Goal: Transaction & Acquisition: Purchase product/service

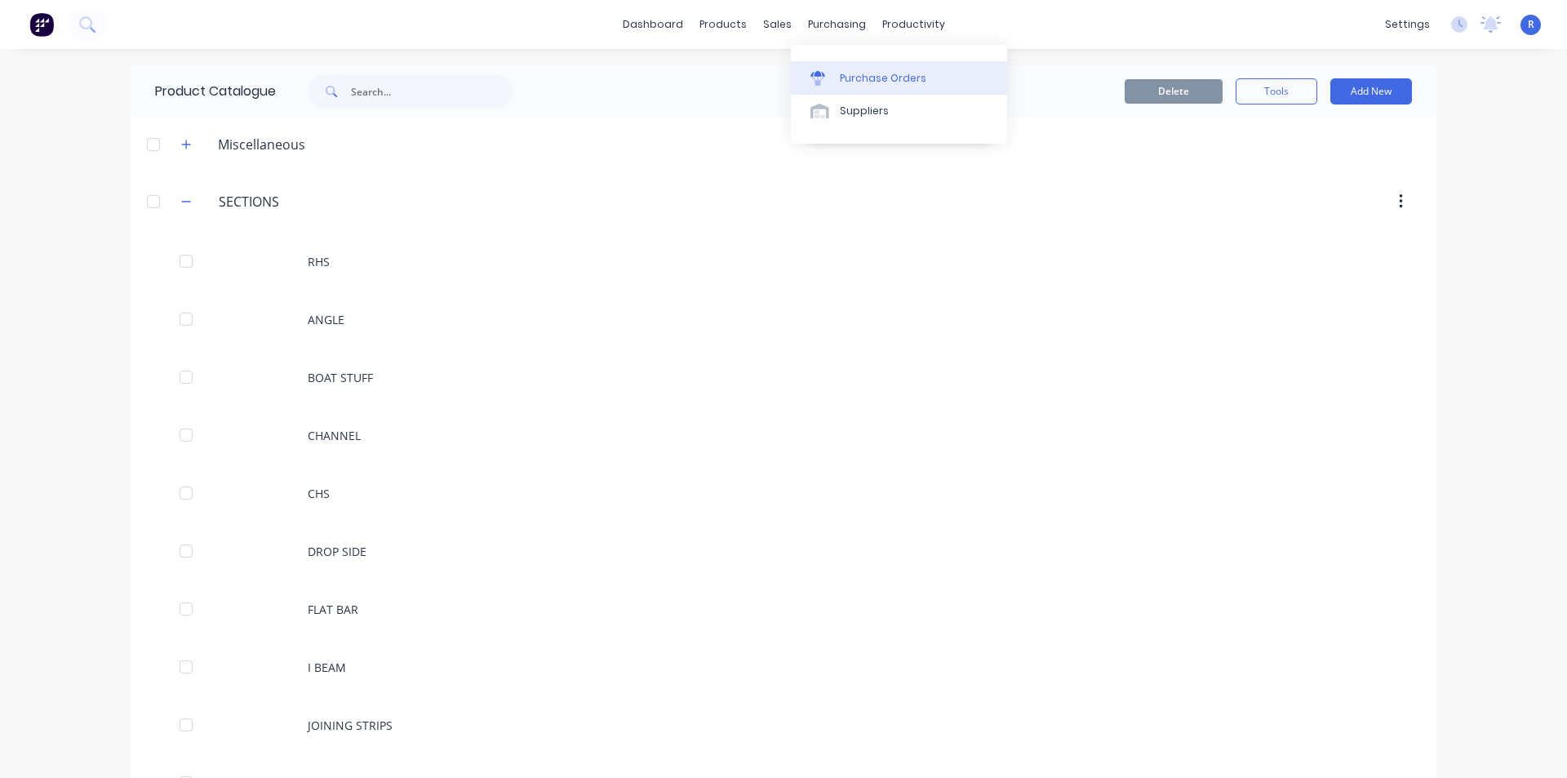
click at [870, 83] on div "Purchase Orders" at bounding box center [883, 78] width 87 height 15
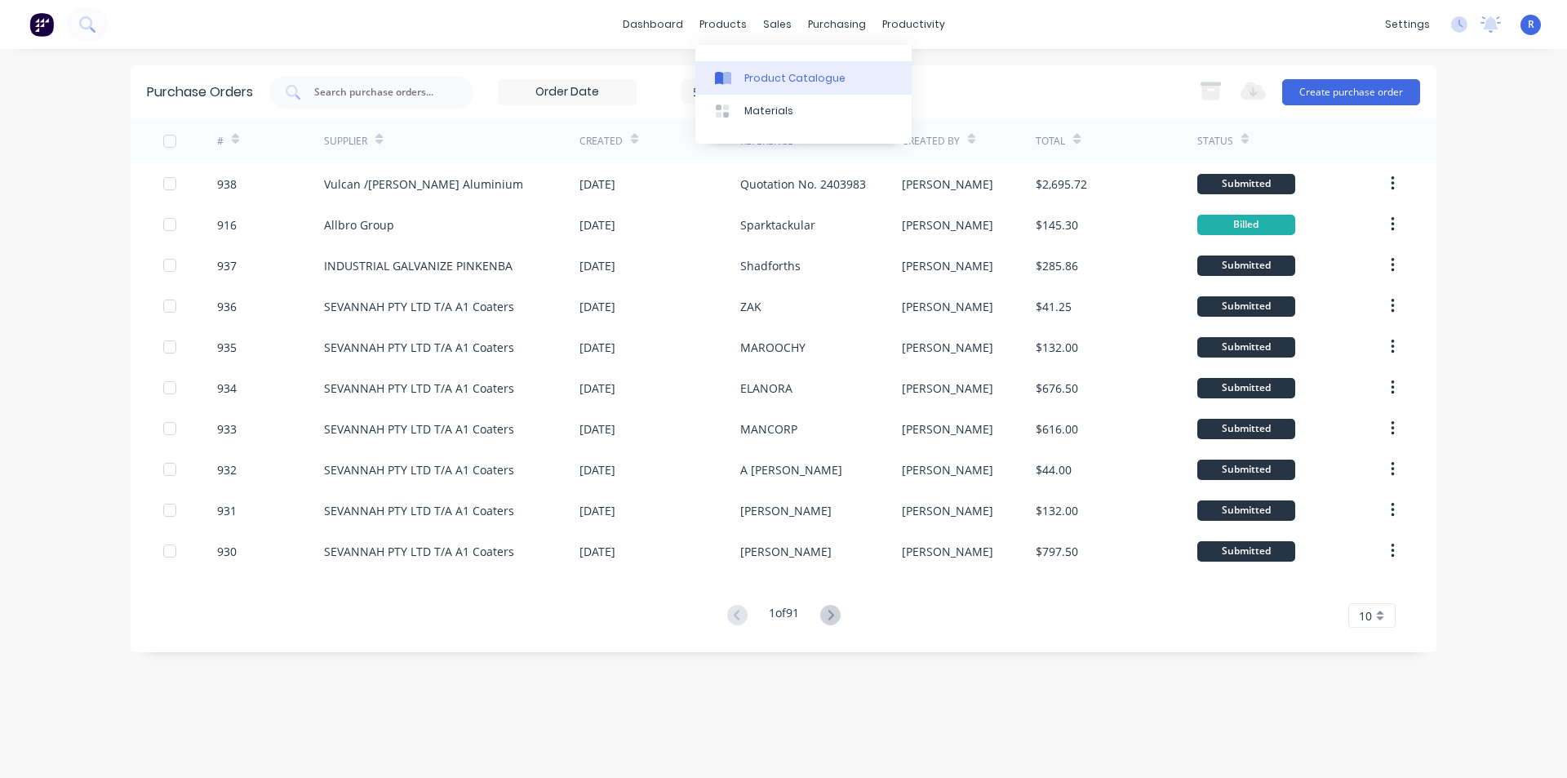
click at [754, 73] on div "Product Catalogue" at bounding box center [794, 78] width 101 height 15
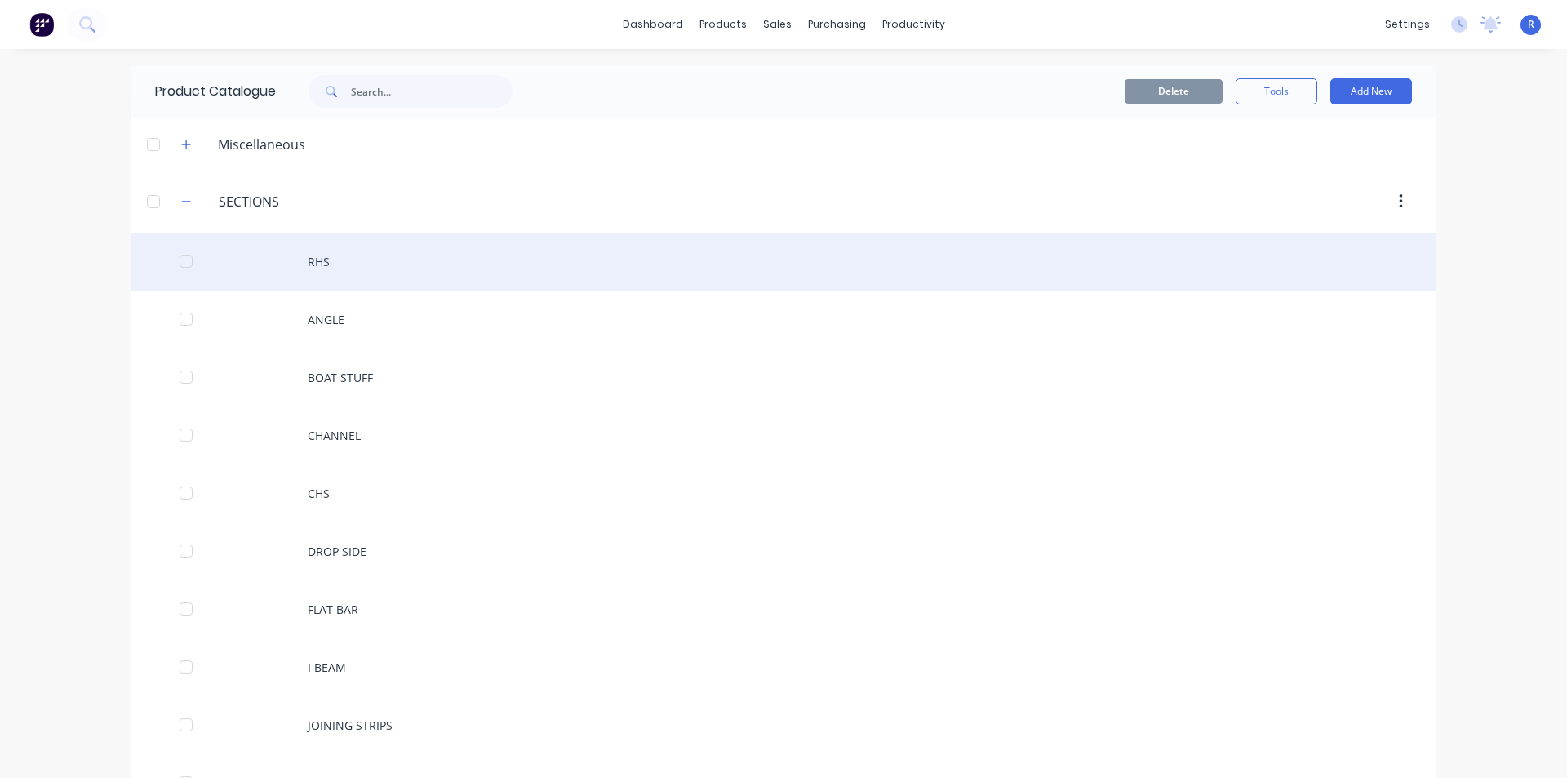
click at [317, 248] on div "RHS" at bounding box center [784, 262] width 1306 height 58
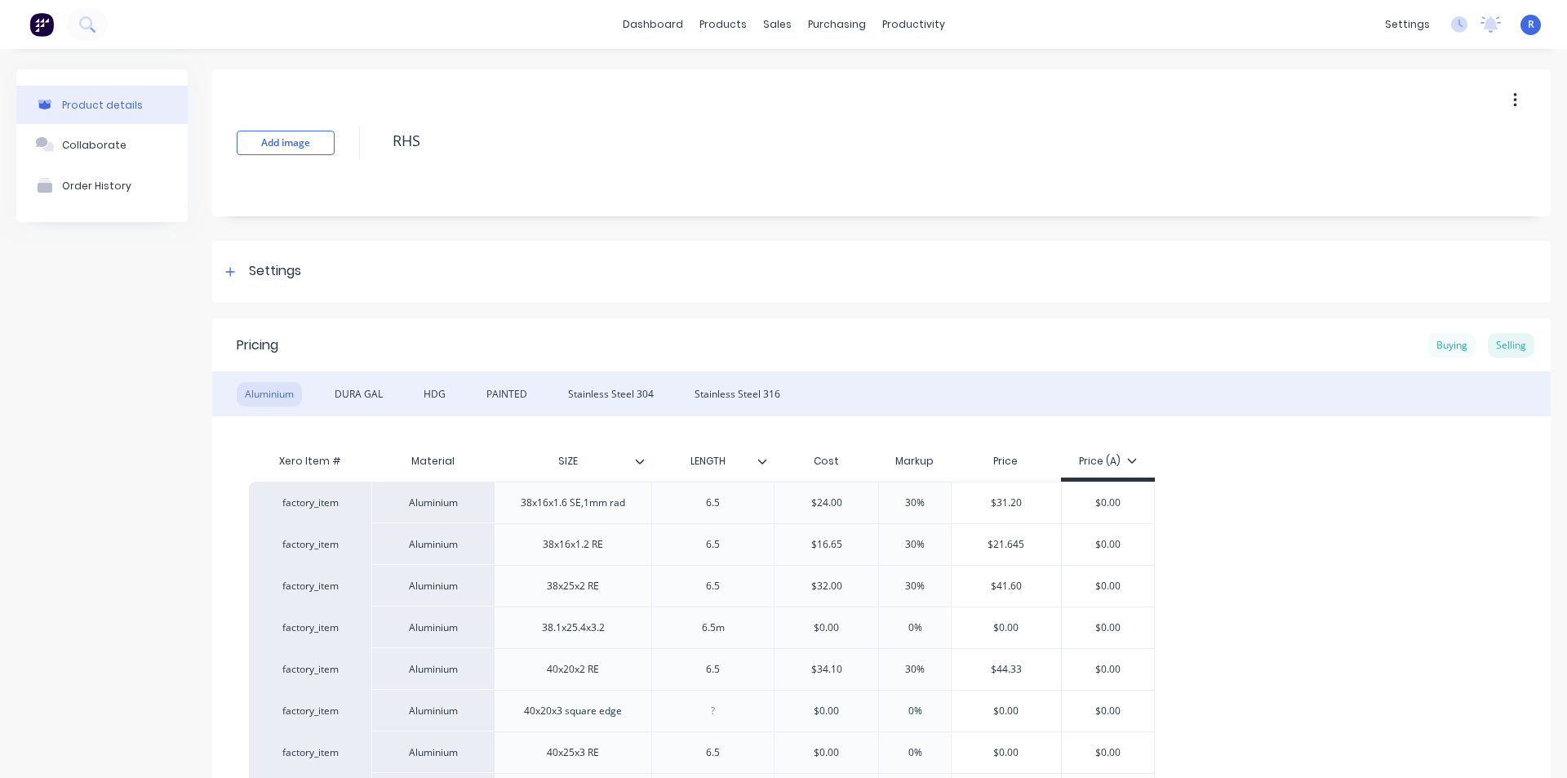
click at [1444, 349] on div "Buying" at bounding box center [1451, 345] width 47 height 24
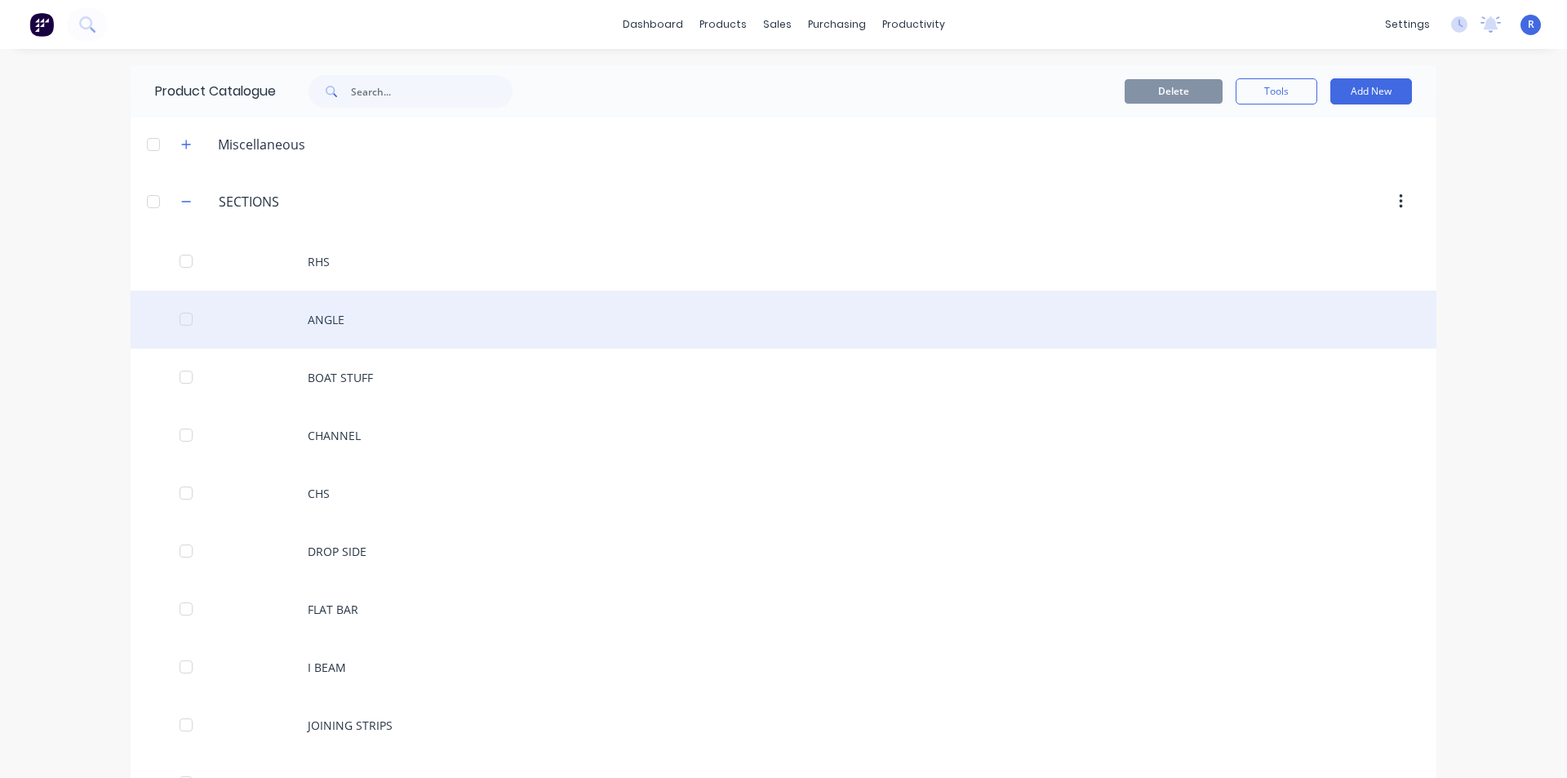
click at [348, 332] on div "ANGLE" at bounding box center [784, 320] width 1306 height 58
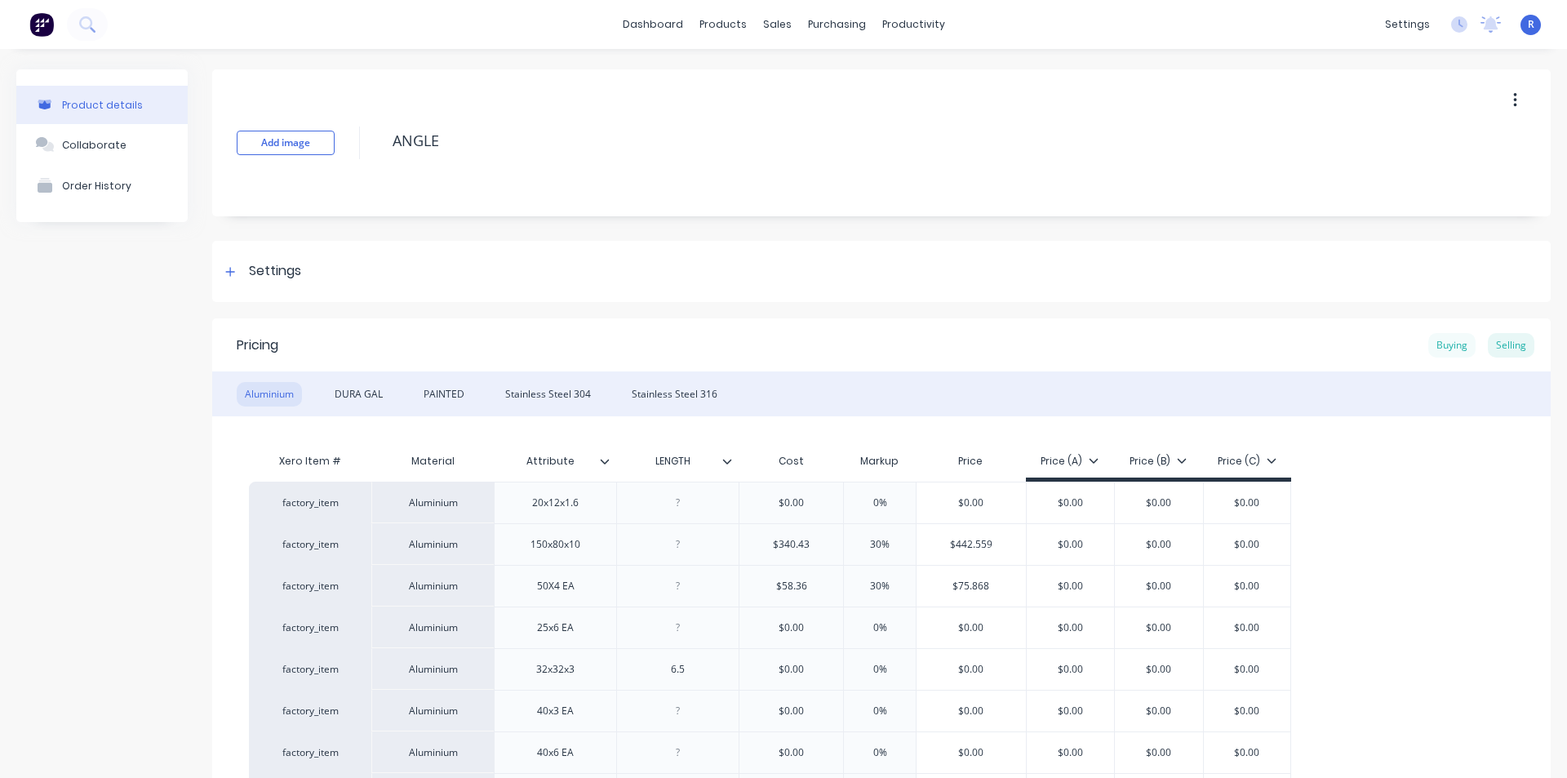
click at [1435, 344] on div "Buying" at bounding box center [1451, 345] width 47 height 24
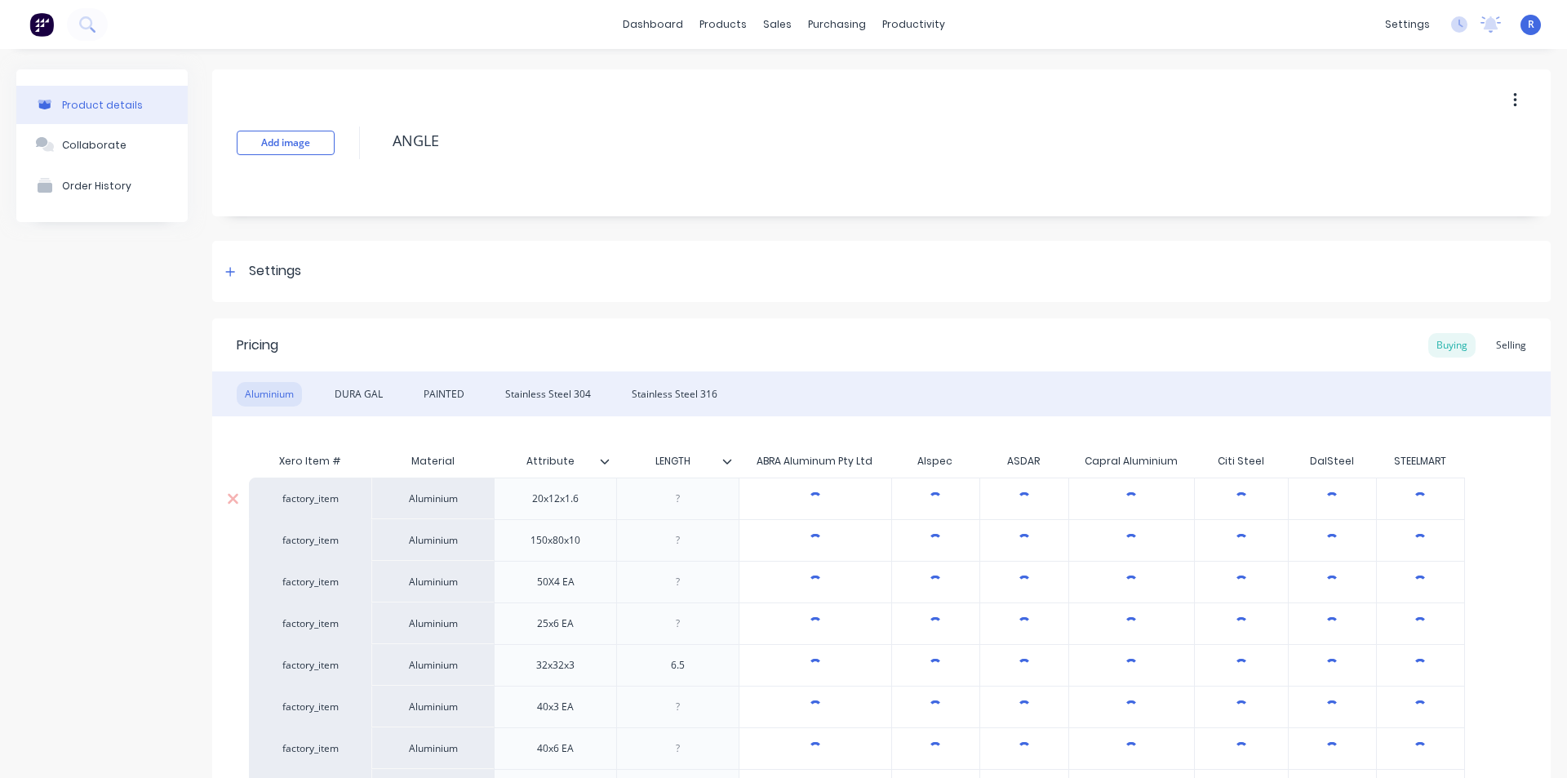
type textarea "x"
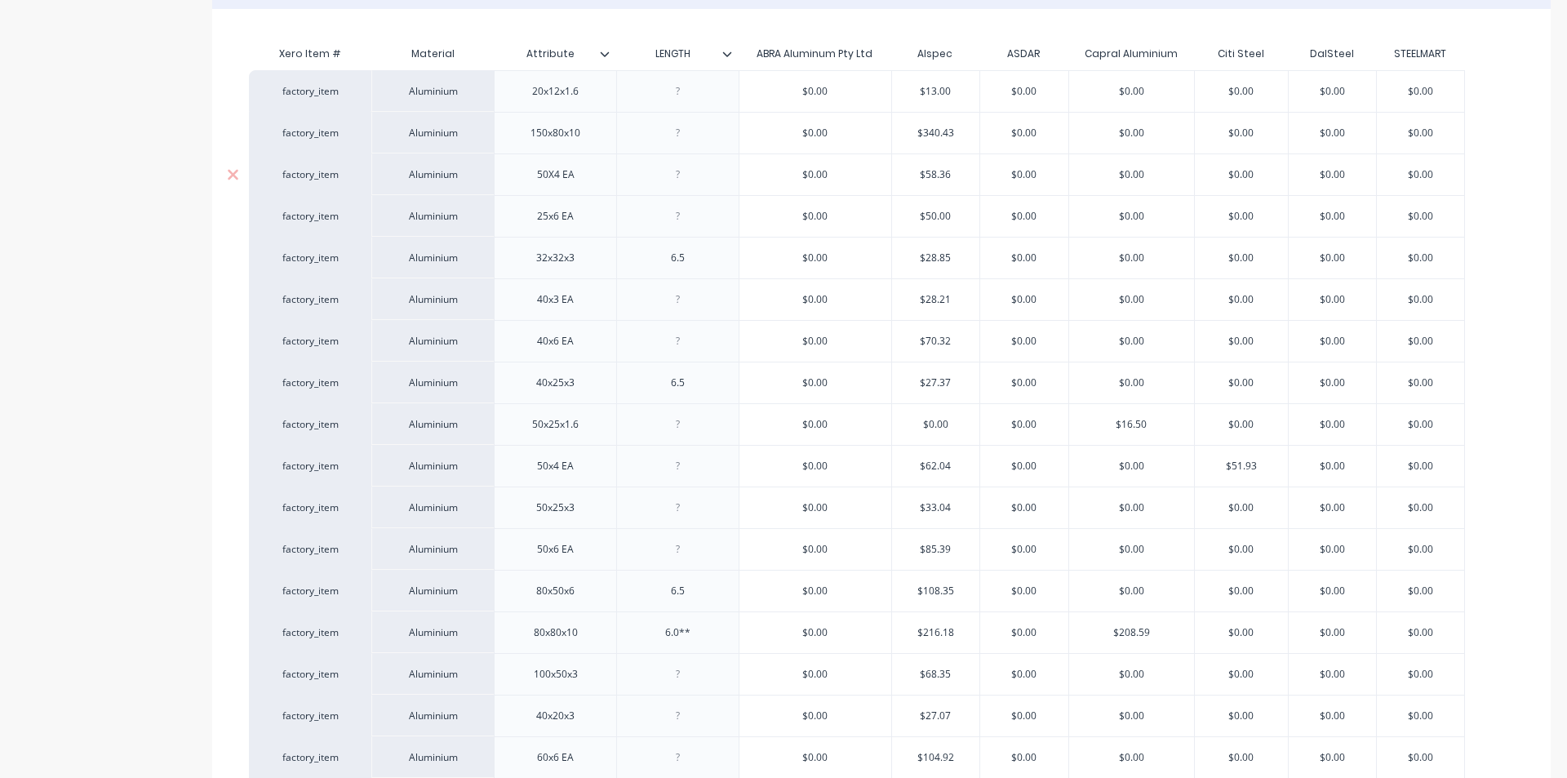
scroll to position [408, 0]
type input "$0.00"
click at [1175, 466] on input "$0.00" at bounding box center [1131, 465] width 125 height 15
drag, startPoint x: 1175, startPoint y: 466, endPoint x: 1111, endPoint y: 466, distance: 64.5
click at [1111, 466] on input "$0.00" at bounding box center [1131, 465] width 125 height 15
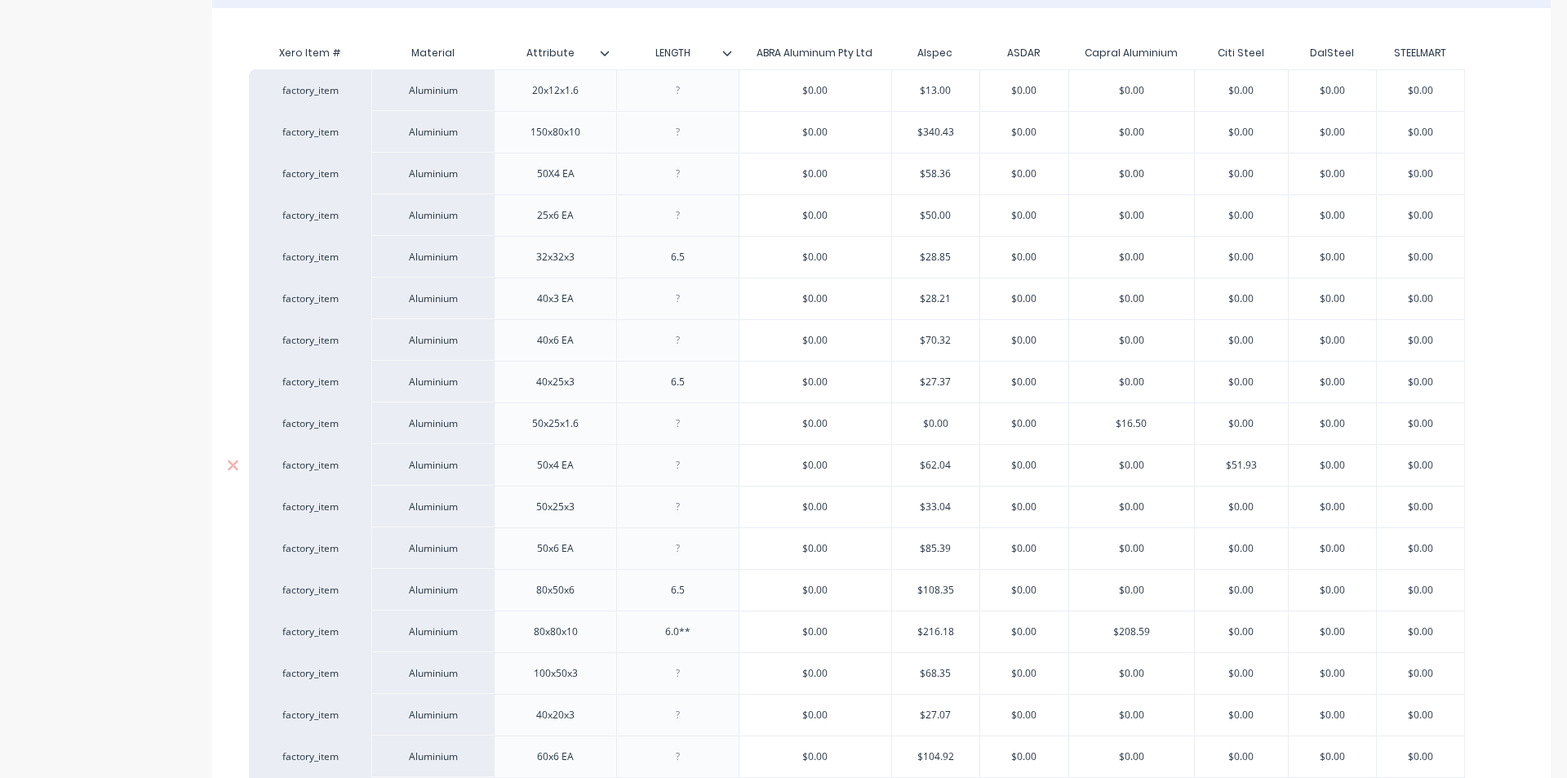
type textarea "x"
type input "56"
type textarea "x"
type input "56."
type textarea "x"
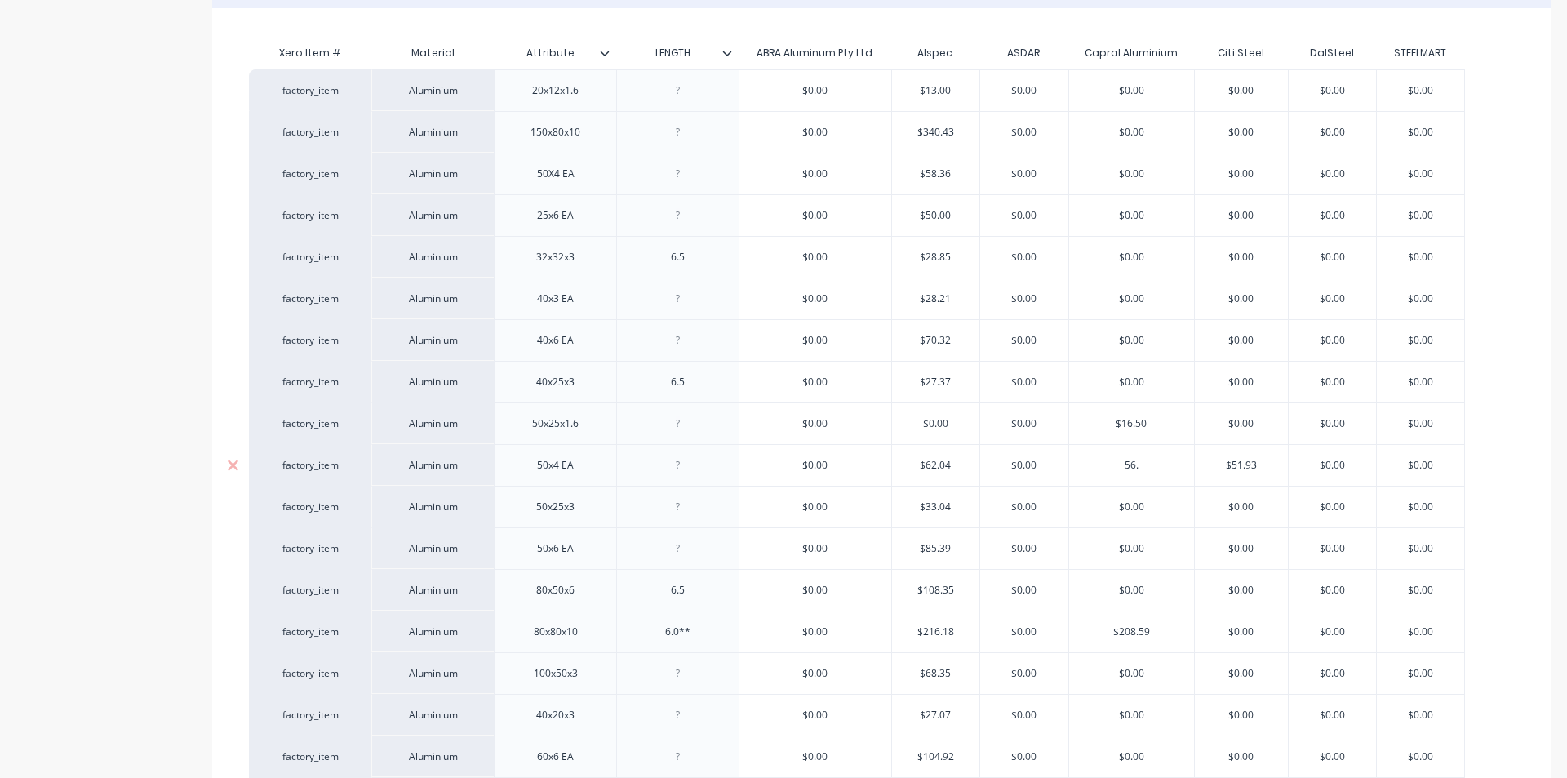
type input "56.3"
type textarea "x"
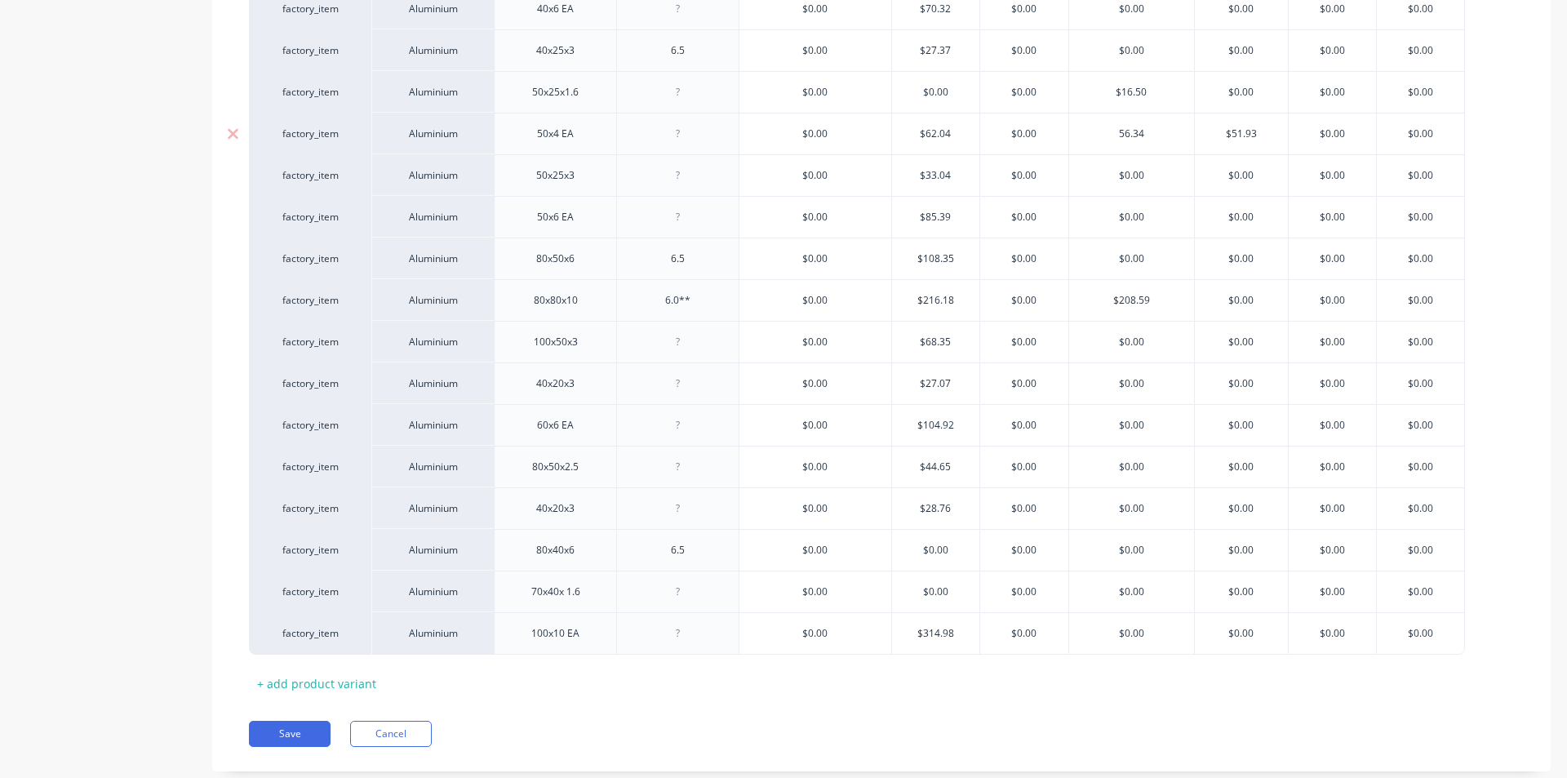
scroll to position [778, 0]
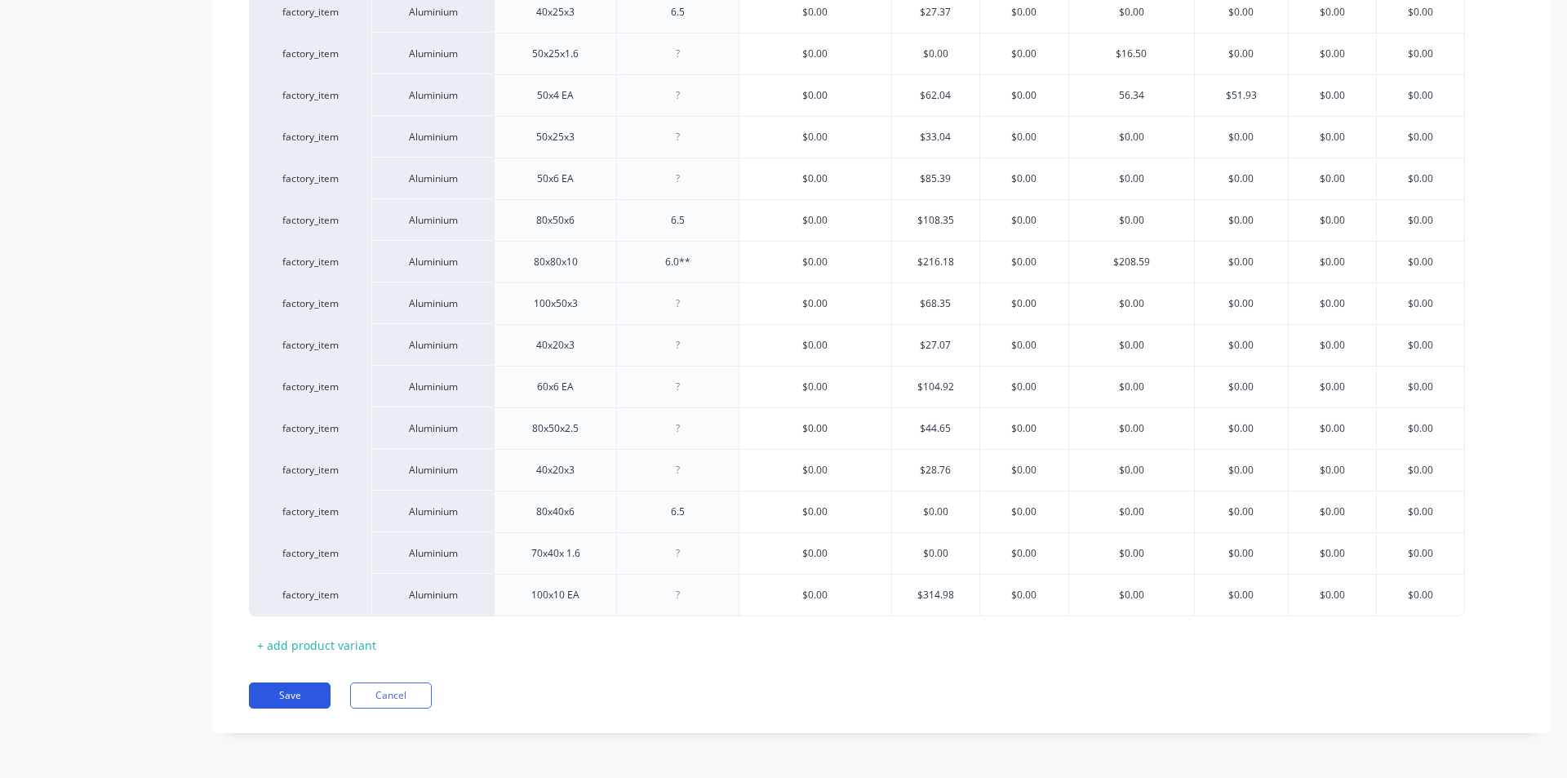
type input "56.34"
click at [309, 688] on button "Save" at bounding box center [290, 695] width 82 height 26
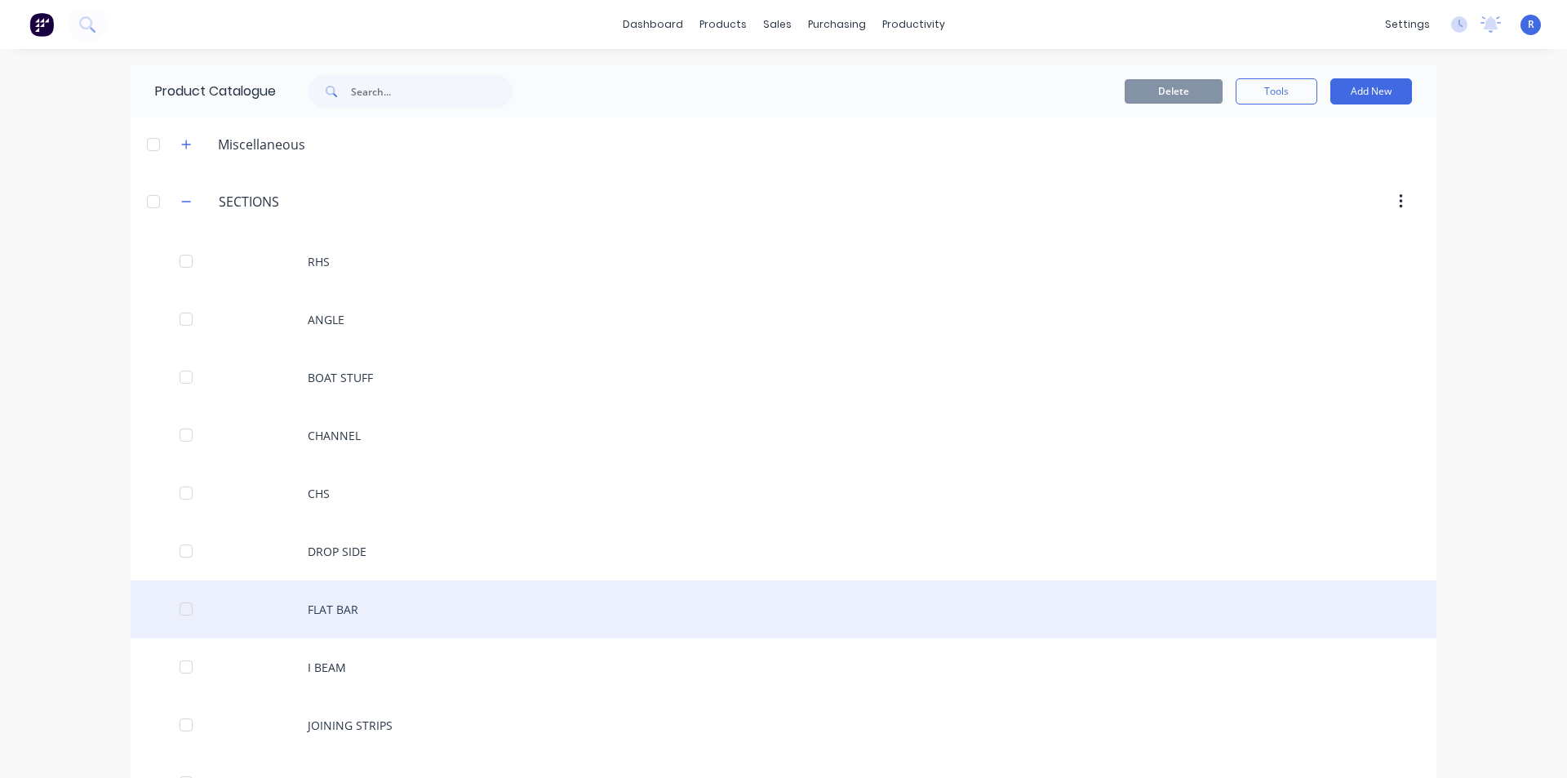
click at [407, 610] on div "FLAT BAR" at bounding box center [784, 609] width 1306 height 58
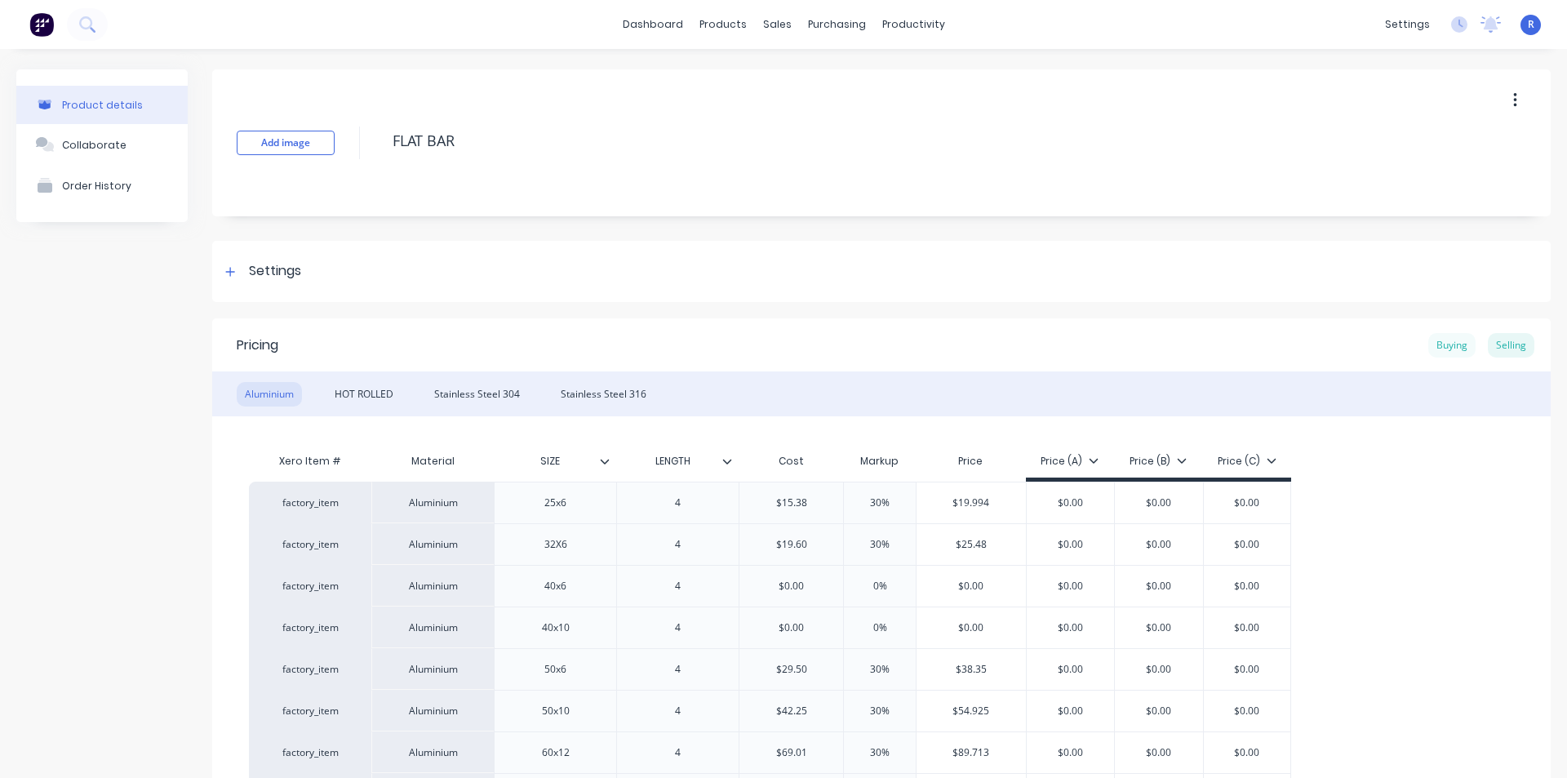
click at [1432, 344] on div "Buying" at bounding box center [1451, 345] width 47 height 24
type textarea "x"
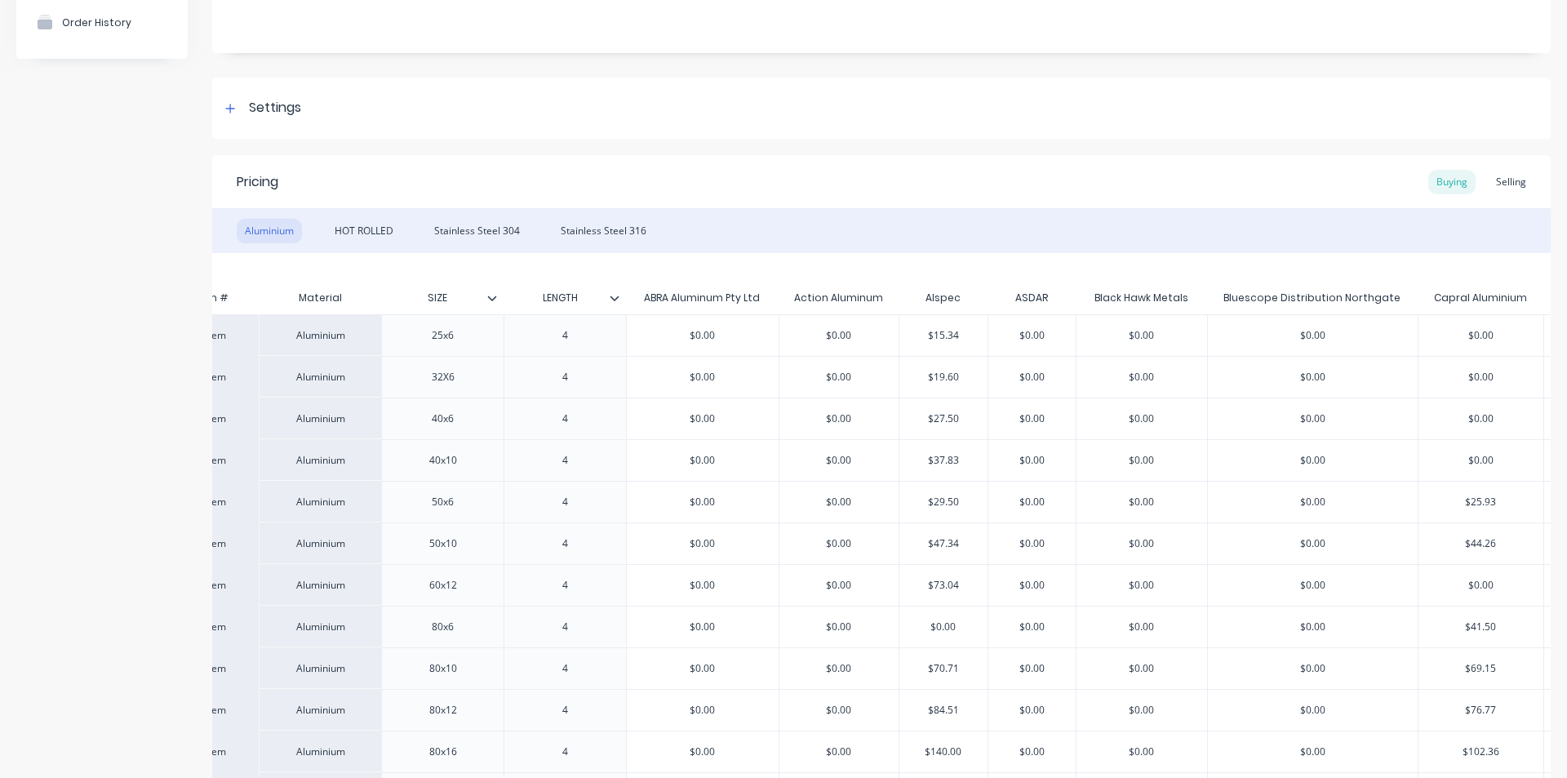
scroll to position [0, 143]
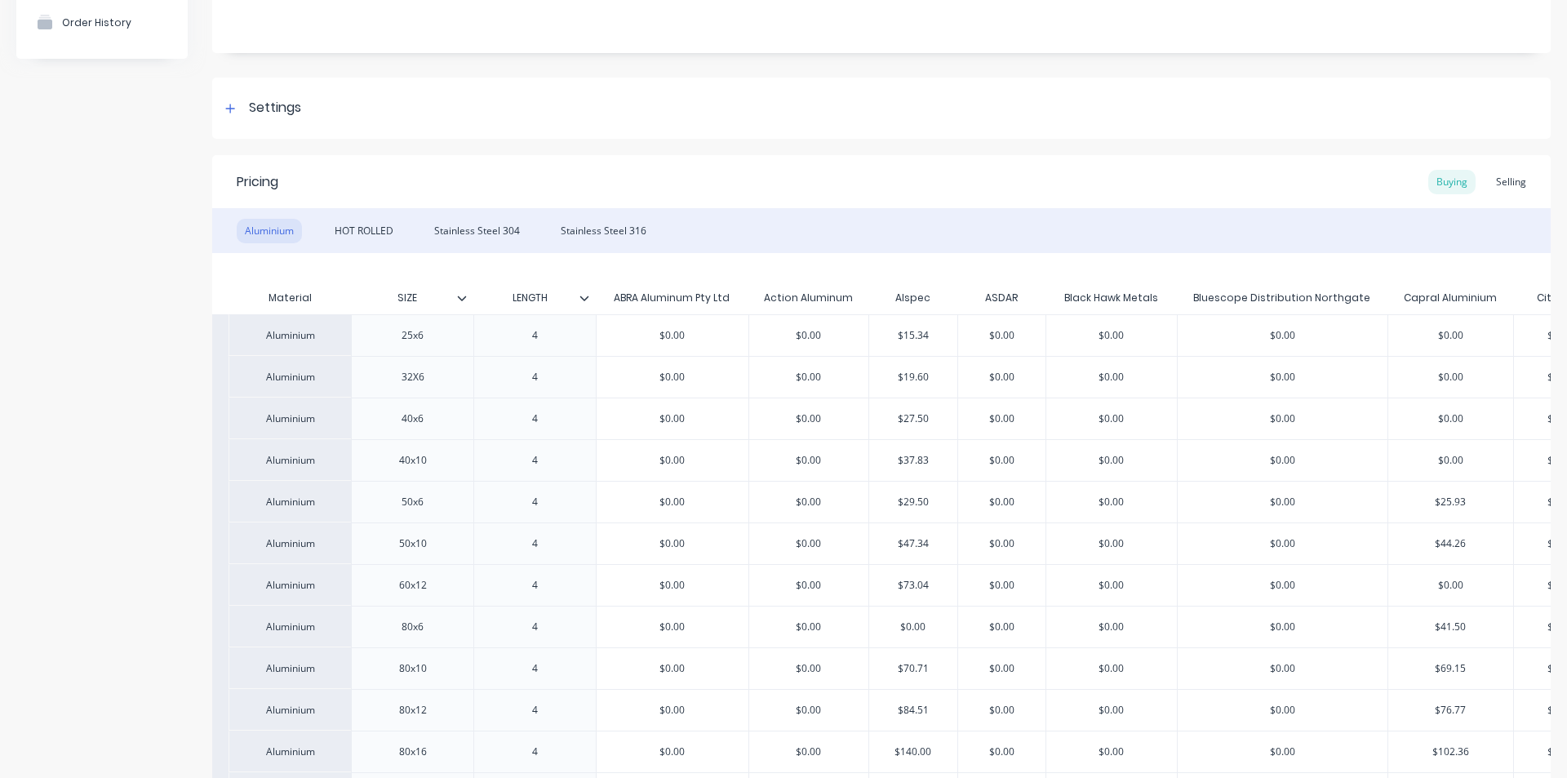
type input "$44.26"
drag, startPoint x: 1479, startPoint y: 547, endPoint x: 1440, endPoint y: 547, distance: 39.2
click at [1440, 547] on input "$44.26" at bounding box center [1450, 543] width 125 height 15
type textarea "x"
type input "$4"
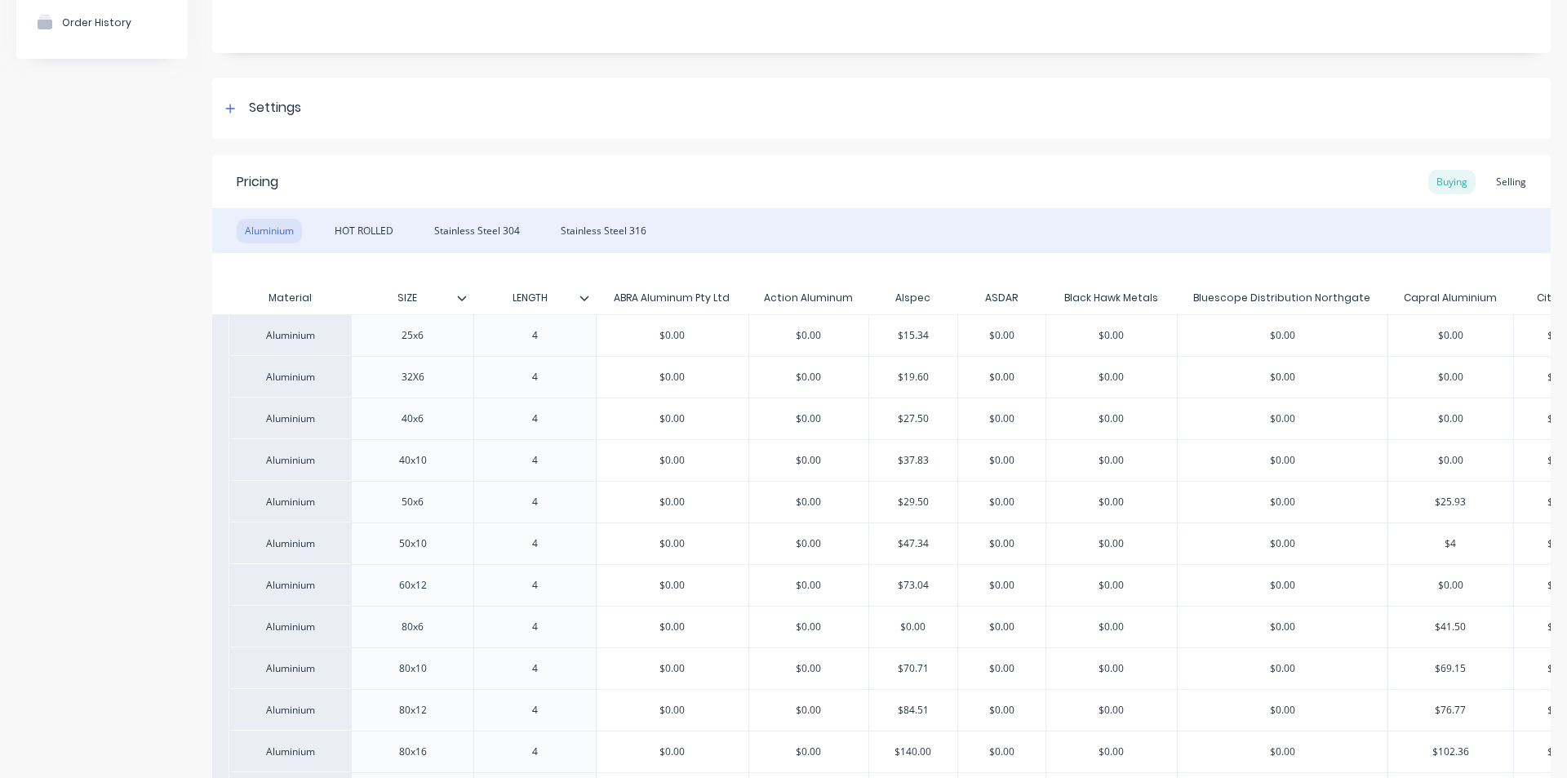
type textarea "x"
type input "$46"
type textarea "x"
type input "$46."
type textarea "x"
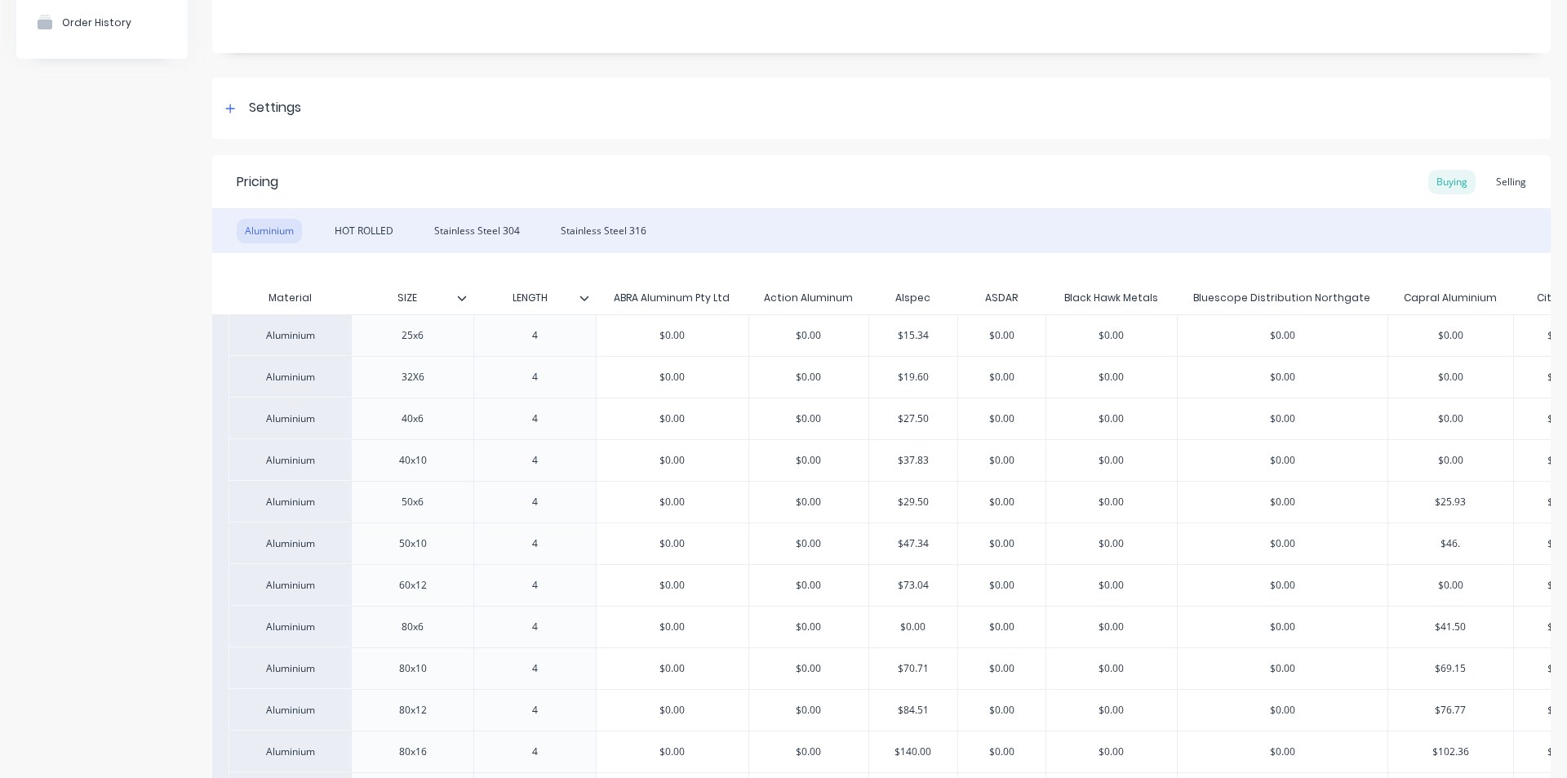
type input "$46.2"
type textarea "x"
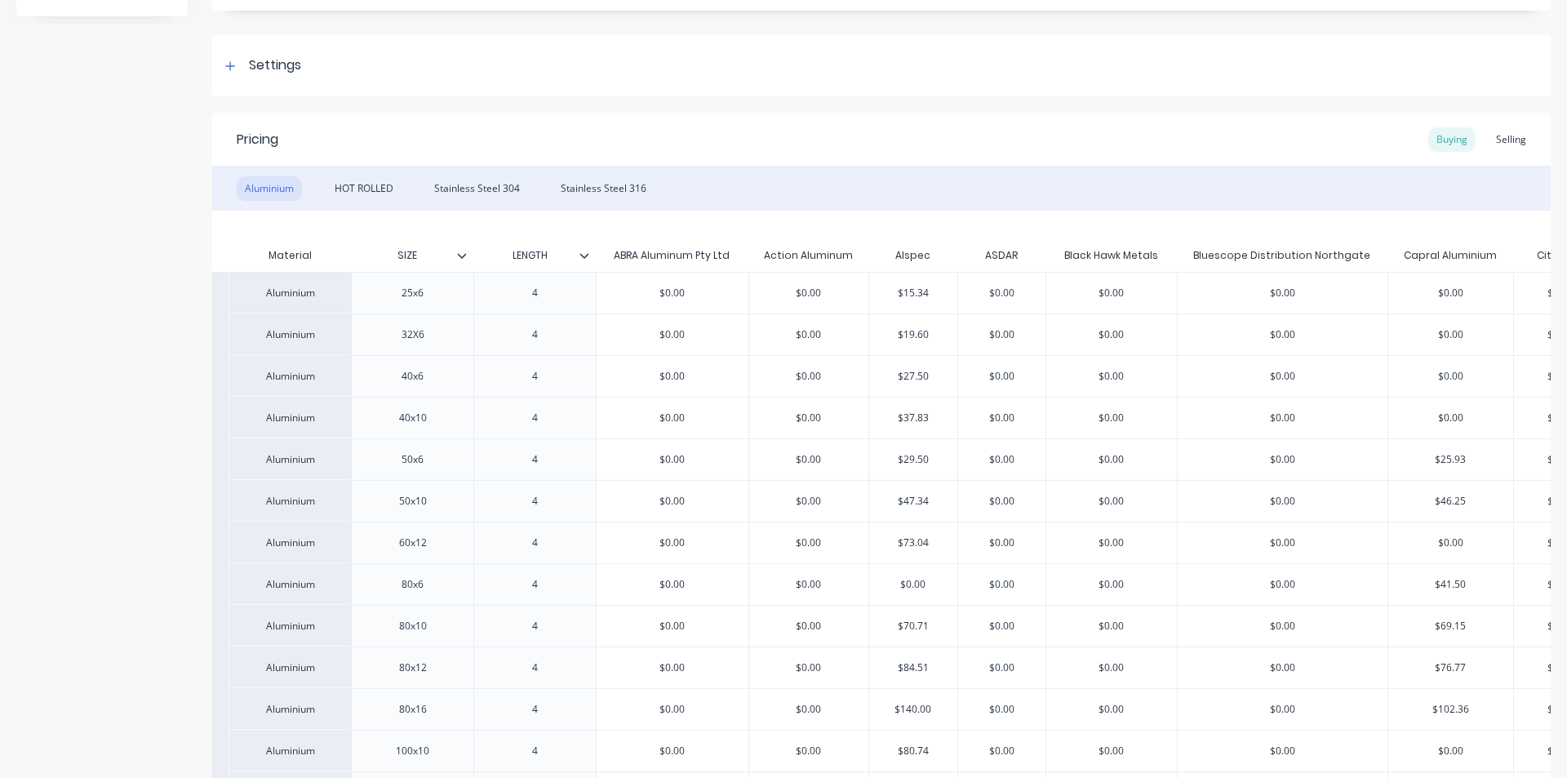
scroll to position [245, 0]
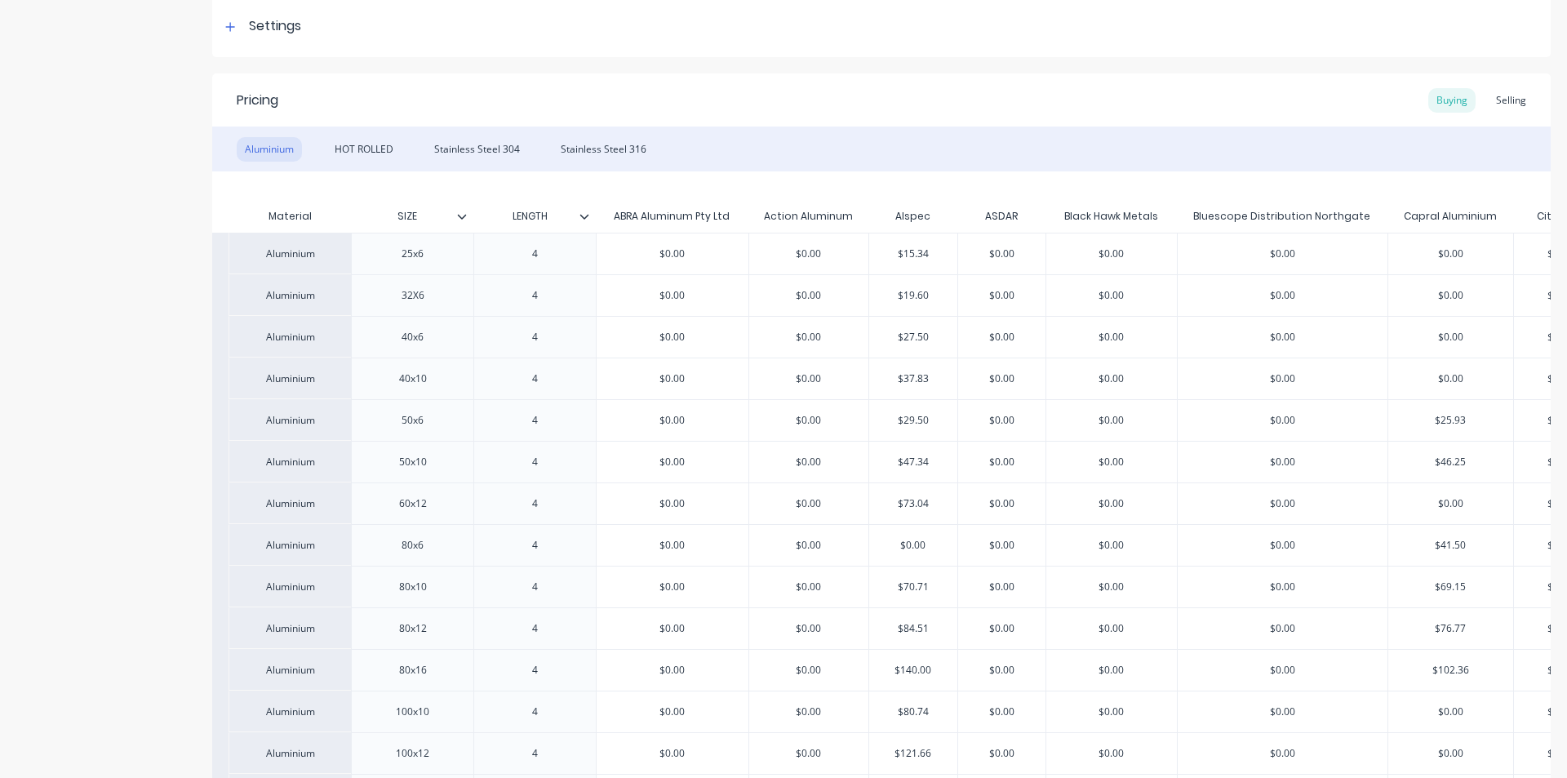
type input "$46.25"
type input "$25.93"
drag, startPoint x: 1479, startPoint y: 425, endPoint x: 1439, endPoint y: 425, distance: 40.0
click at [1439, 425] on input "$25.93" at bounding box center [1450, 420] width 125 height 15
type textarea "x"
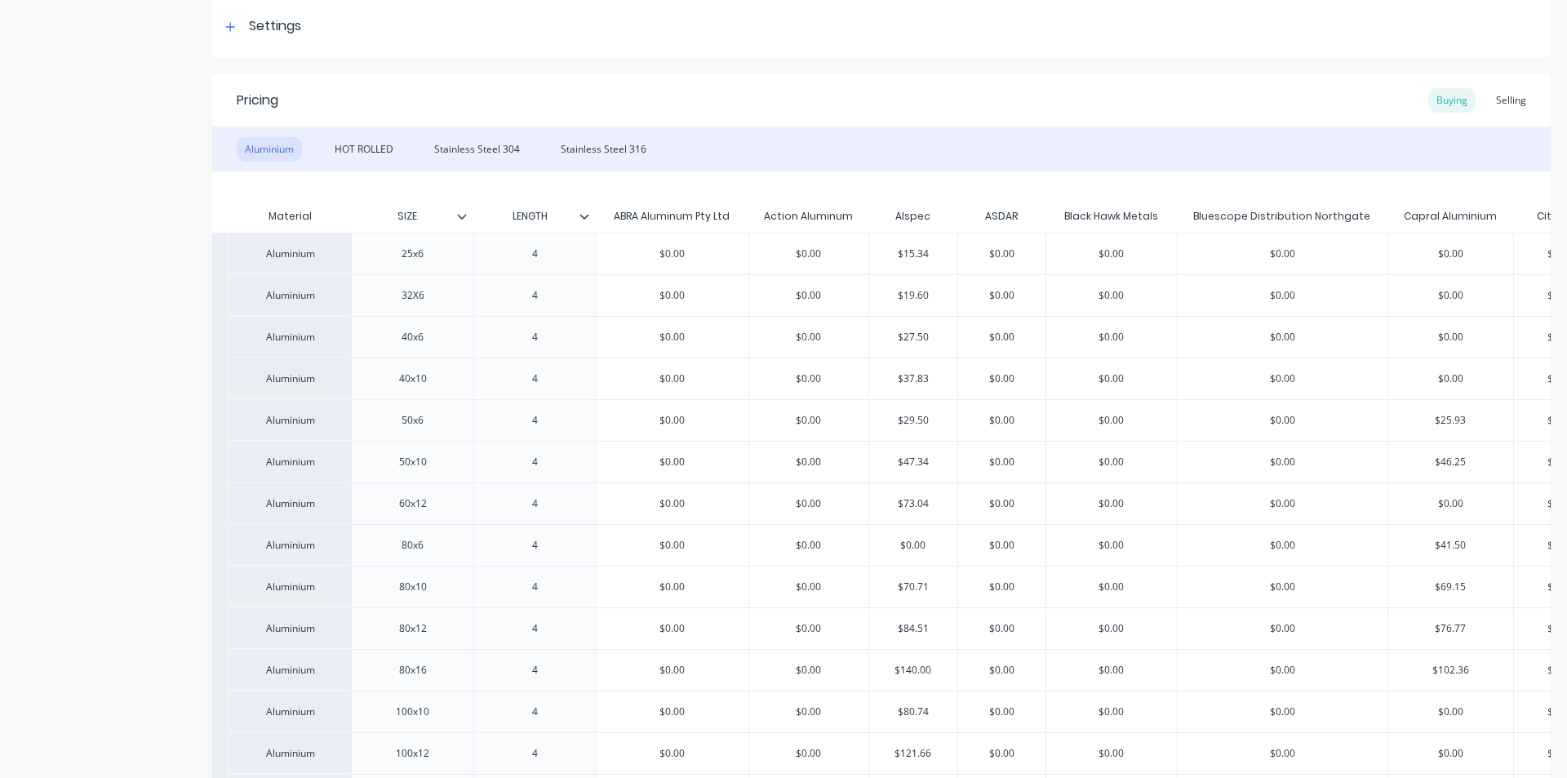
type input "$2"
type textarea "x"
type input "$27"
type textarea "x"
type input "$27."
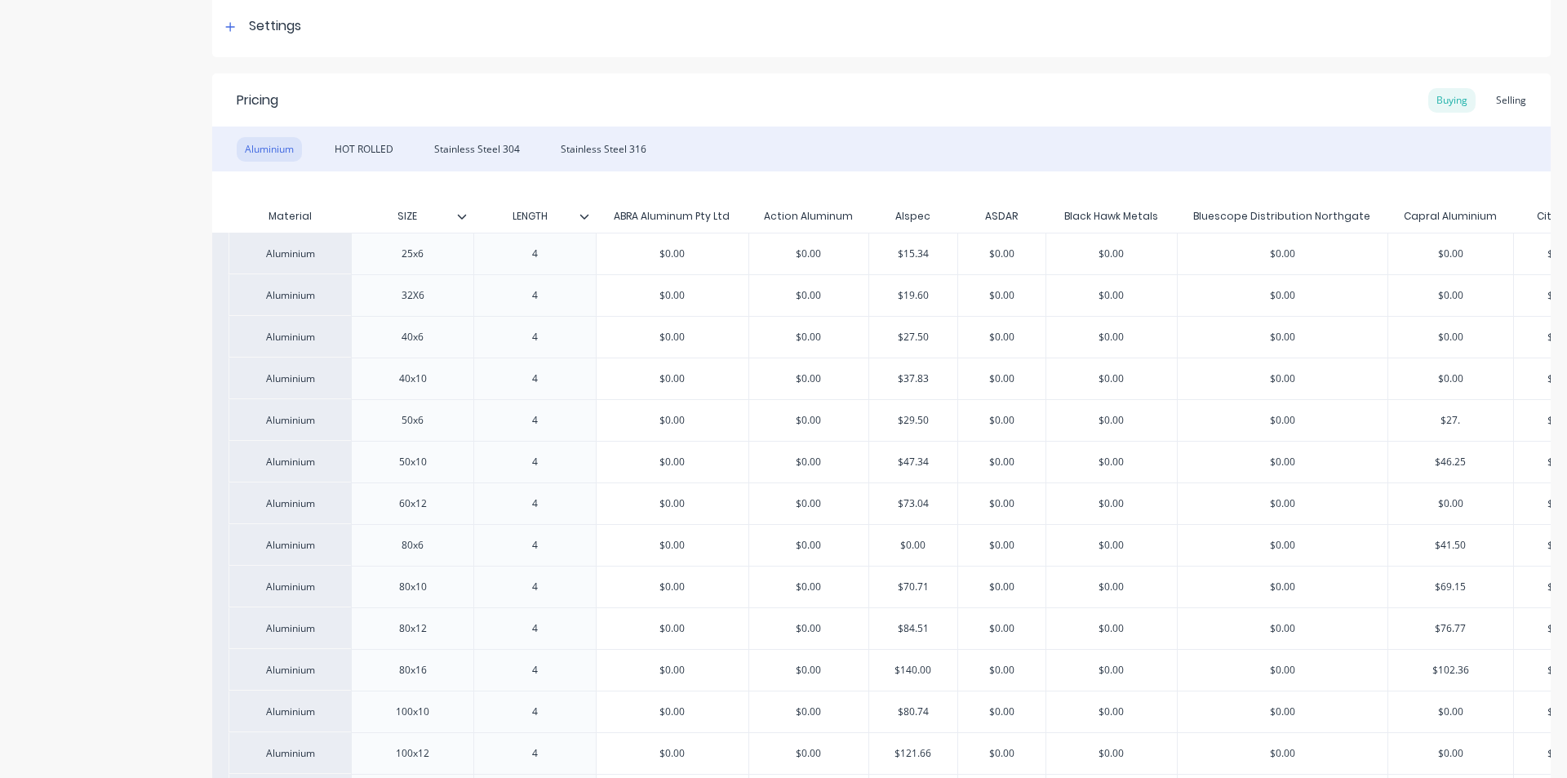
type textarea "x"
type input "$27.7"
type textarea "x"
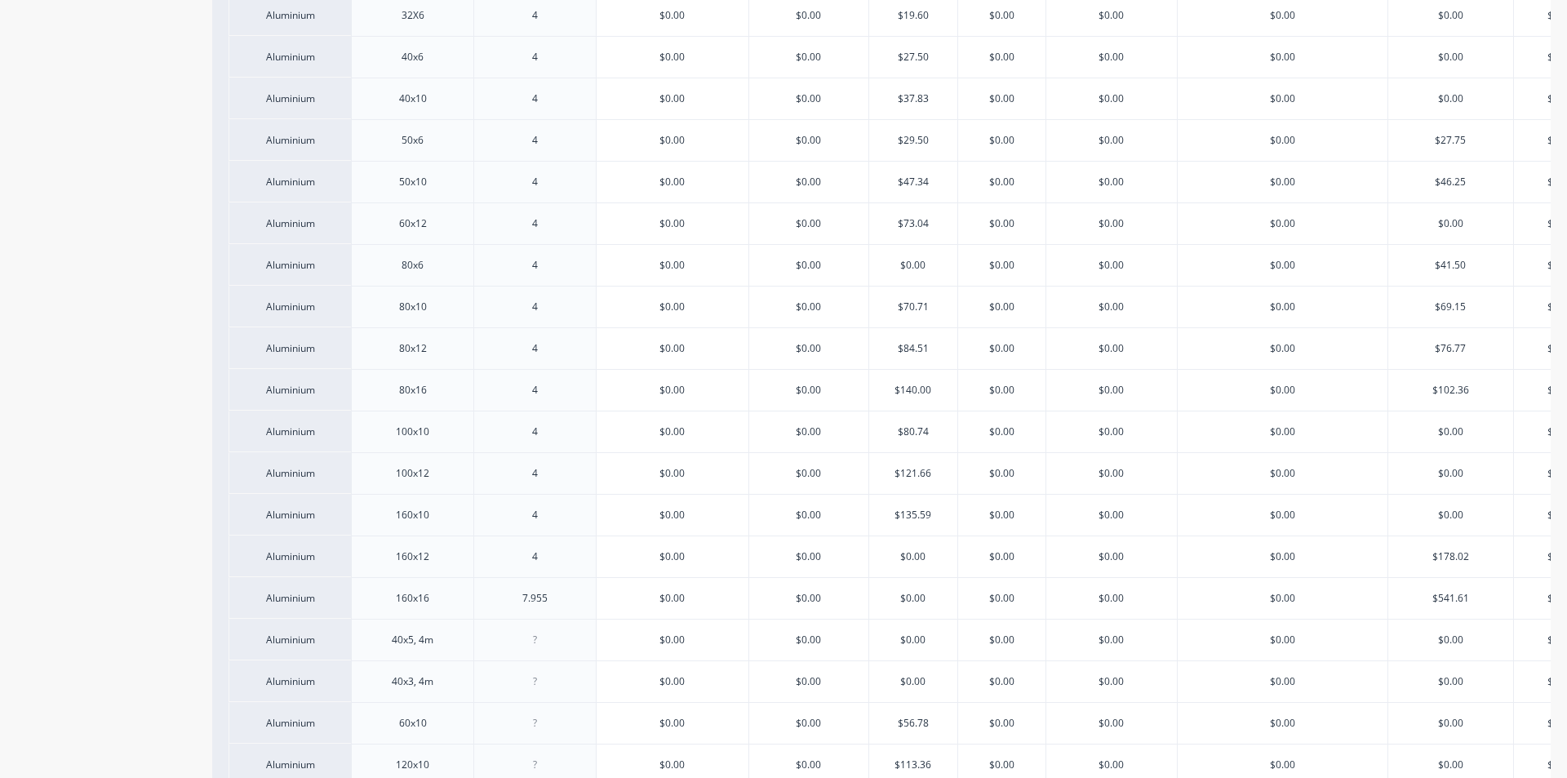
scroll to position [707, 0]
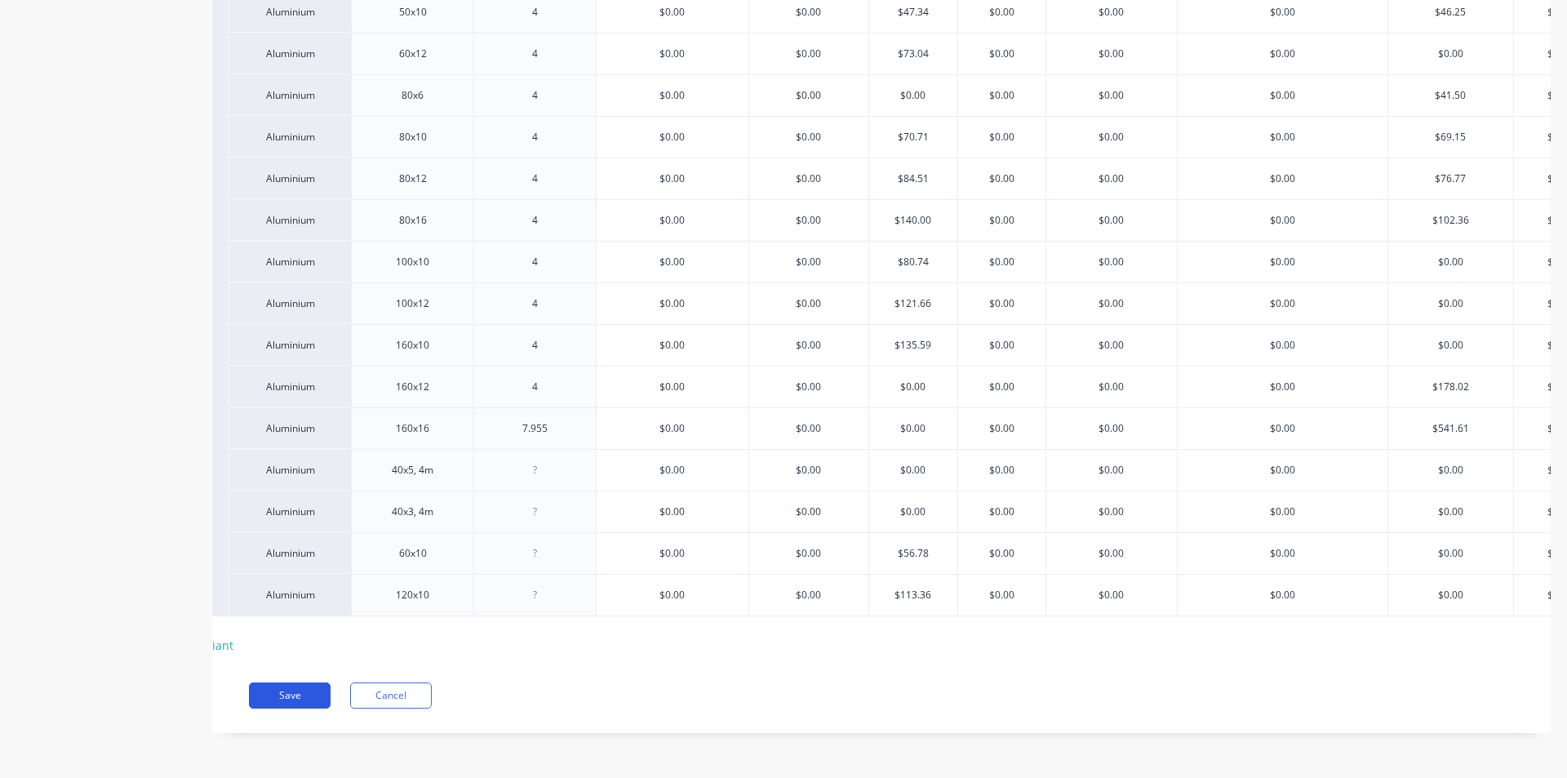
type input "$27.75"
click at [301, 691] on button "Save" at bounding box center [290, 695] width 82 height 26
type textarea "x"
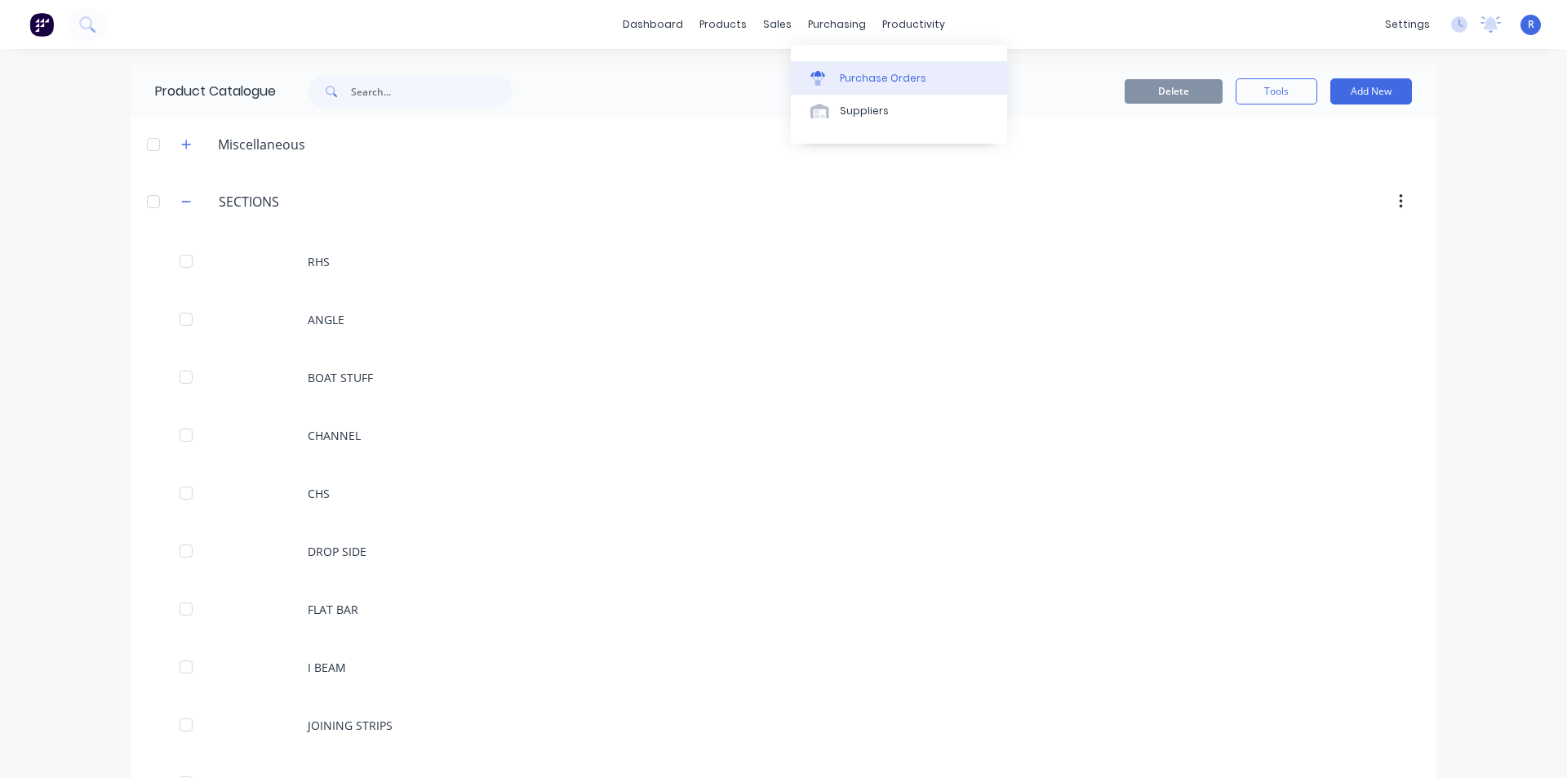
click at [861, 66] on link "Purchase Orders" at bounding box center [899, 77] width 216 height 33
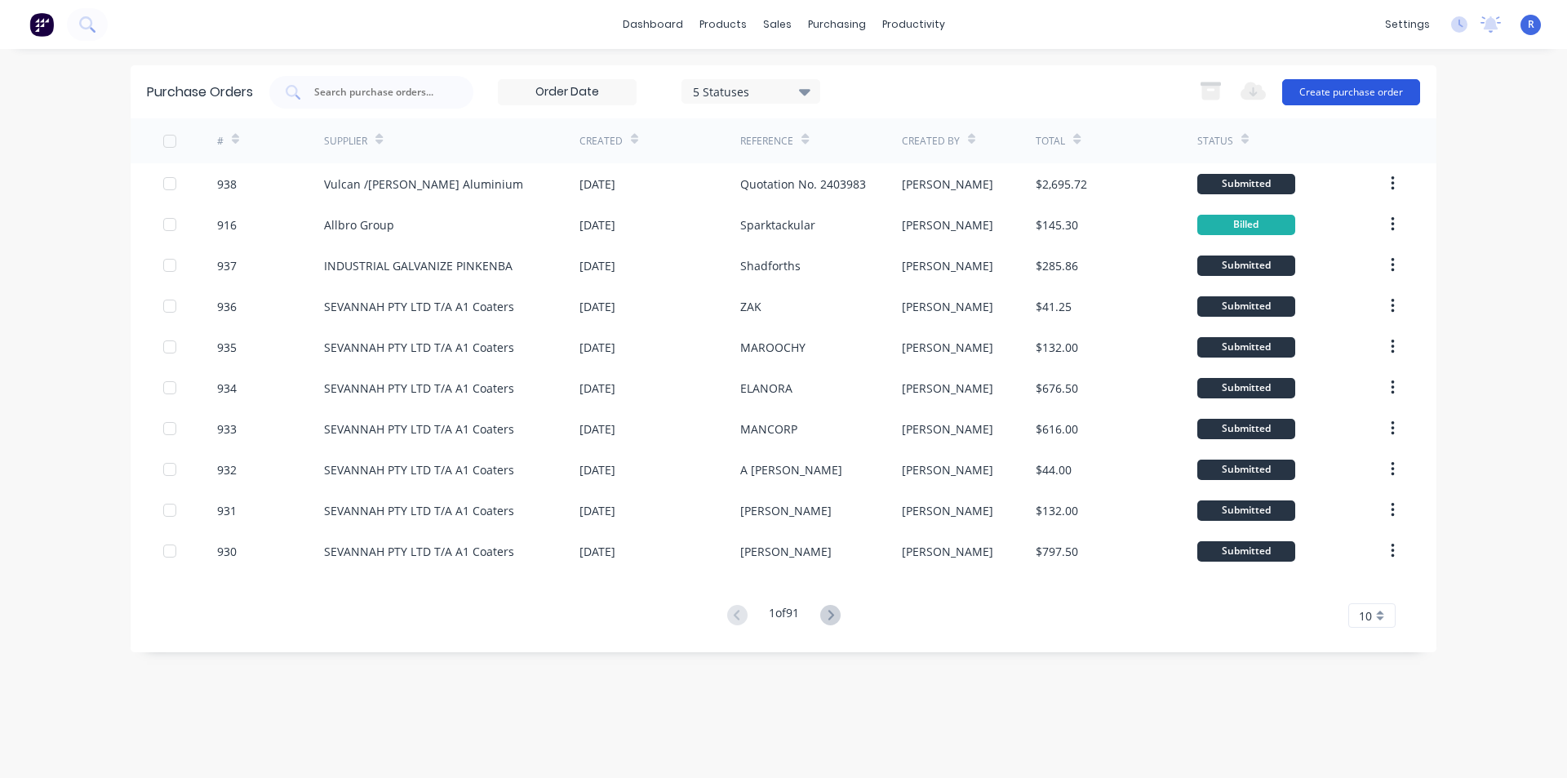
click at [1319, 89] on button "Create purchase order" at bounding box center [1351, 92] width 138 height 26
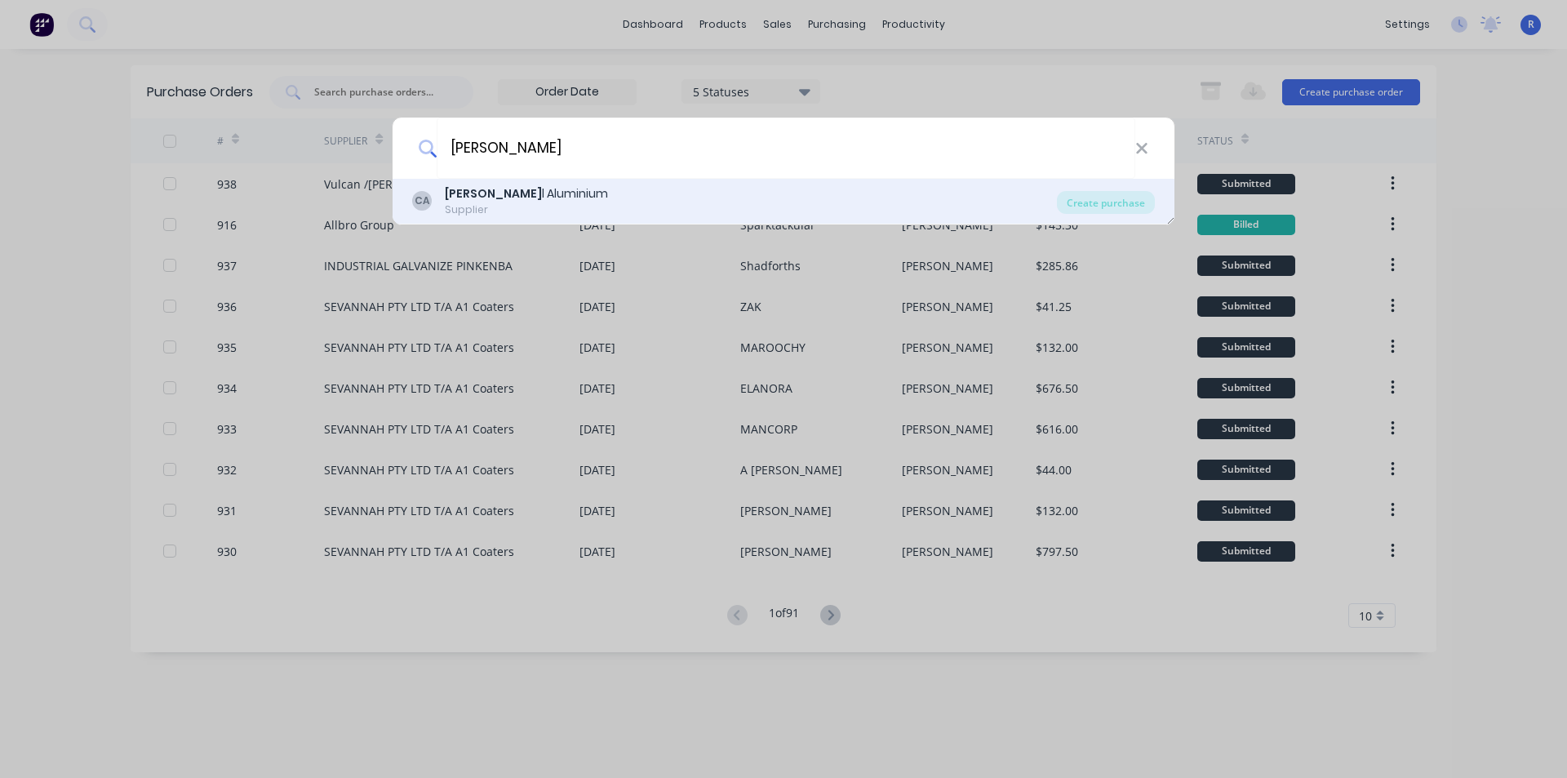
type input "[PERSON_NAME]"
click at [523, 192] on div "[PERSON_NAME] l Aluminium" at bounding box center [526, 193] width 163 height 17
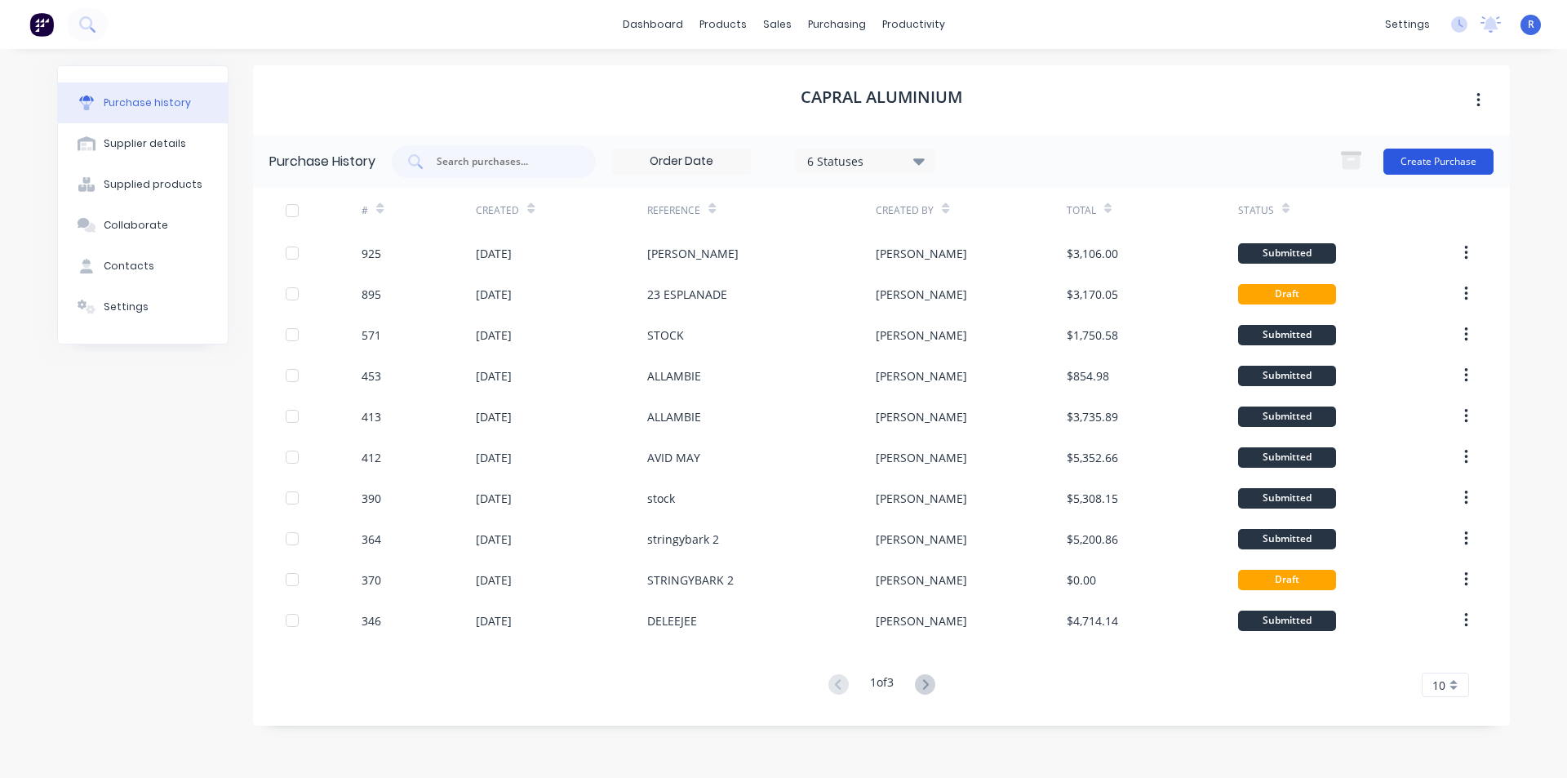
click at [1416, 160] on button "Create Purchase" at bounding box center [1438, 162] width 110 height 26
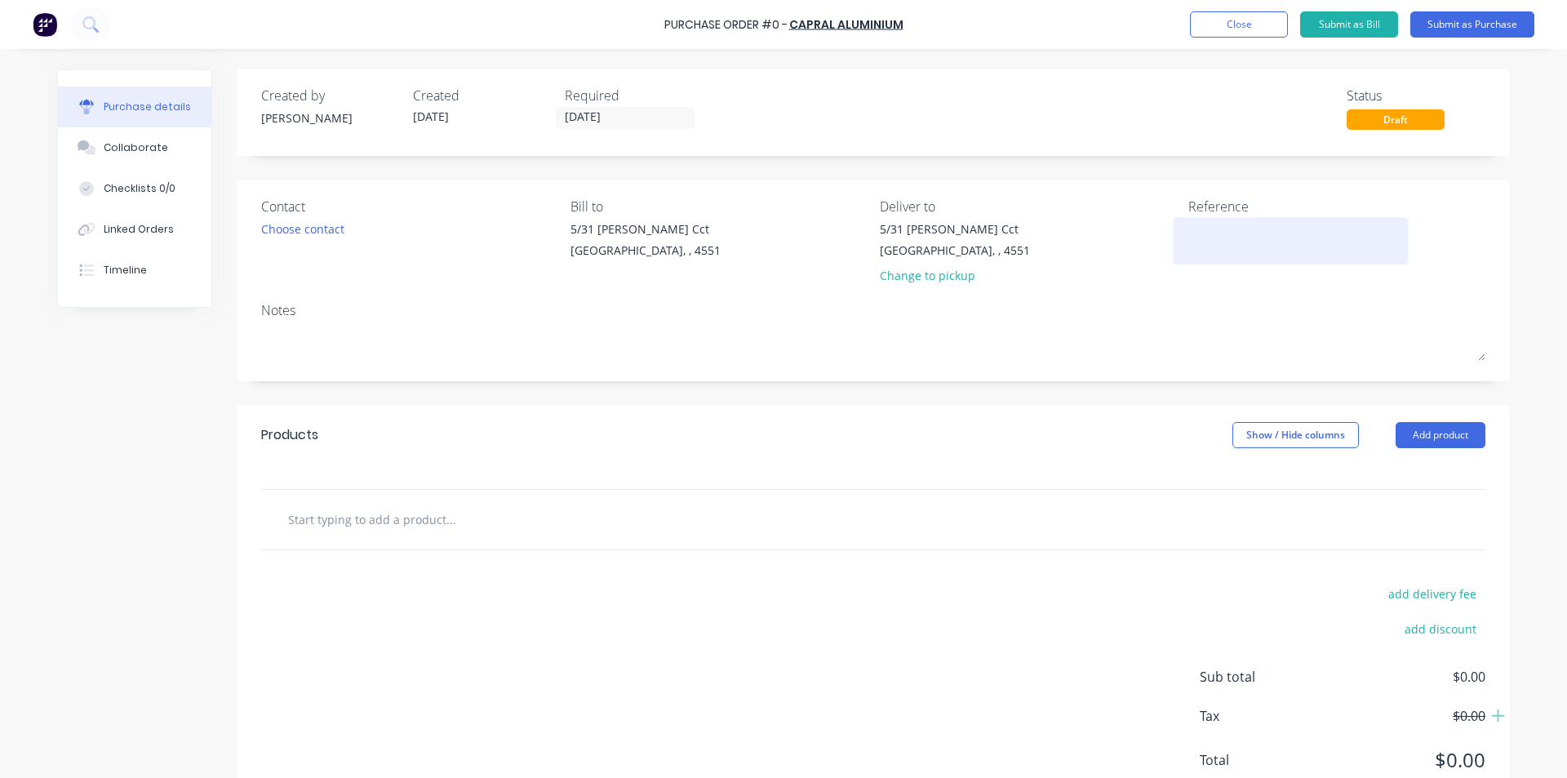
click at [1222, 227] on textarea at bounding box center [1290, 238] width 204 height 37
type textarea "TFP GARAGE"
type textarea "x"
type textarea "TFP GARAGE"
click at [1071, 441] on div "Products Show / Hide columns Add product" at bounding box center [873, 435] width 1273 height 59
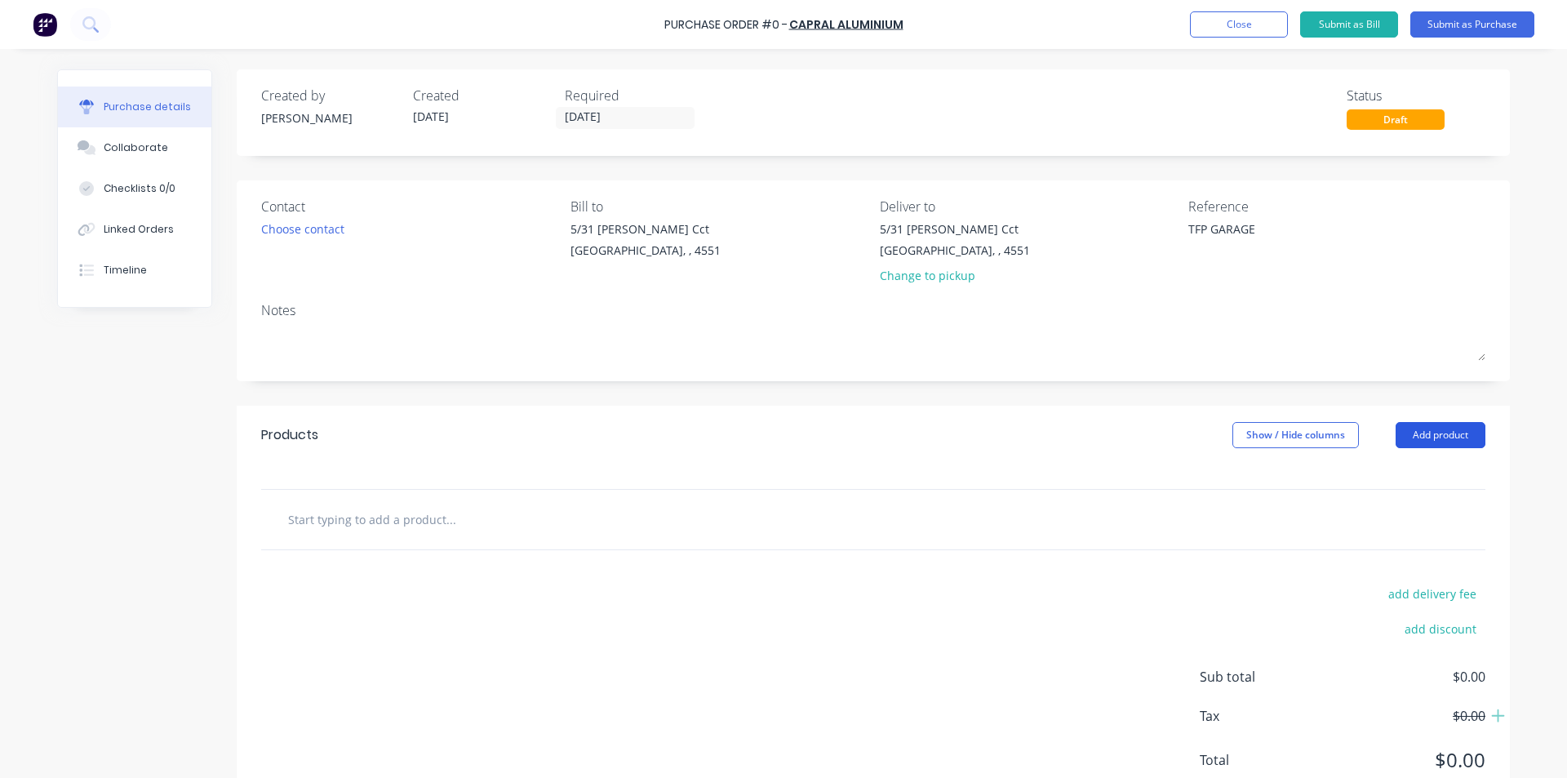
click at [1431, 426] on button "Add product" at bounding box center [1440, 435] width 90 height 26
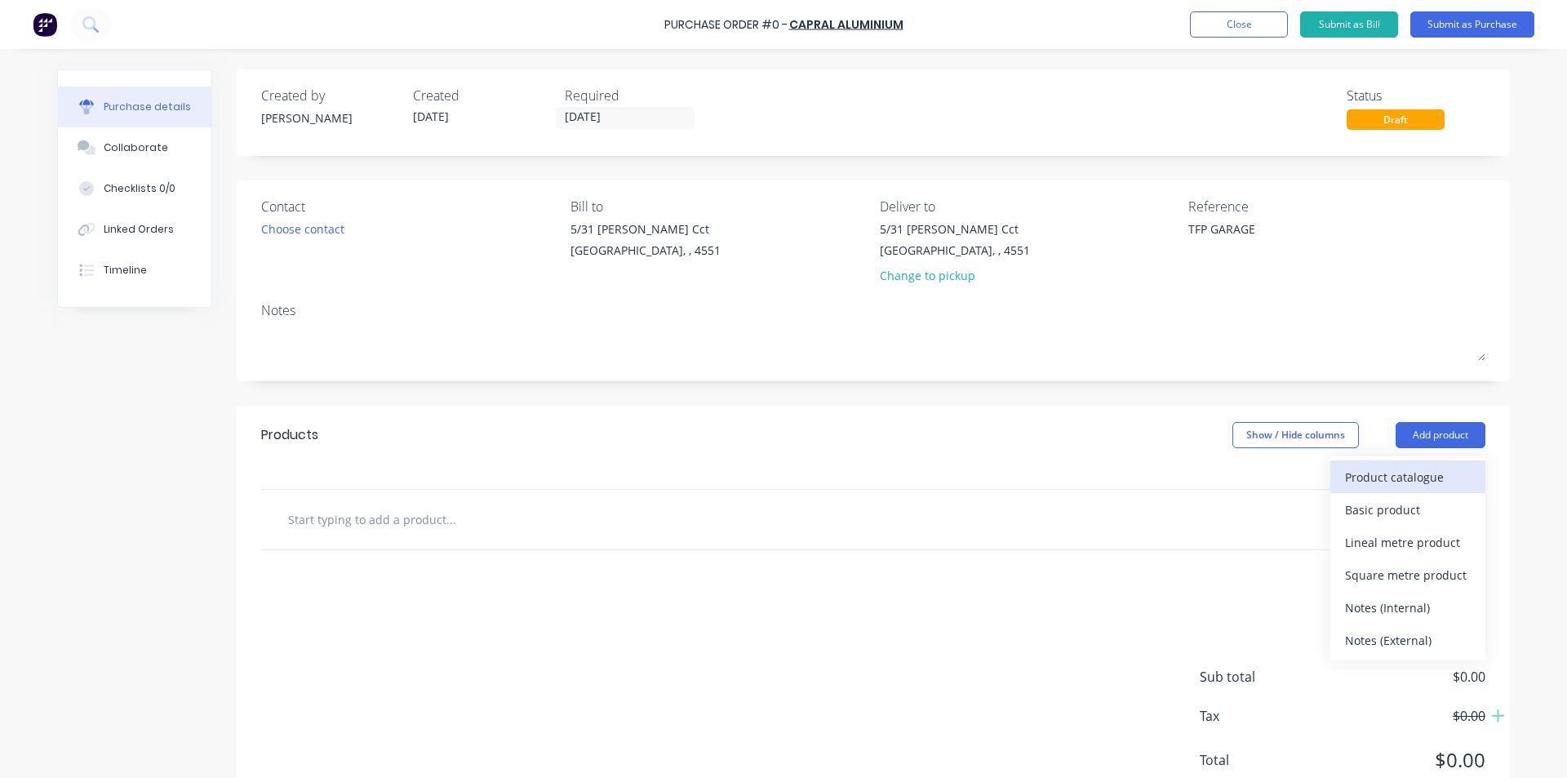
click at [1381, 474] on div "Product catalogue" at bounding box center [1408, 477] width 126 height 24
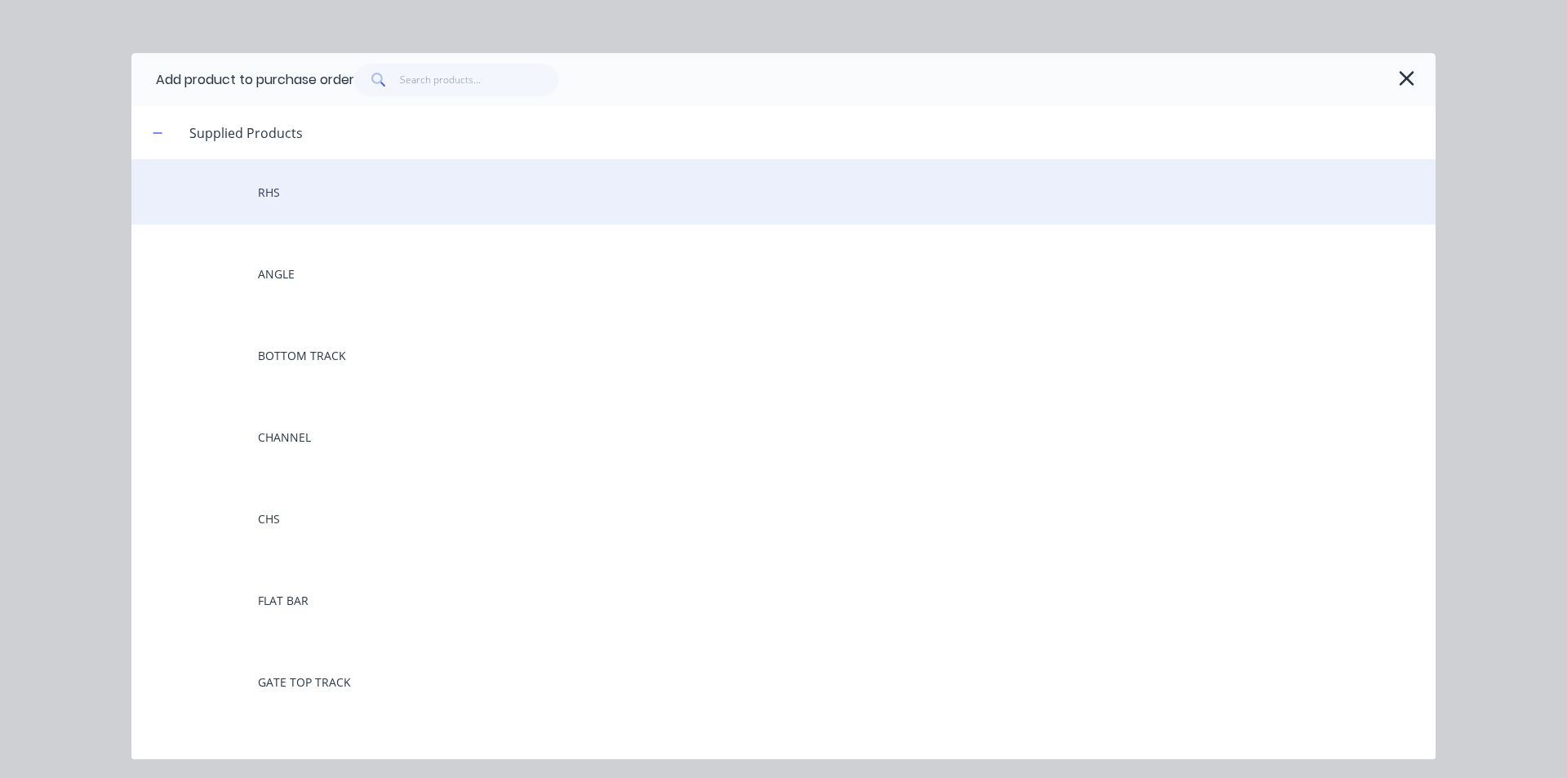
click at [268, 189] on div "RHS" at bounding box center [783, 191] width 1304 height 65
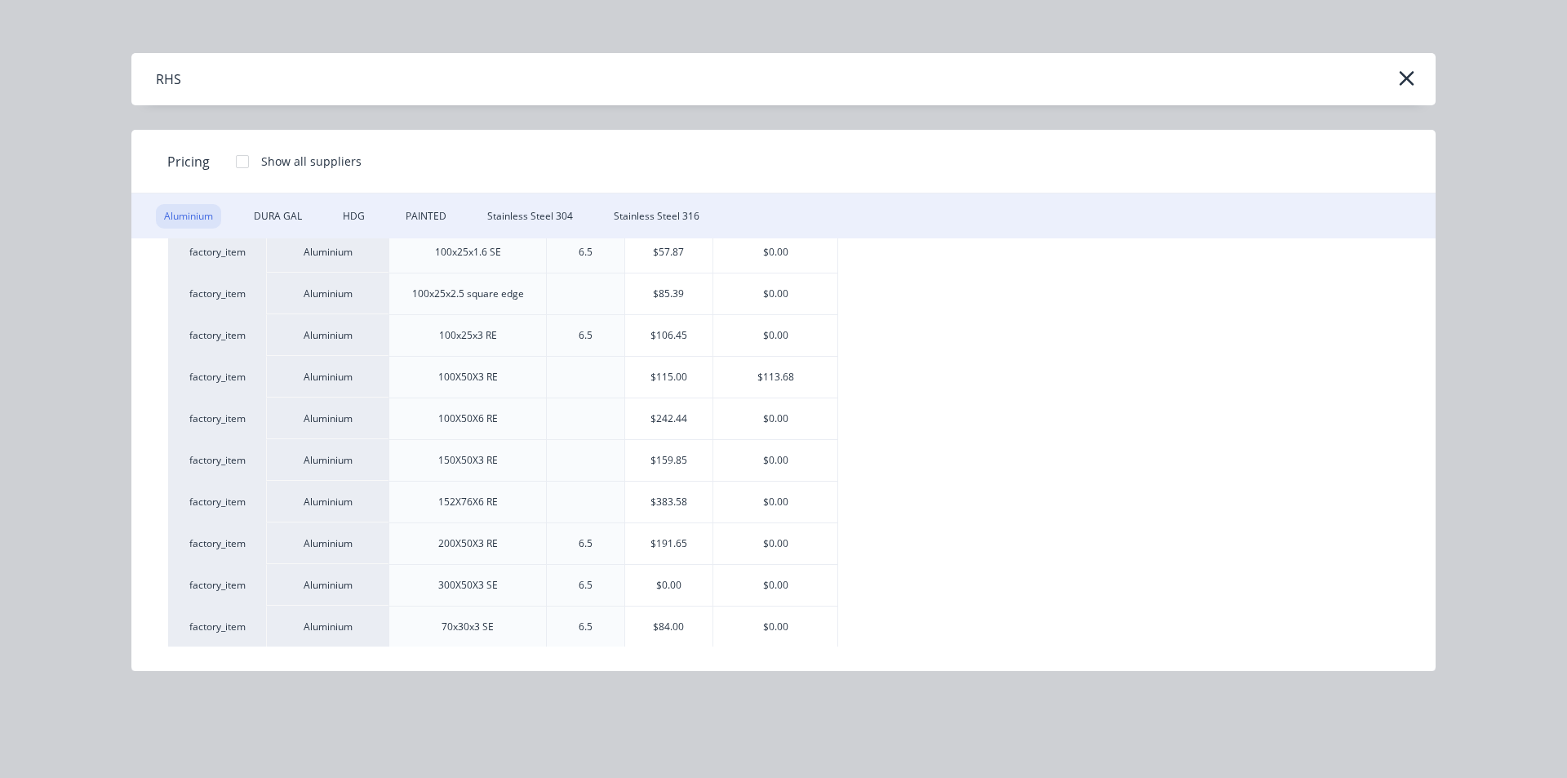
scroll to position [816, 0]
click at [821, 622] on div "$53.63" at bounding box center [775, 628] width 124 height 41
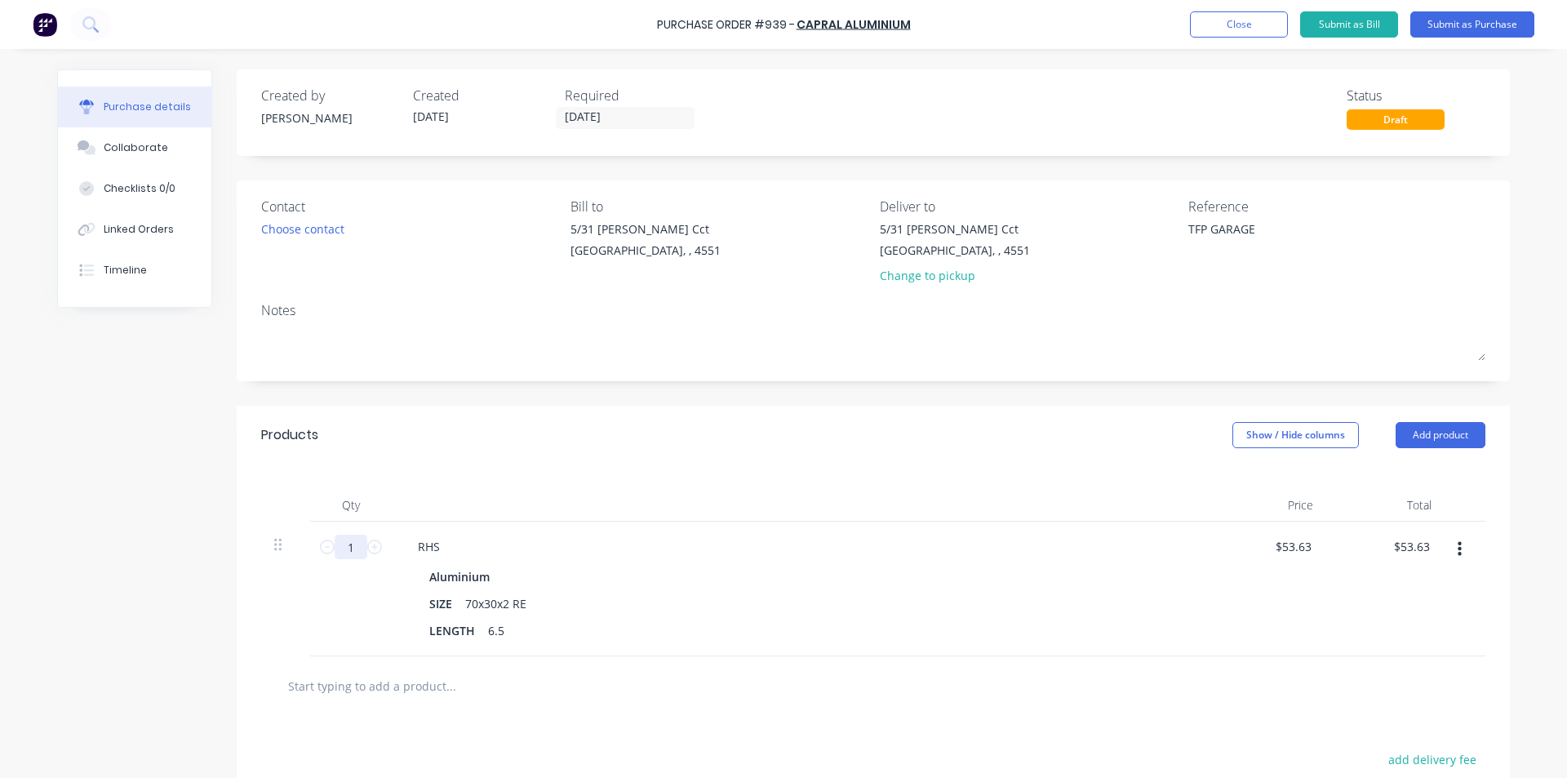
click at [347, 547] on input "1" at bounding box center [351, 547] width 33 height 24
type textarea "x"
type input "5"
type input "$268.15"
type textarea "x"
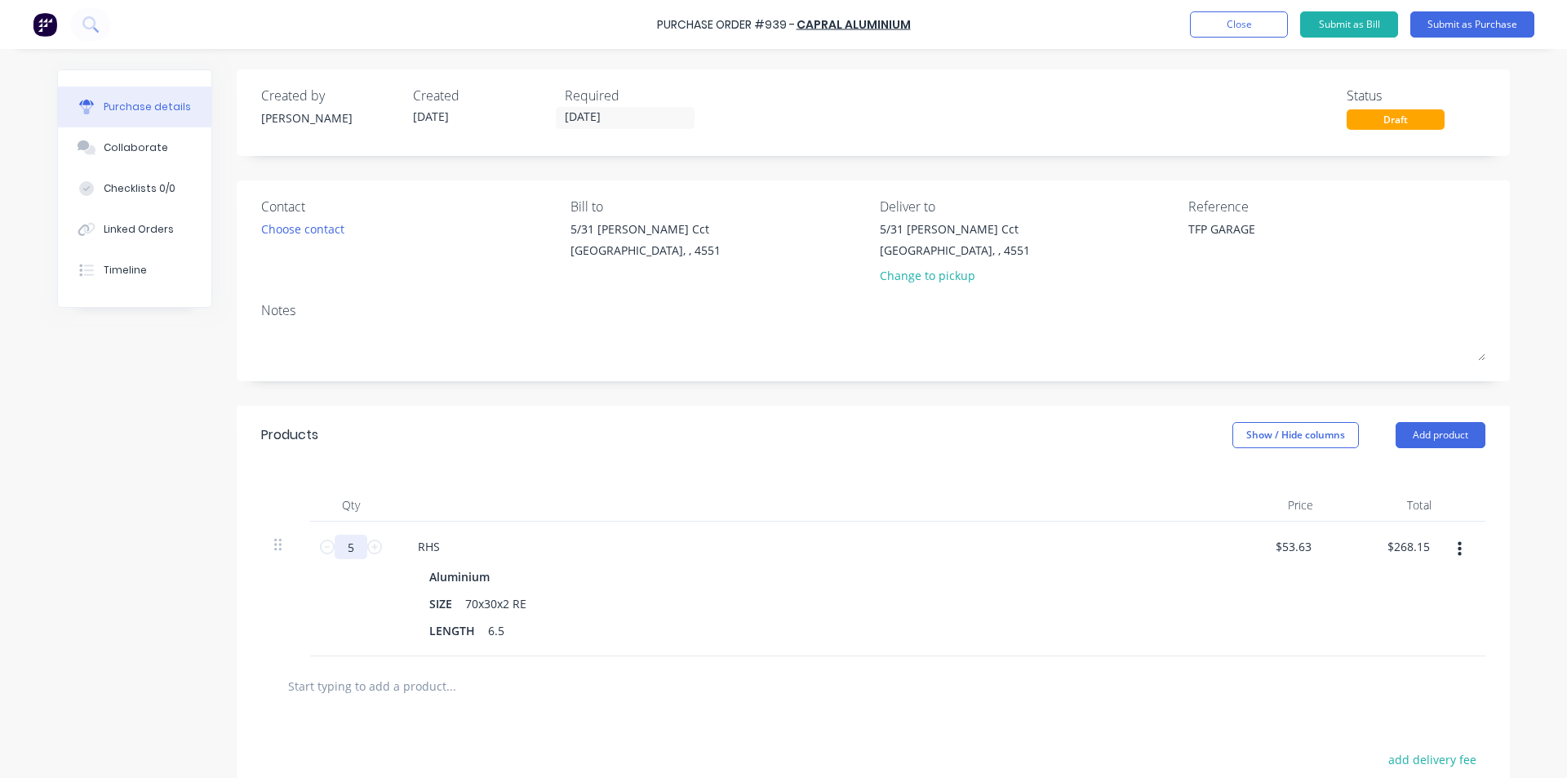
type input "50"
type input "$2,681.50"
type textarea "x"
type input "50"
click at [410, 472] on div "Qty Price Total 50 50 RHS Aluminium SIZE 70x30x2 RE LENGTH 6.5 $53.63 $53.63 $2…" at bounding box center [873, 560] width 1273 height 192
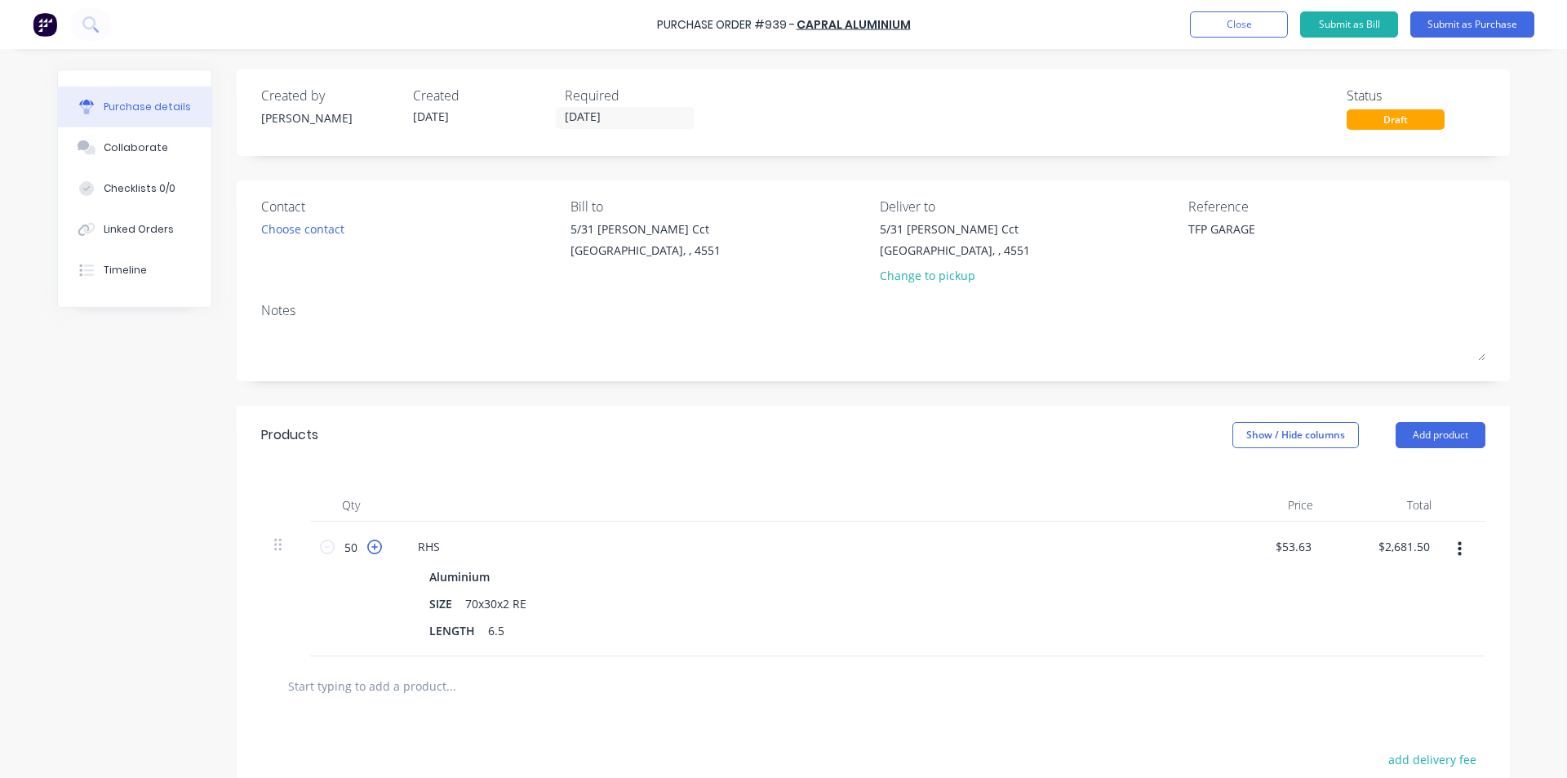
click at [367, 552] on icon at bounding box center [374, 546] width 15 height 15
type textarea "x"
type input "51"
type input "$2,735.13"
click at [498, 452] on div "Products Show / Hide columns Add product" at bounding box center [873, 435] width 1273 height 59
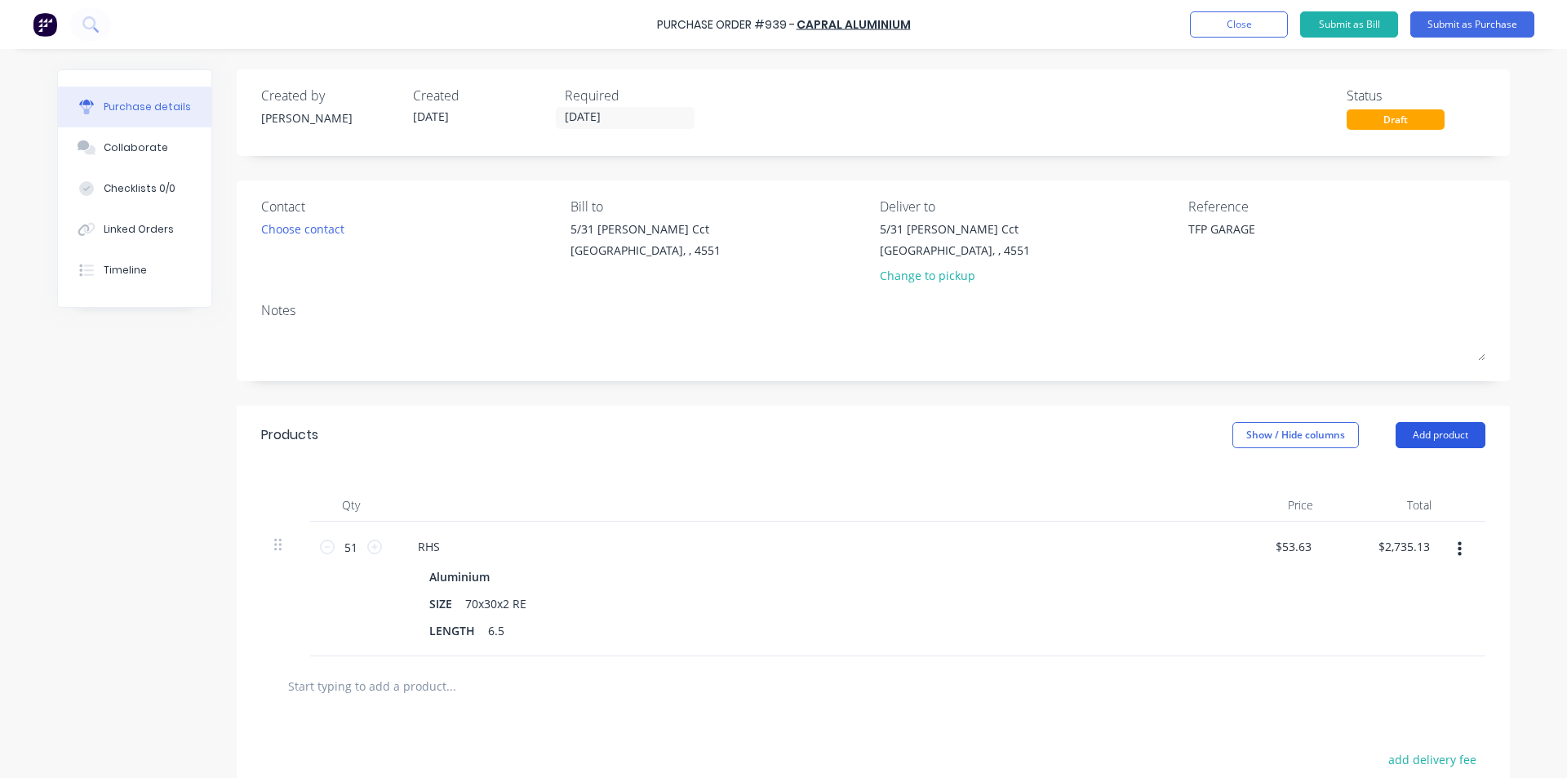
click at [1440, 433] on button "Add product" at bounding box center [1440, 435] width 90 height 26
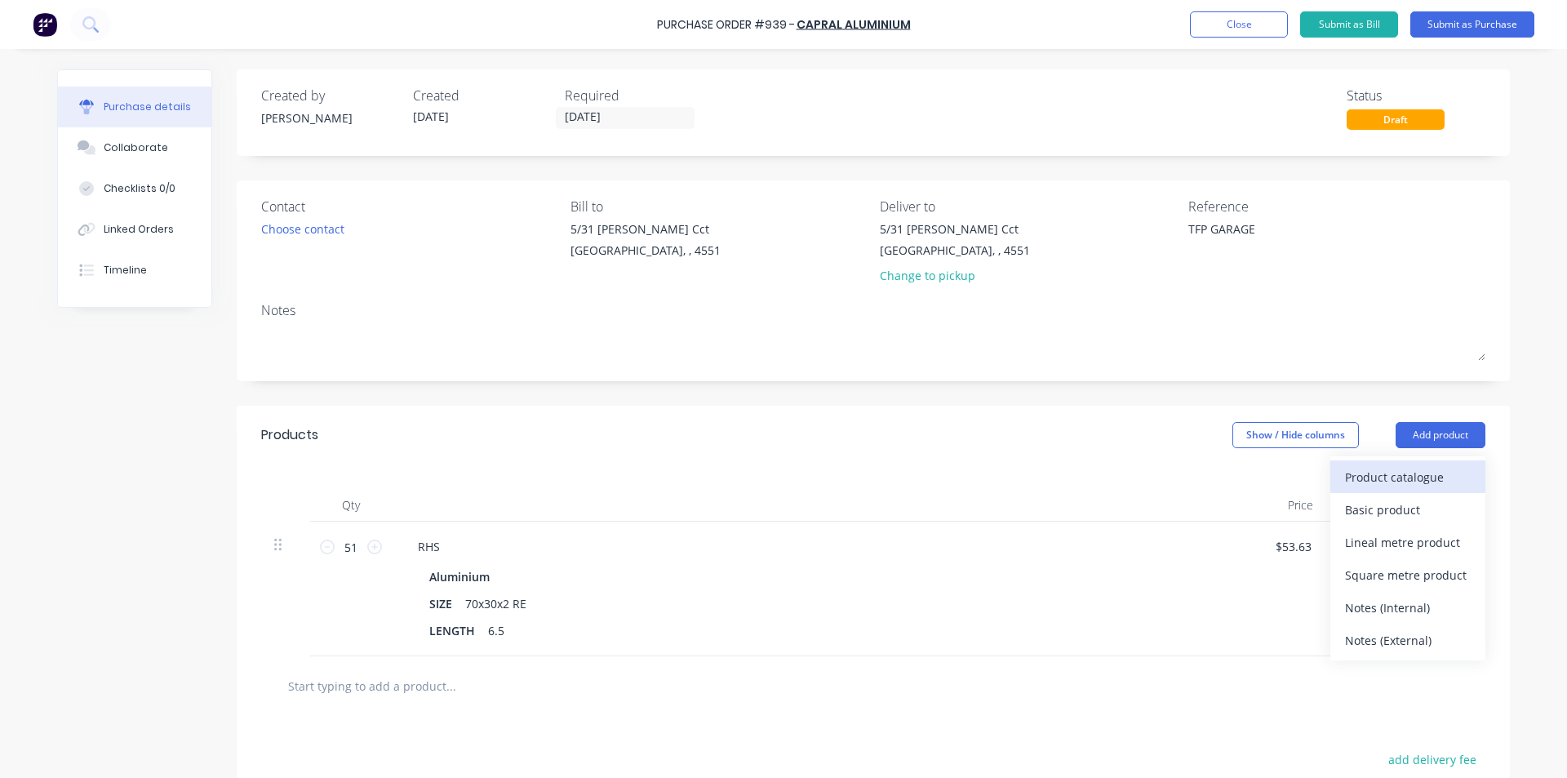
click at [1400, 470] on div "Product catalogue" at bounding box center [1408, 477] width 126 height 24
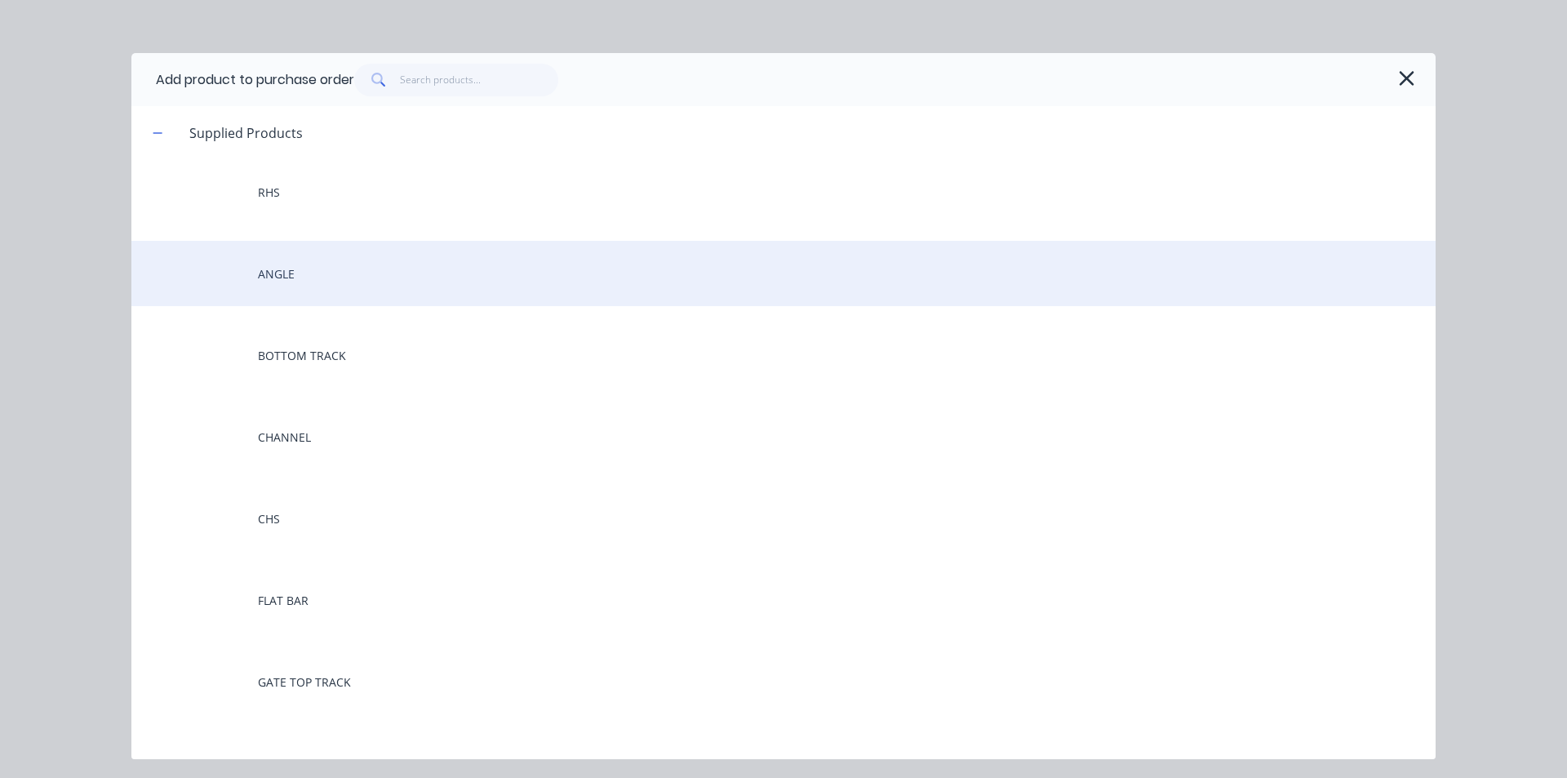
click at [307, 275] on div "ANGLE" at bounding box center [783, 273] width 1304 height 65
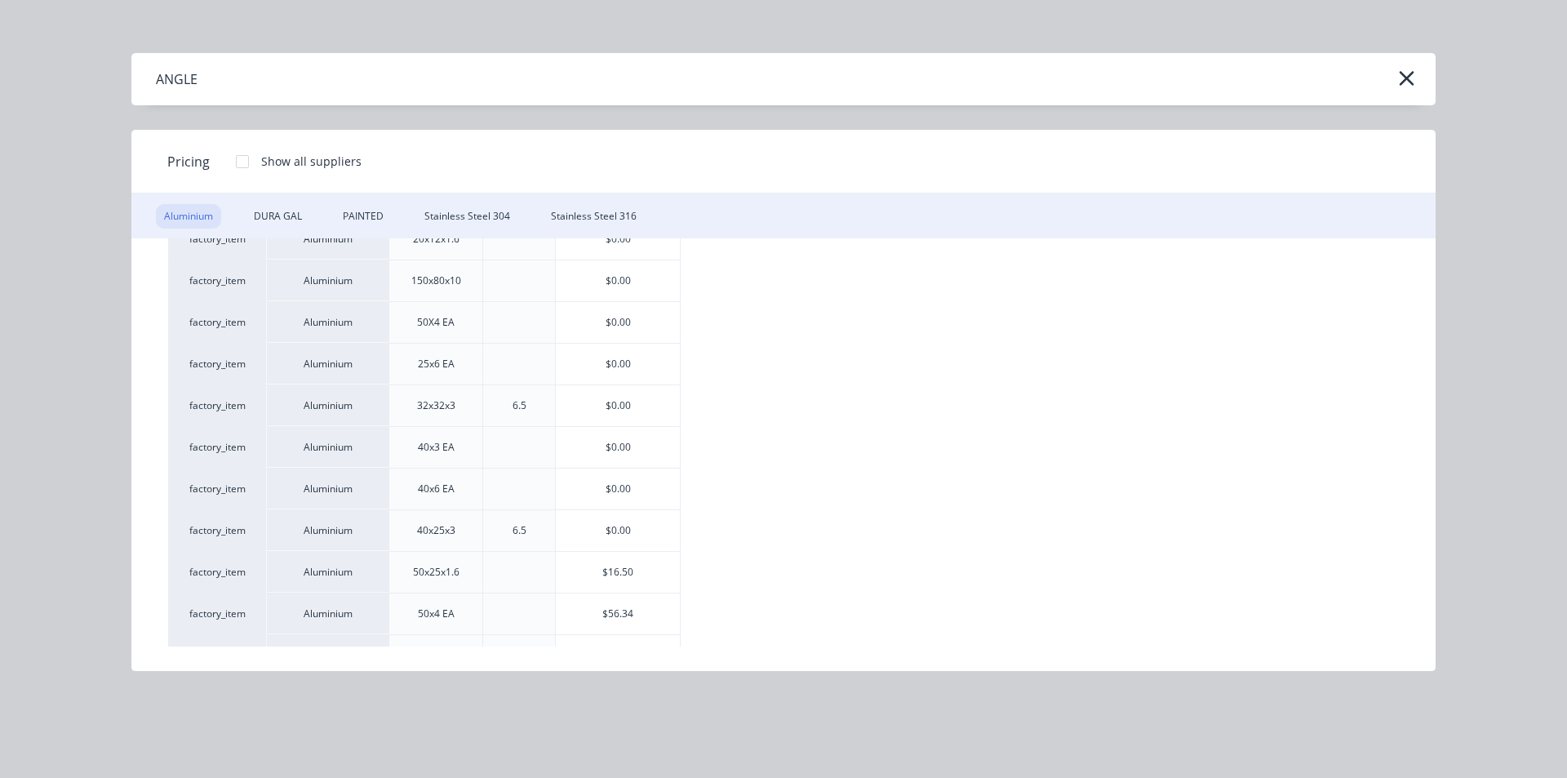
scroll to position [163, 0]
click at [663, 532] on div "$56.34" at bounding box center [618, 532] width 124 height 41
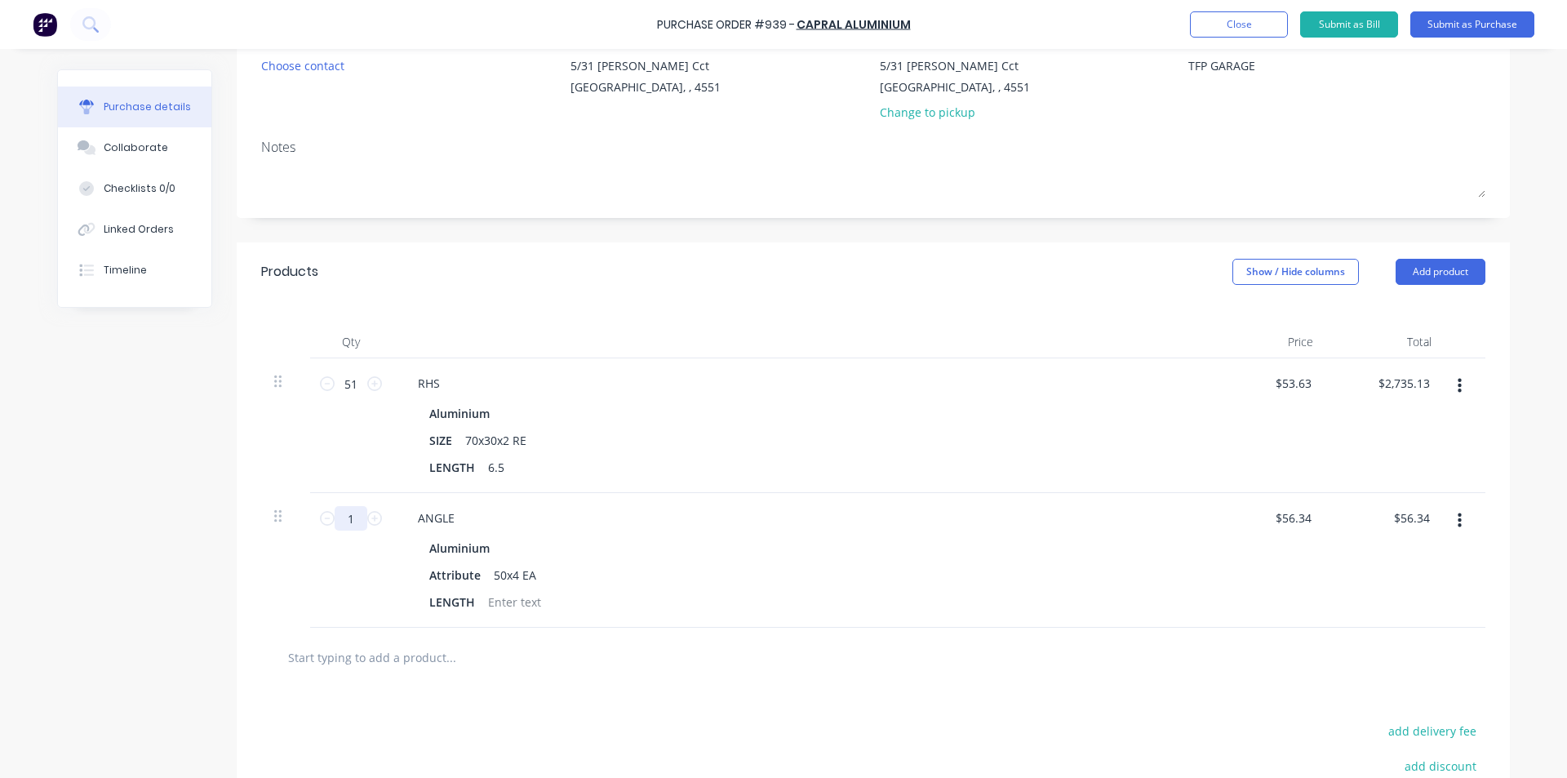
click at [350, 523] on input "1" at bounding box center [351, 518] width 33 height 24
type textarea "x"
type input "6"
type input "$338.04"
type textarea "x"
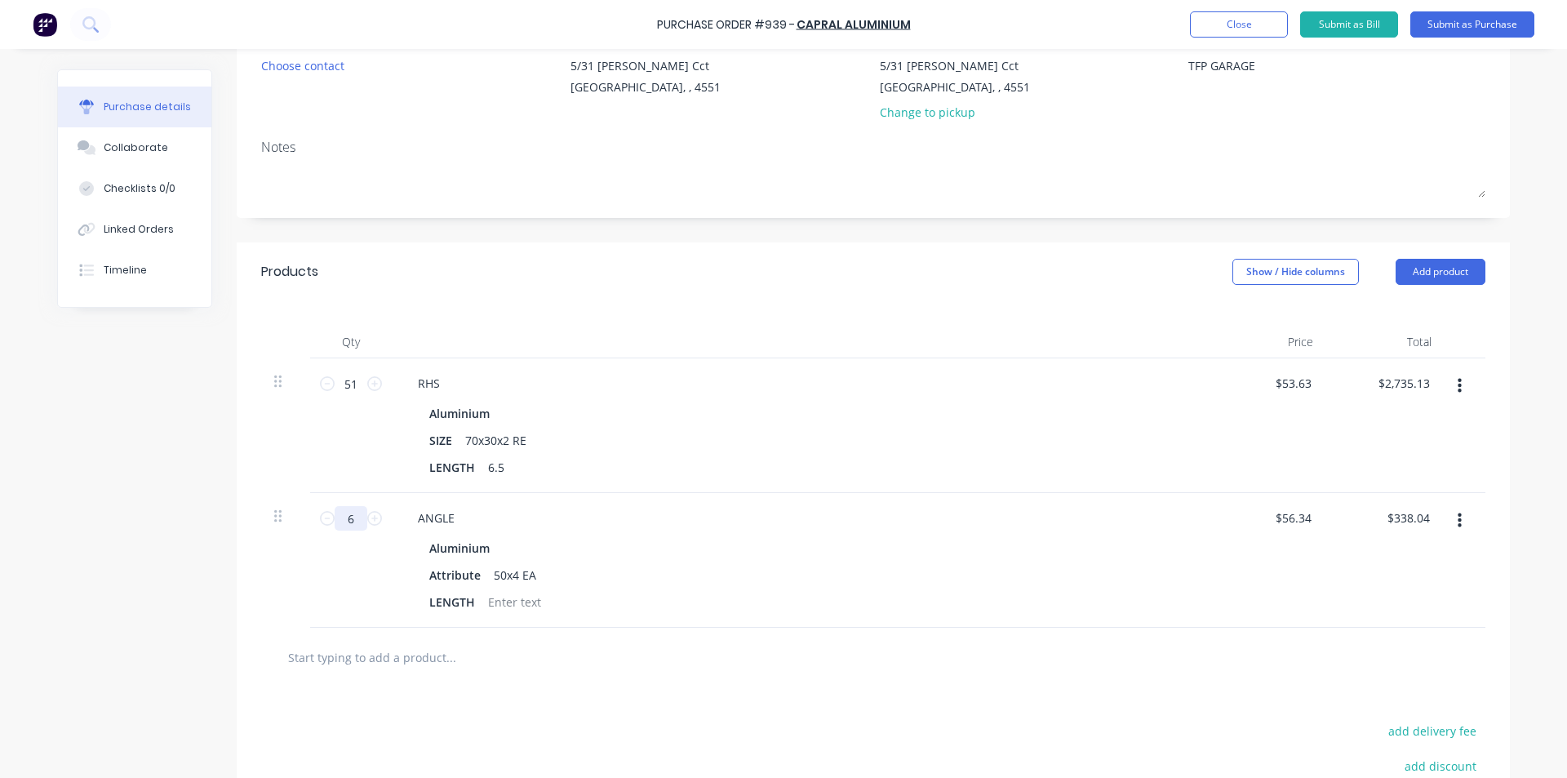
type input "6"
click at [155, 484] on div "Created by [PERSON_NAME] Created [DATE] Required [DATE] Status Draft Contact Ch…" at bounding box center [783, 430] width 1453 height 1049
click at [1406, 275] on button "Add product" at bounding box center [1440, 272] width 90 height 26
click at [1393, 317] on div "Product catalogue" at bounding box center [1408, 314] width 126 height 24
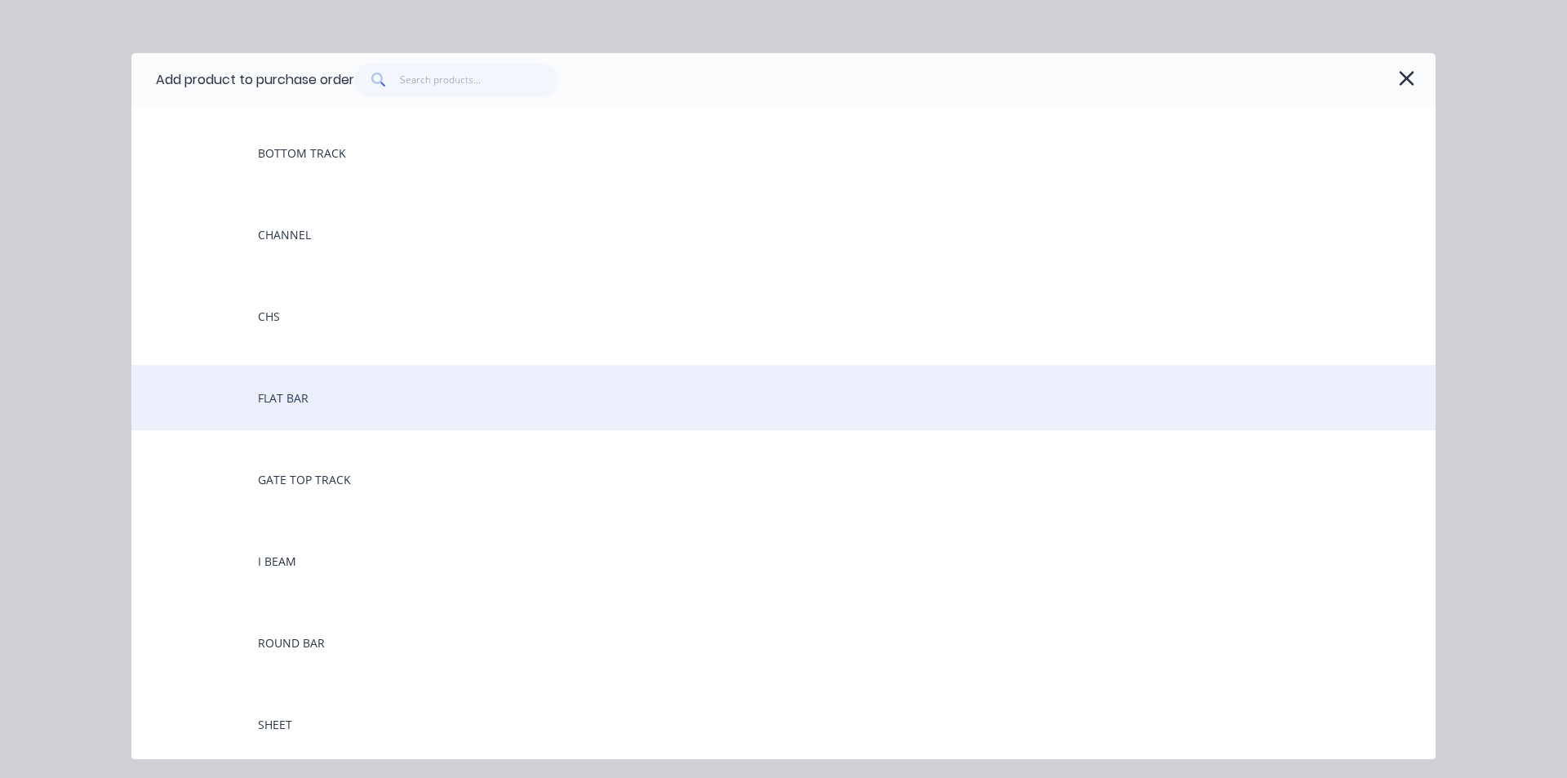
scroll to position [245, 0]
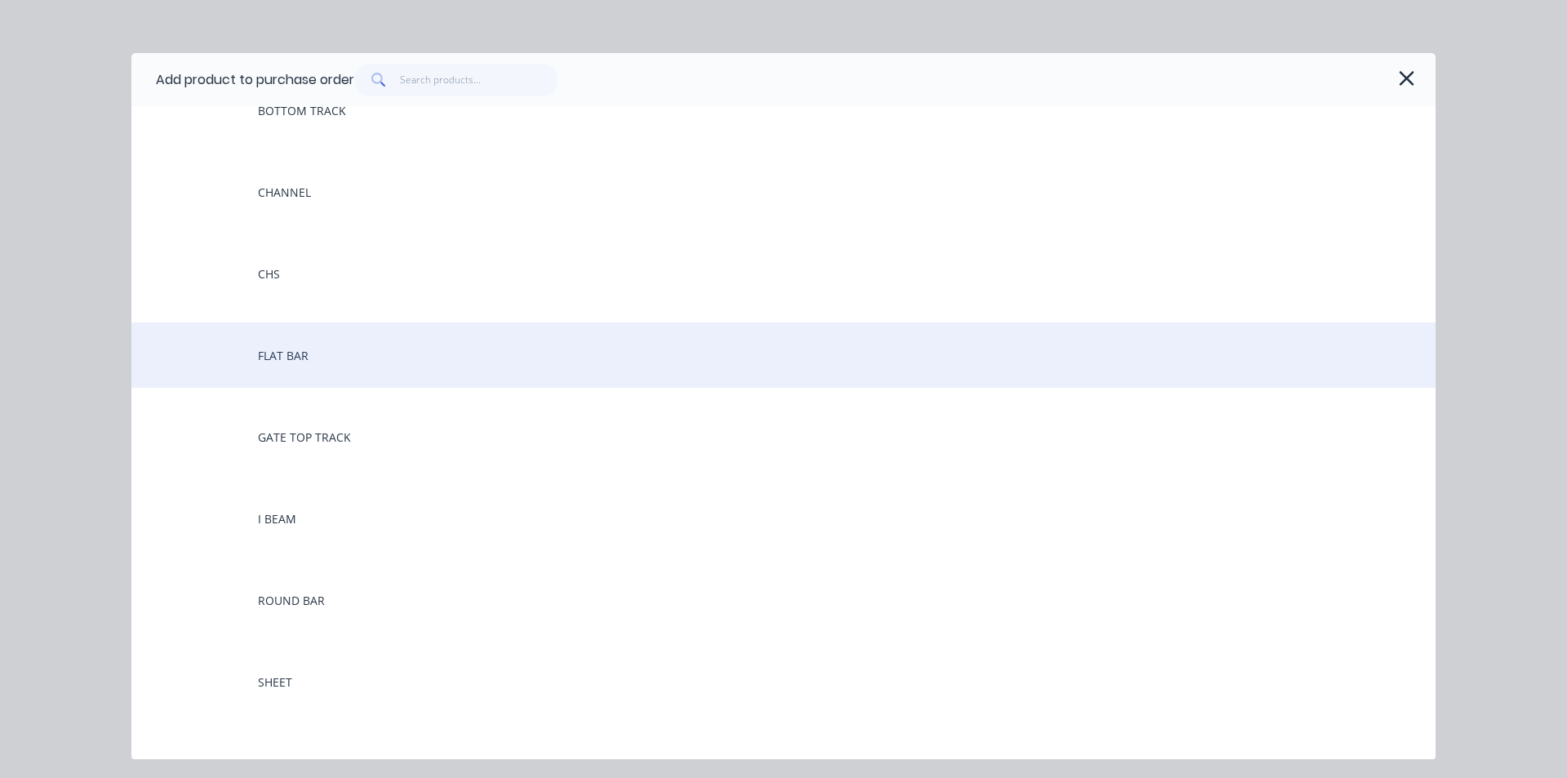
click at [339, 348] on div "FLAT BAR" at bounding box center [783, 354] width 1304 height 65
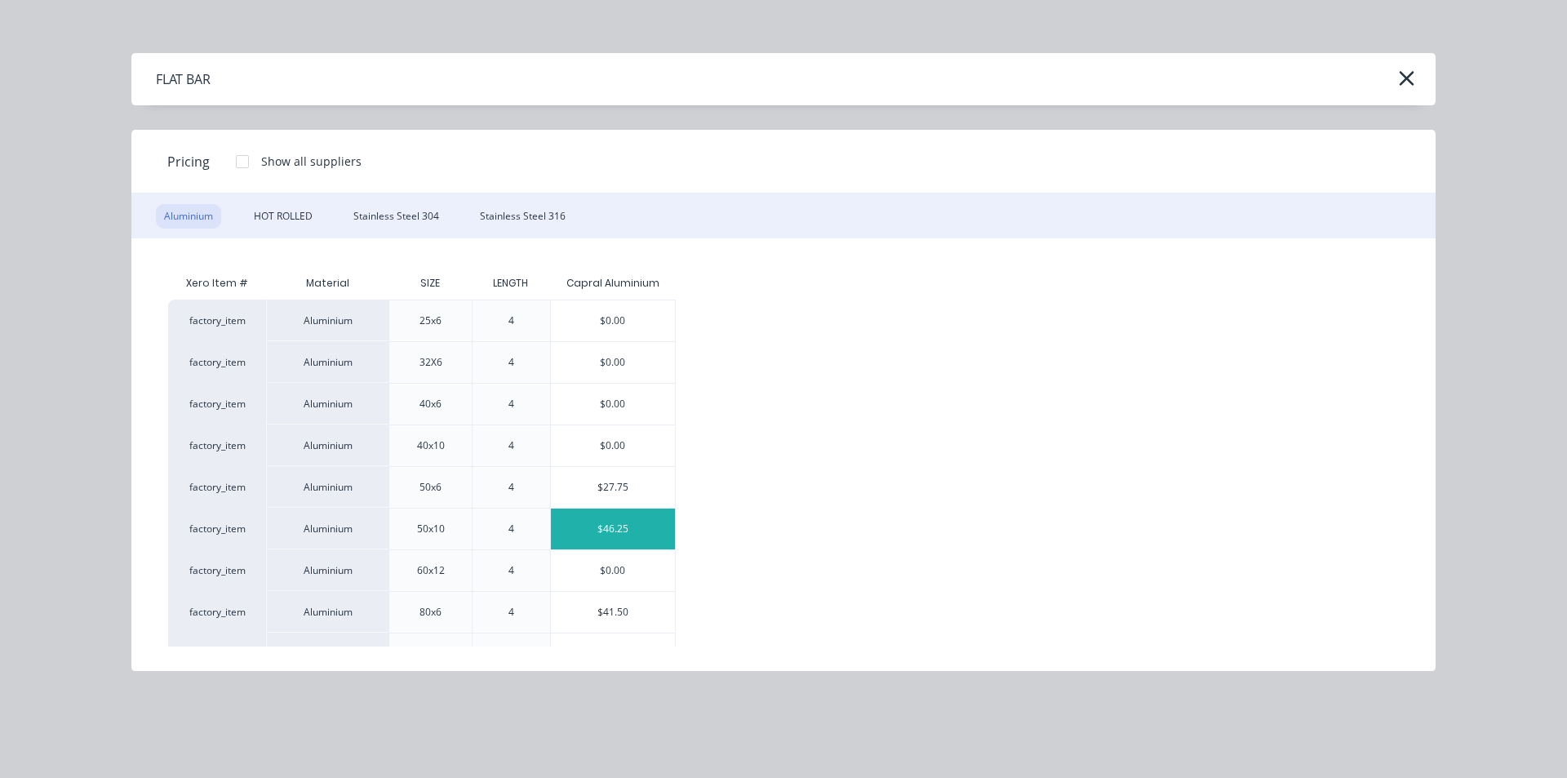
click at [641, 521] on div "$46.25" at bounding box center [613, 528] width 124 height 41
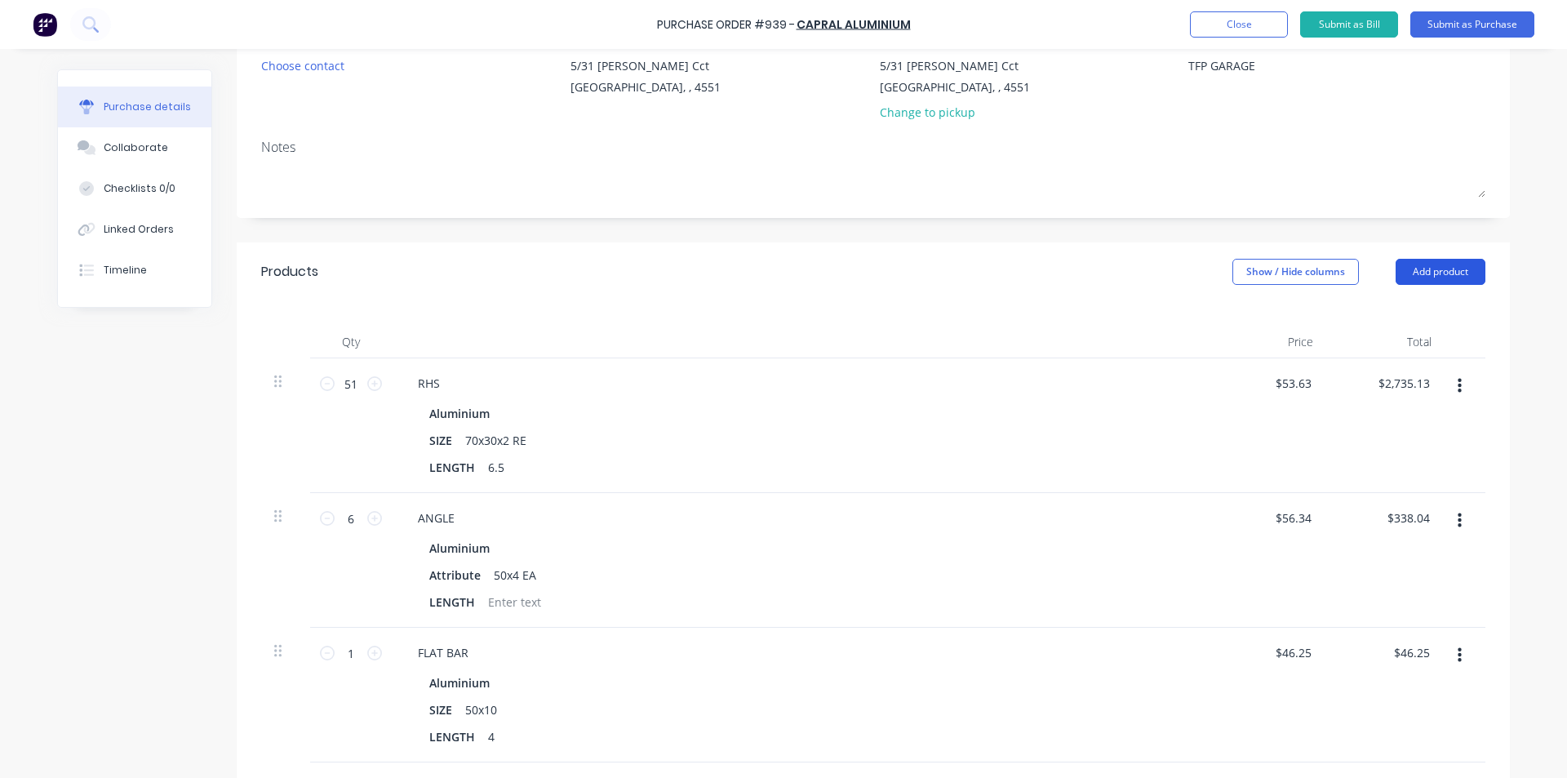
click at [1404, 277] on button "Add product" at bounding box center [1440, 272] width 90 height 26
click at [1396, 306] on div "Product catalogue" at bounding box center [1408, 314] width 126 height 24
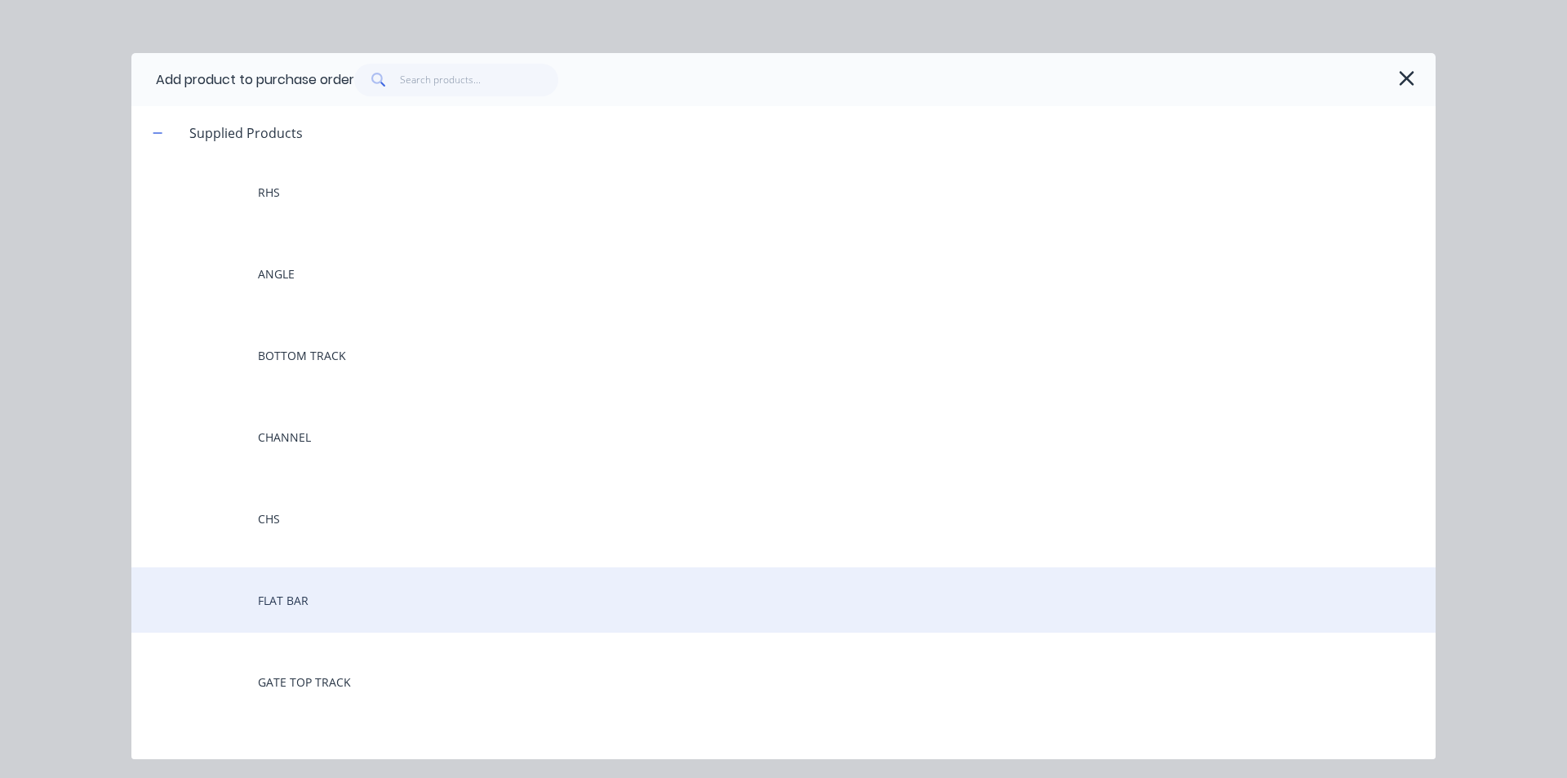
click at [313, 605] on div "FLAT BAR" at bounding box center [783, 599] width 1304 height 65
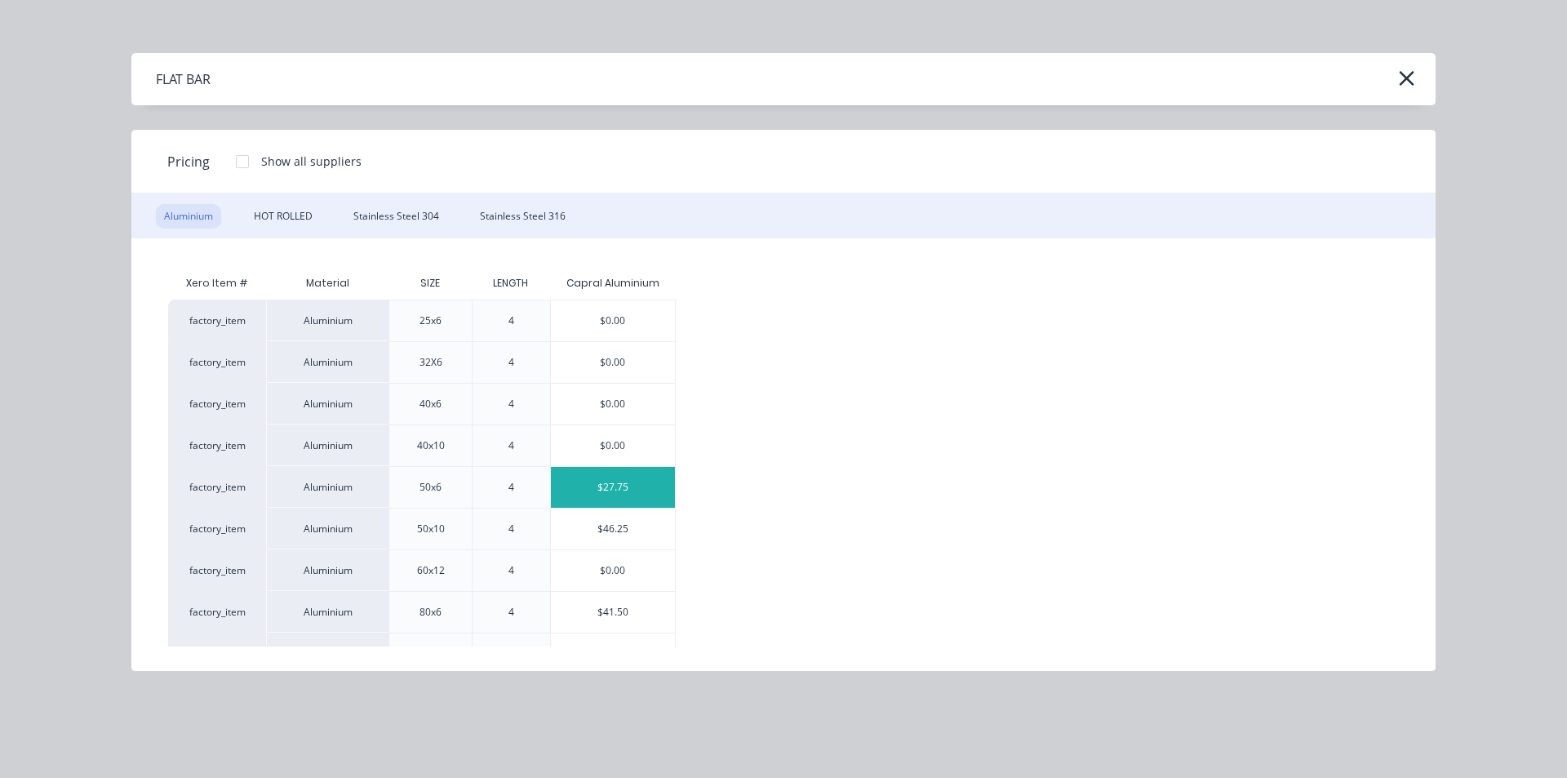
click at [612, 481] on div "$27.75" at bounding box center [613, 487] width 124 height 41
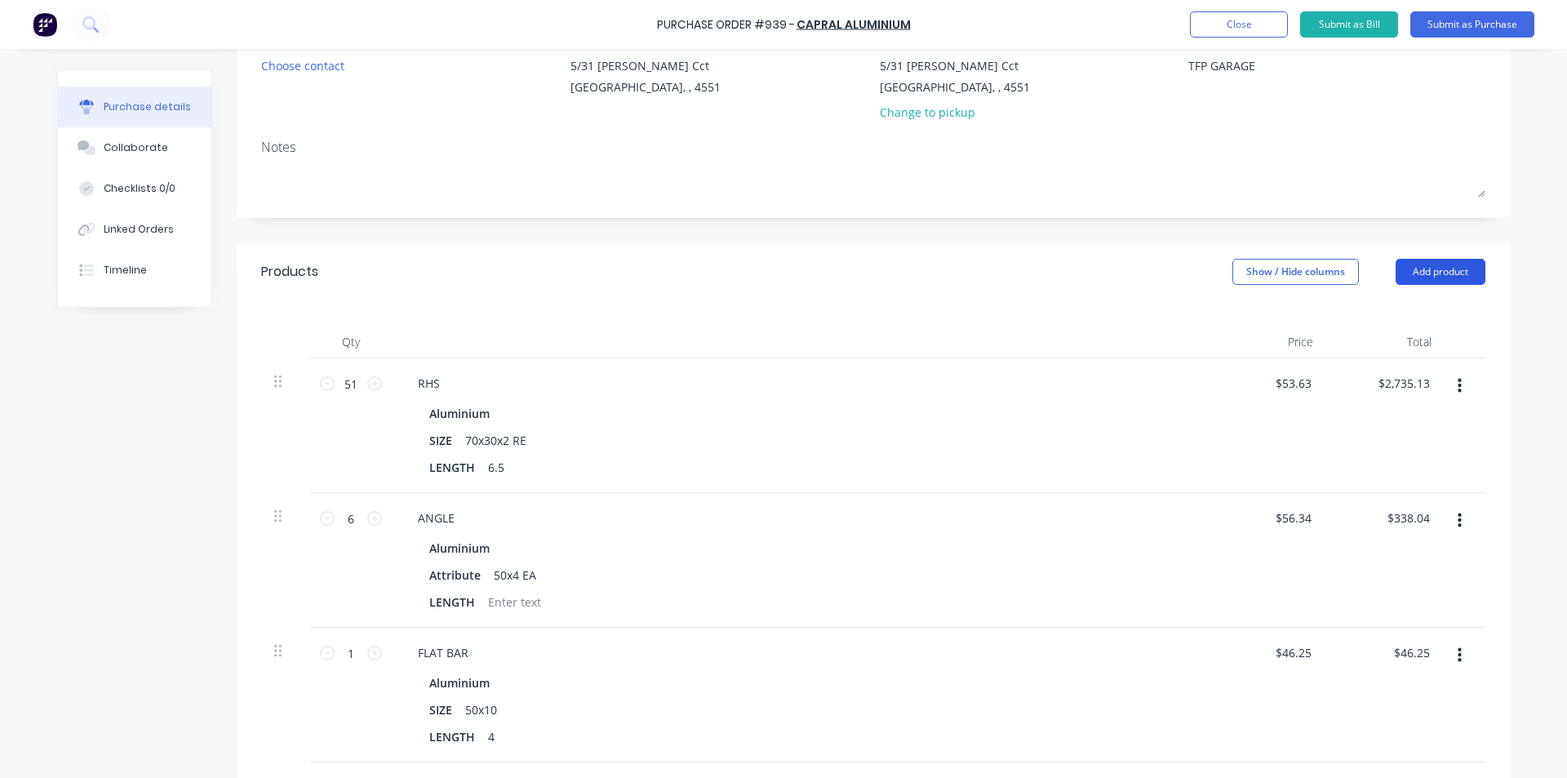
click at [1435, 268] on button "Add product" at bounding box center [1440, 272] width 90 height 26
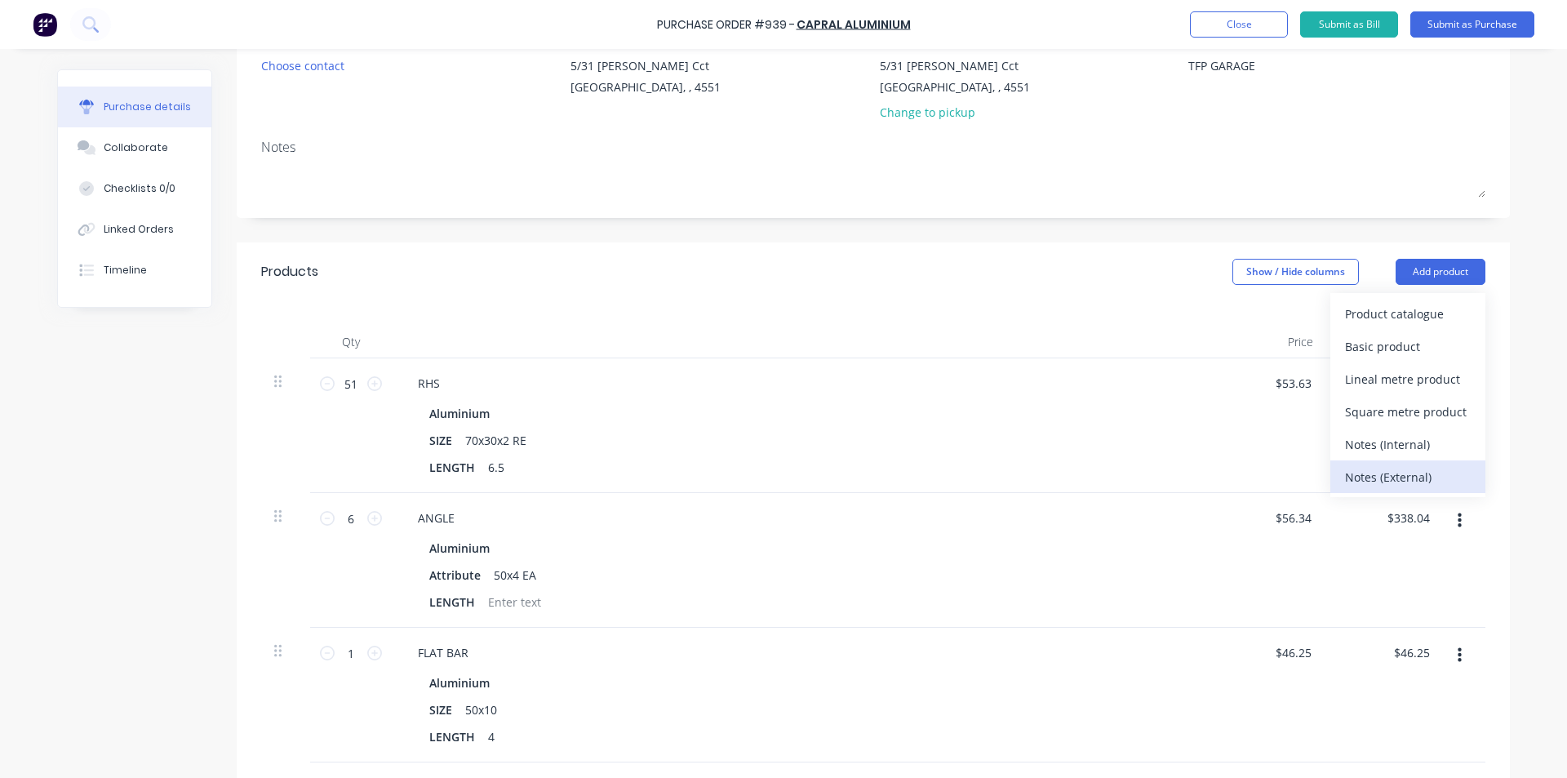
click at [1409, 473] on div "Notes (External)" at bounding box center [1408, 477] width 126 height 24
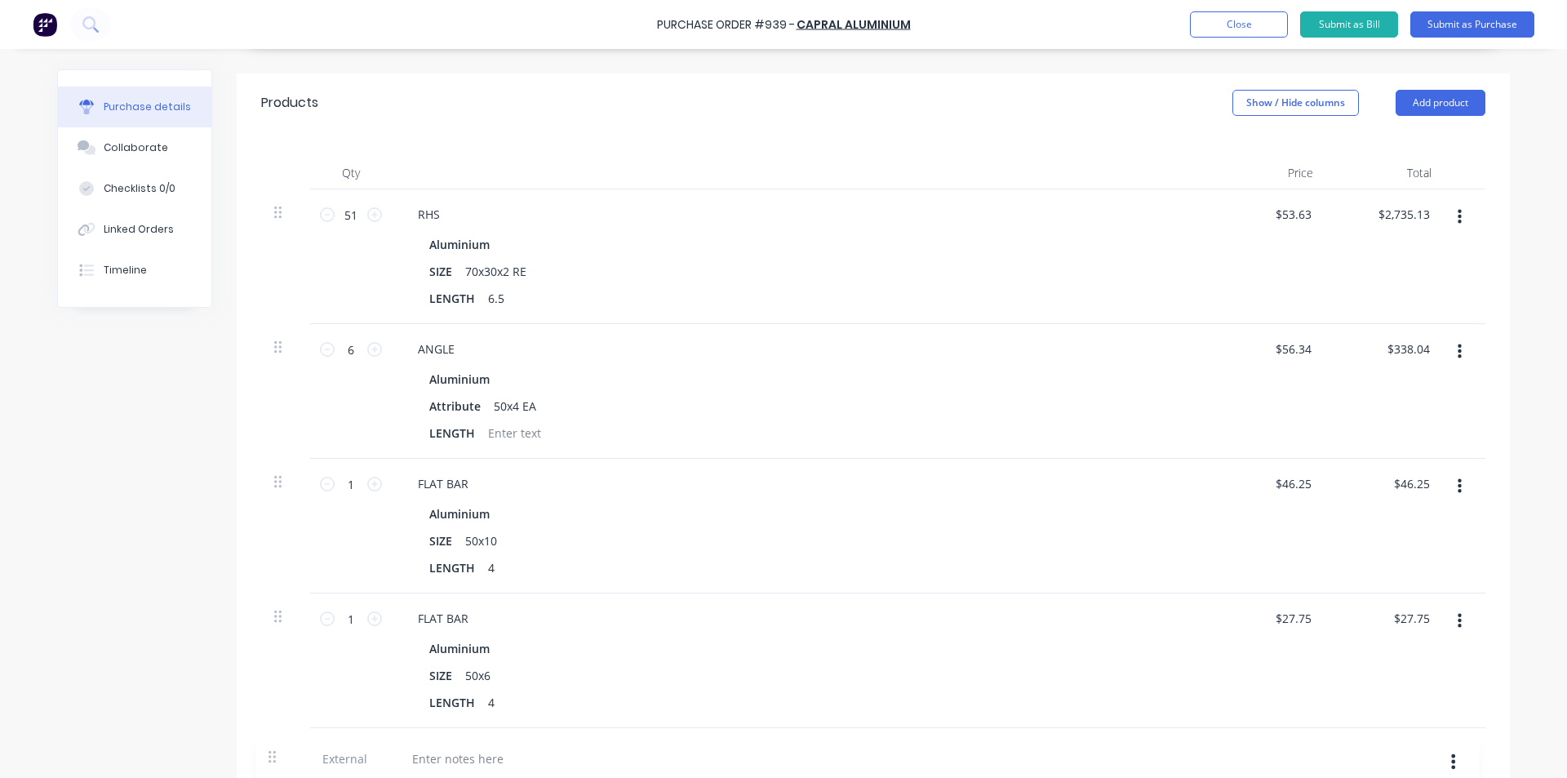
scroll to position [337, 0]
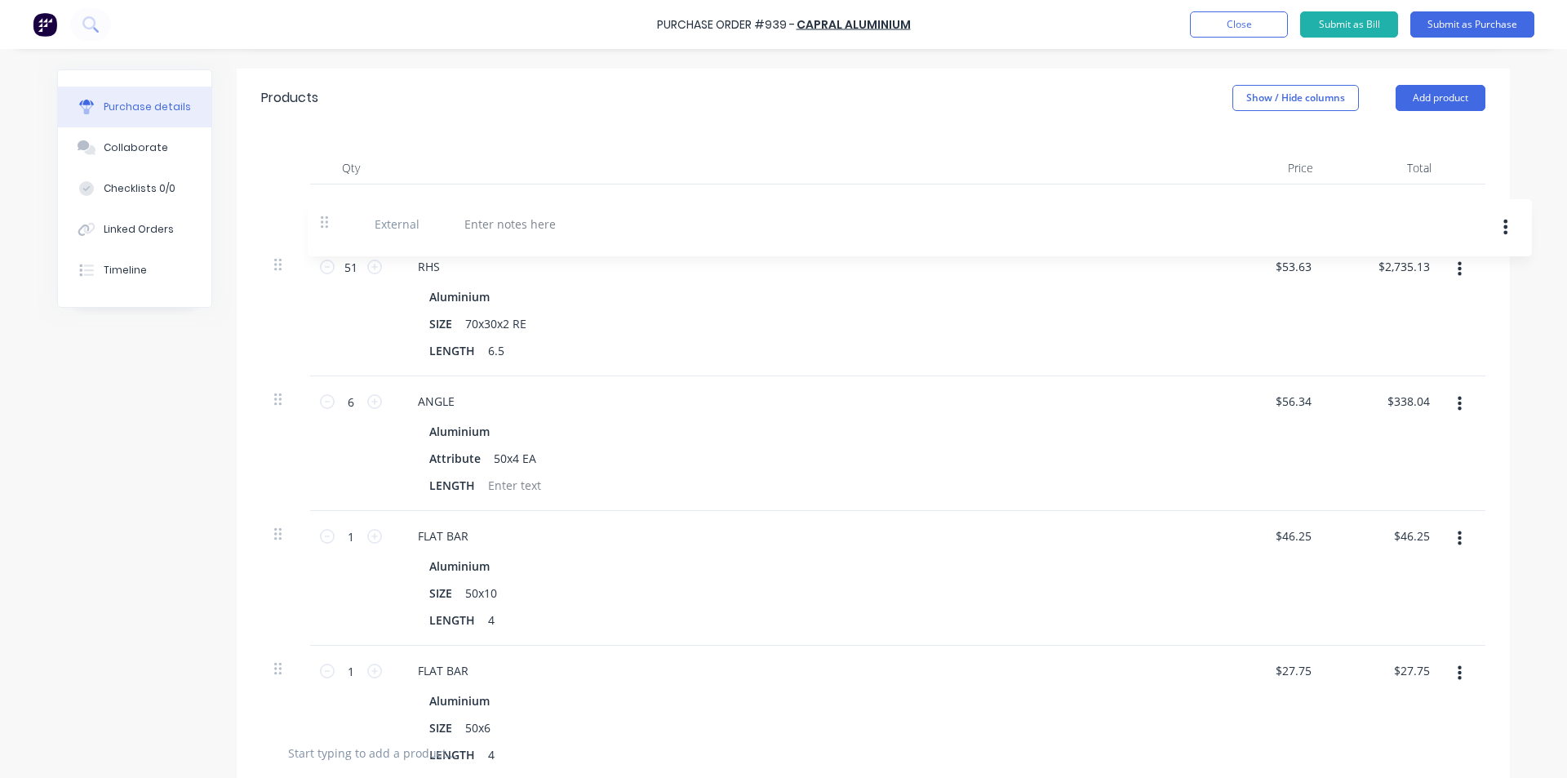
drag, startPoint x: 270, startPoint y: 752, endPoint x: 324, endPoint y: 213, distance: 542.1
click at [324, 213] on div "51 51 RHS Aluminium SIZE 70x30x2 RE LENGTH 6.5 $53.63 $53.63 $2,735.13 $2,735.1…" at bounding box center [873, 453] width 1224 height 539
click at [455, 206] on div at bounding box center [464, 209] width 118 height 24
type textarea "x"
click at [530, 148] on div "Qty Price Total External QUOTE# 21114900. QTY'S ARE DIFFERENT 51 51 RHS Alumini…" at bounding box center [873, 453] width 1273 height 653
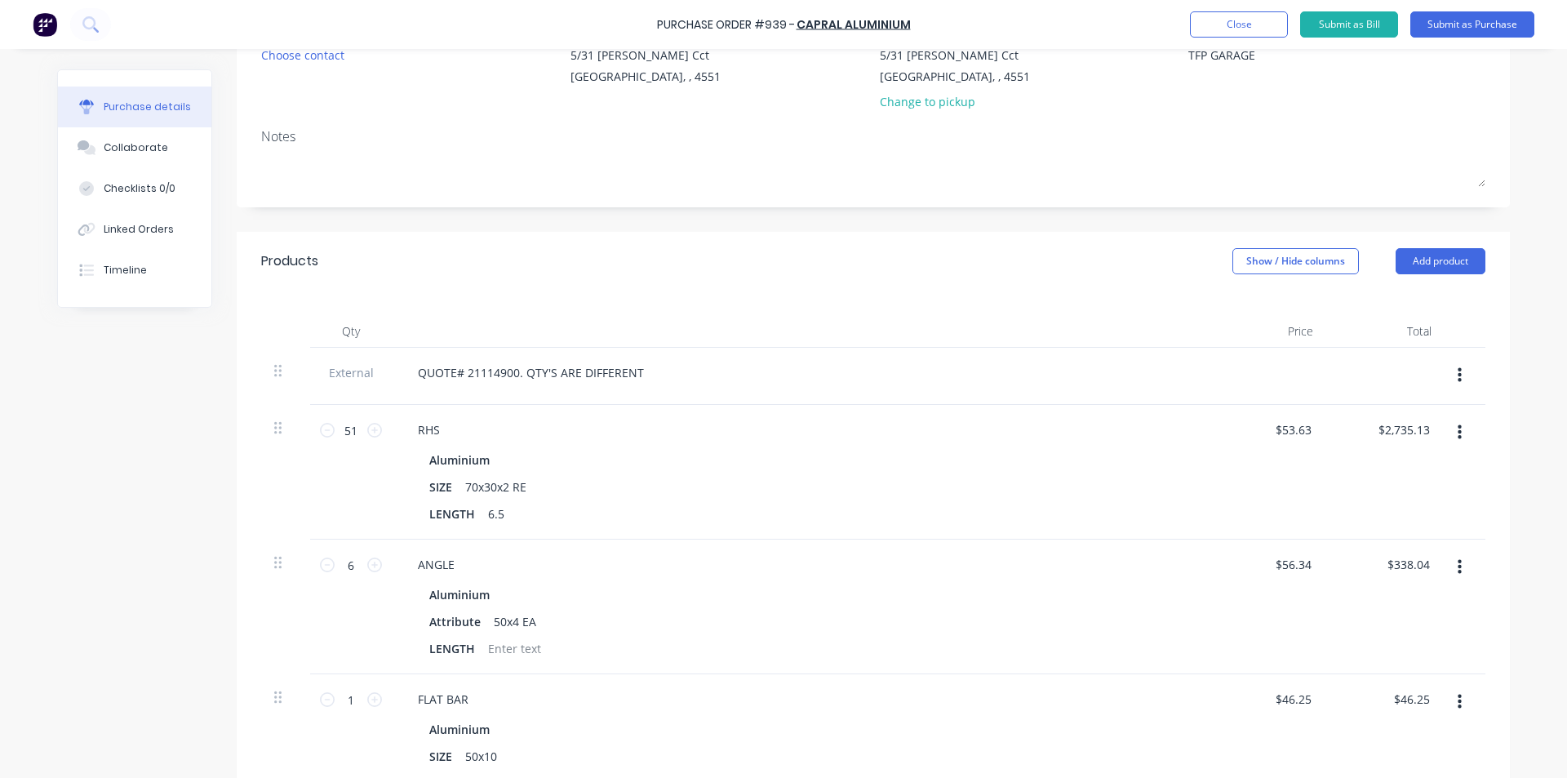
scroll to position [0, 0]
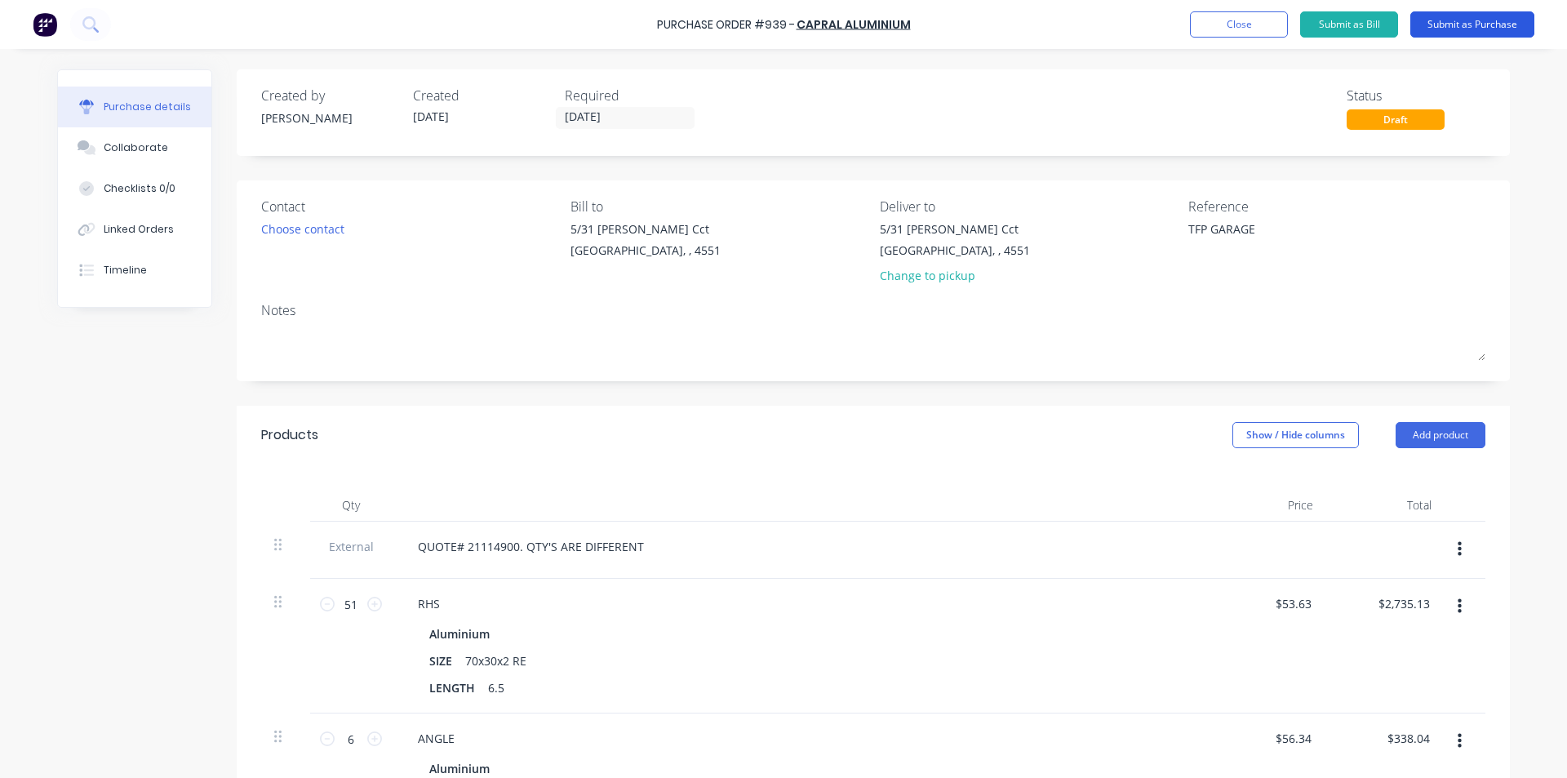
click at [1437, 17] on button "Submit as Purchase" at bounding box center [1472, 24] width 124 height 26
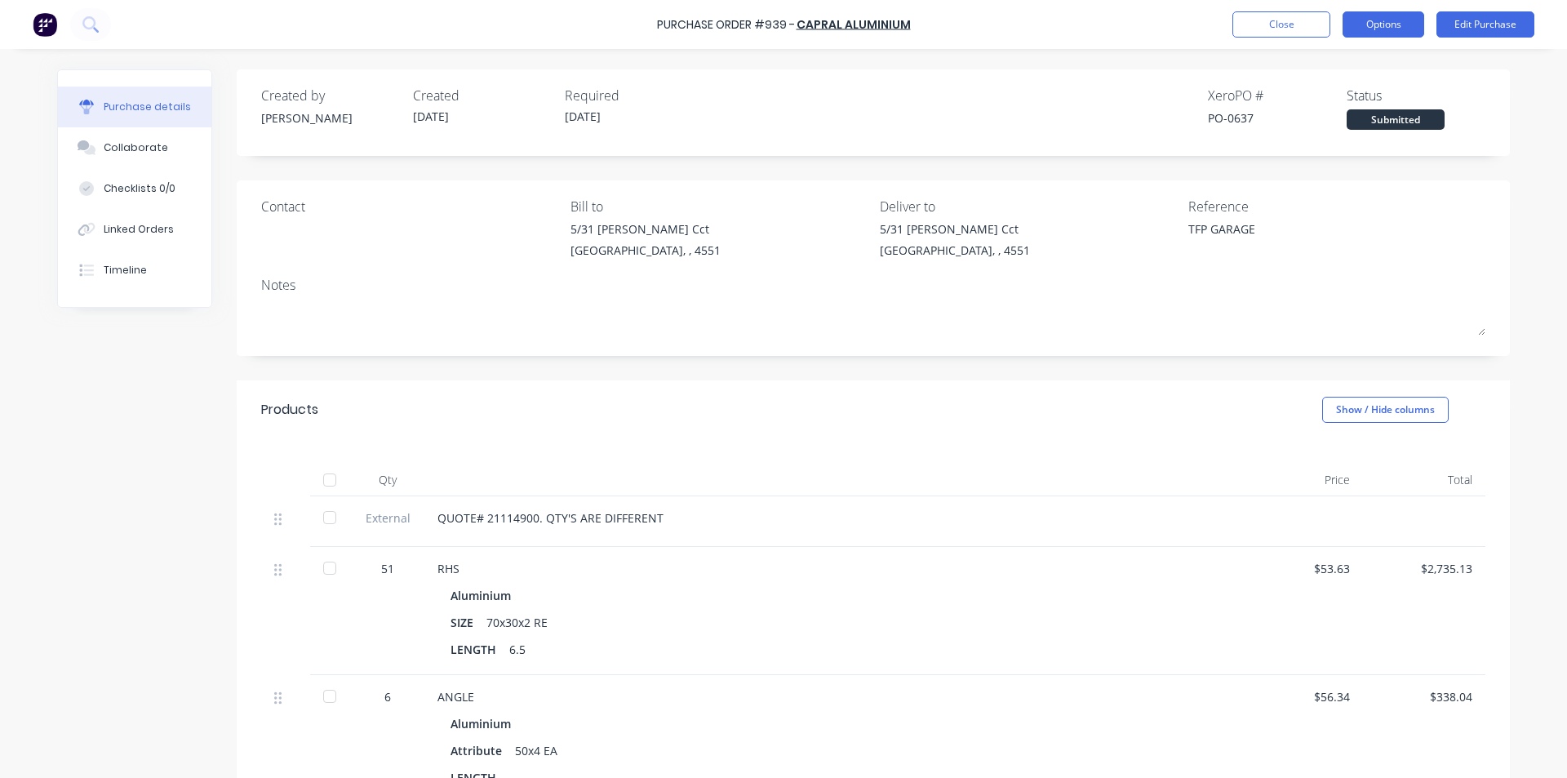
click at [1369, 28] on button "Options" at bounding box center [1383, 24] width 82 height 26
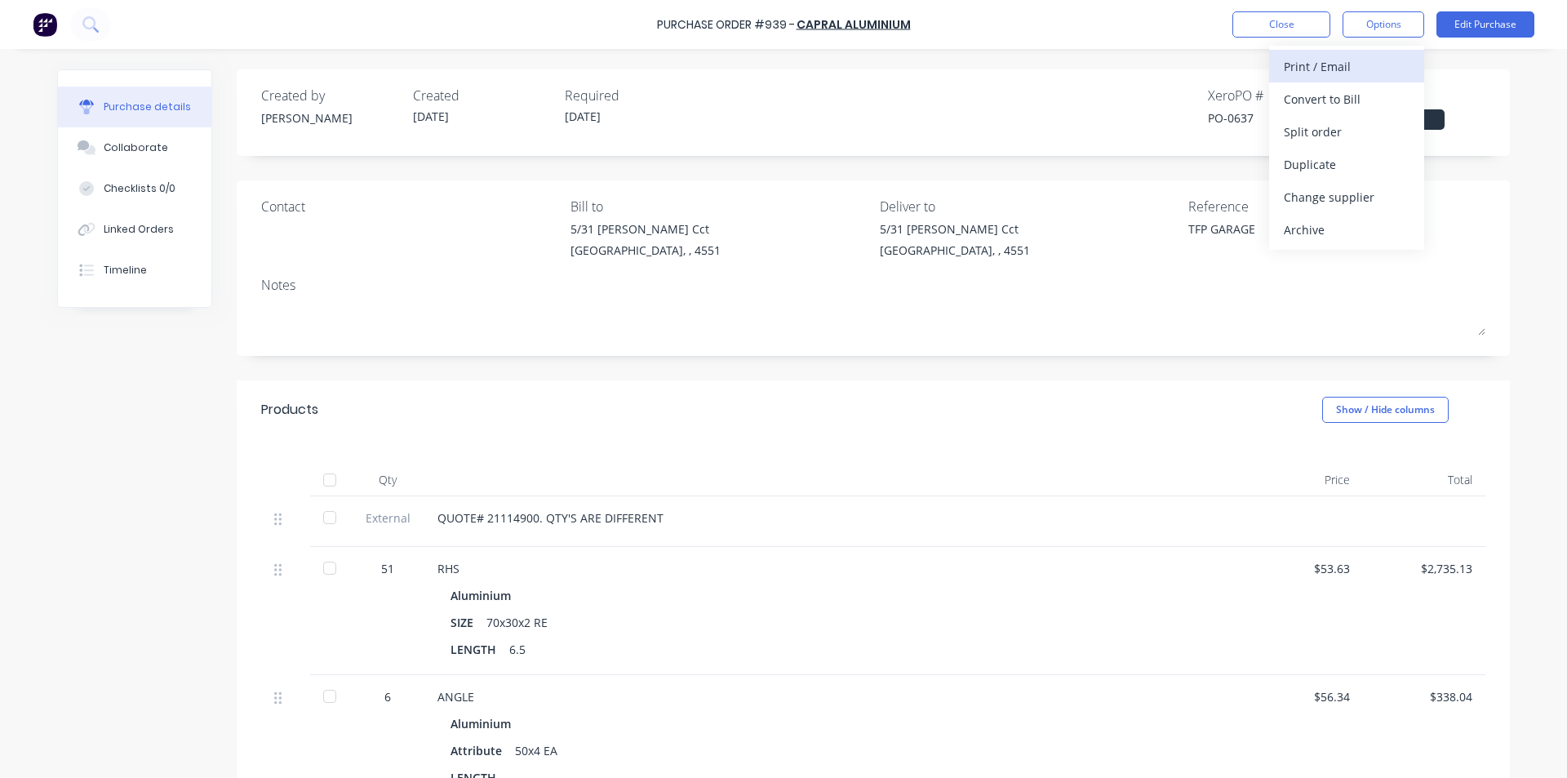
click at [1358, 53] on button "Print / Email" at bounding box center [1346, 66] width 155 height 33
click at [1357, 93] on div "With pricing" at bounding box center [1347, 99] width 126 height 24
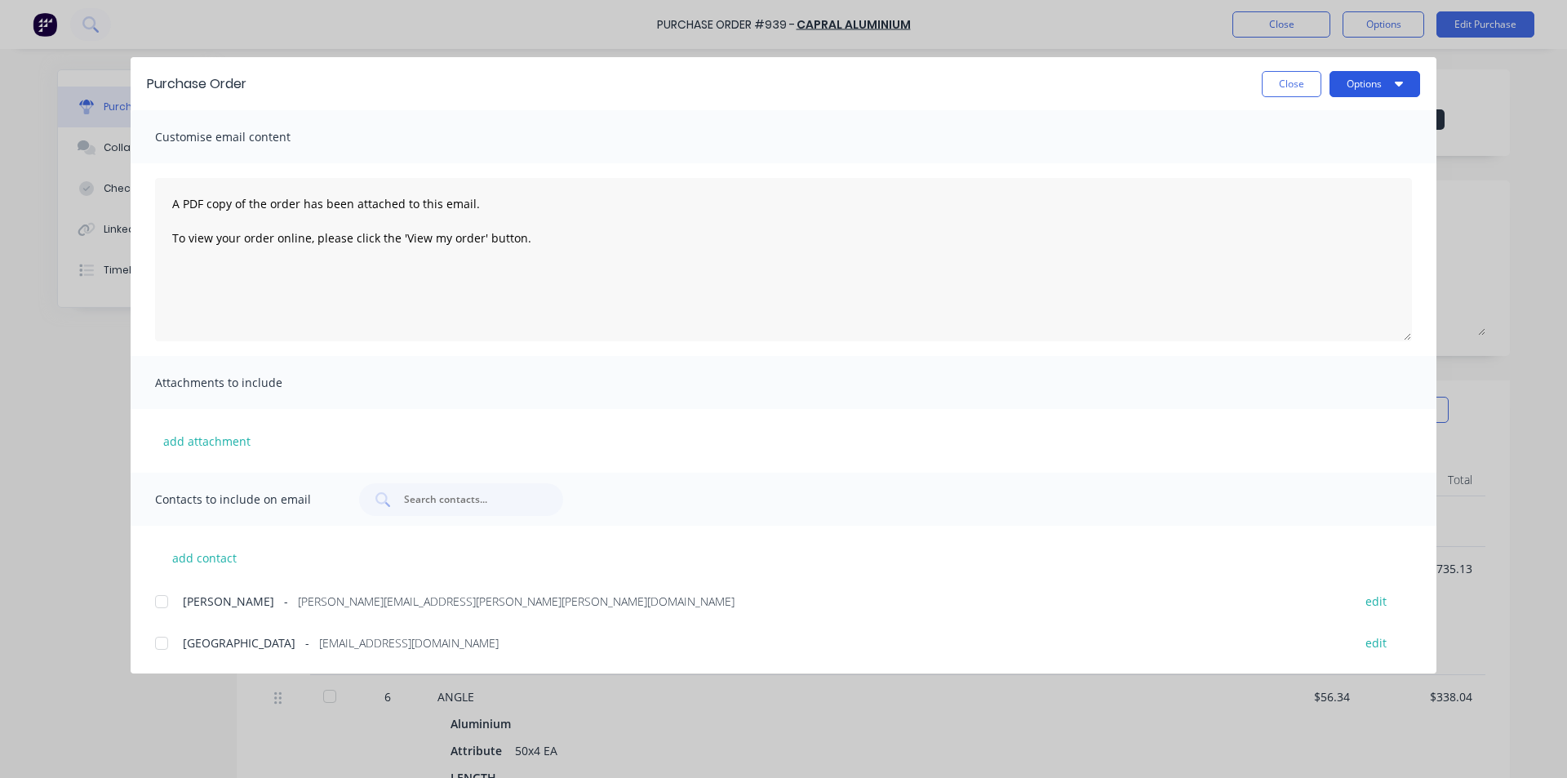
click at [1358, 82] on button "Options" at bounding box center [1374, 84] width 91 height 26
click at [1334, 153] on div "Print" at bounding box center [1343, 158] width 126 height 24
click at [1291, 88] on button "Close" at bounding box center [1292, 84] width 60 height 26
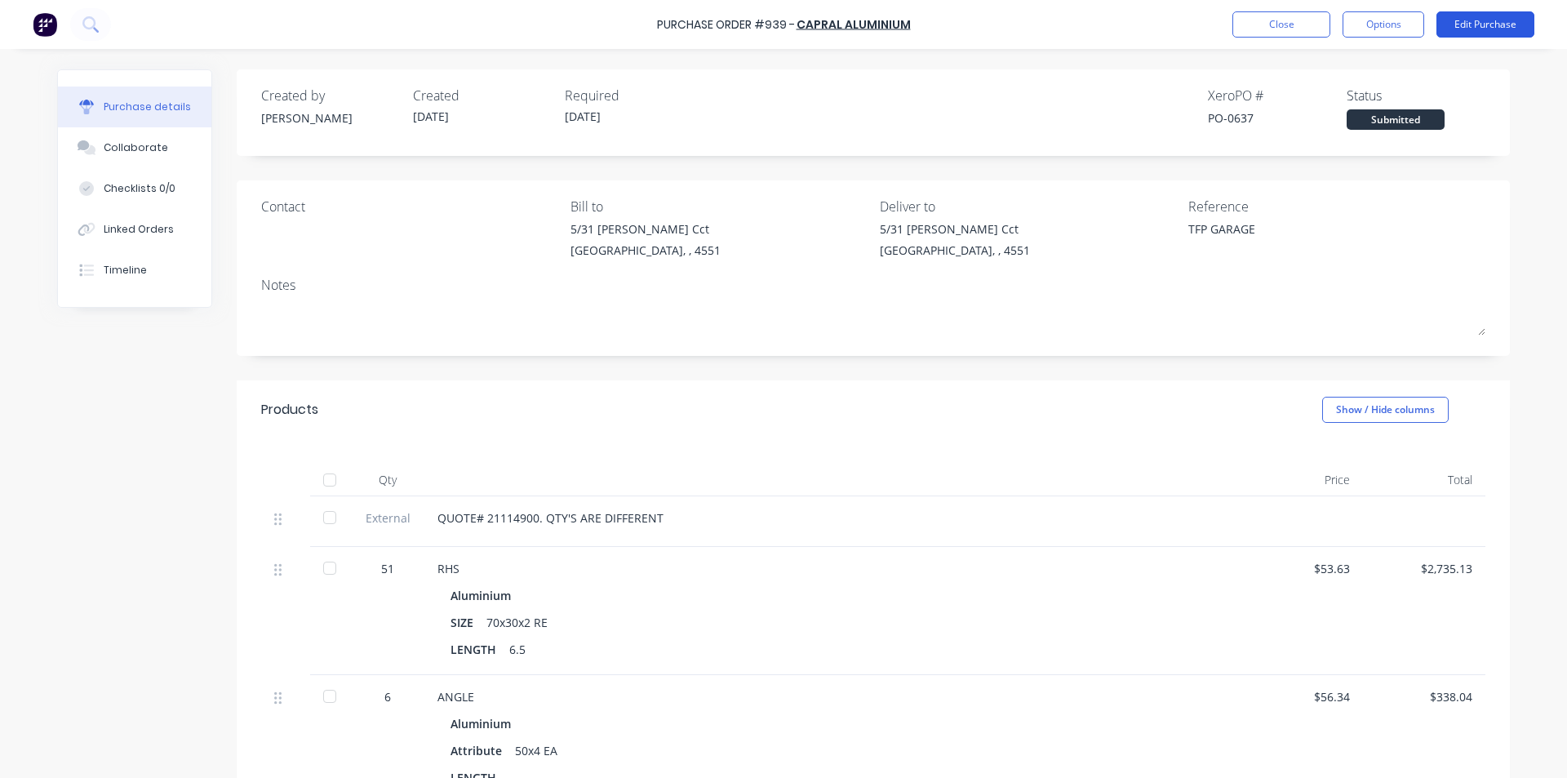
click at [1473, 24] on button "Edit Purchase" at bounding box center [1485, 24] width 98 height 26
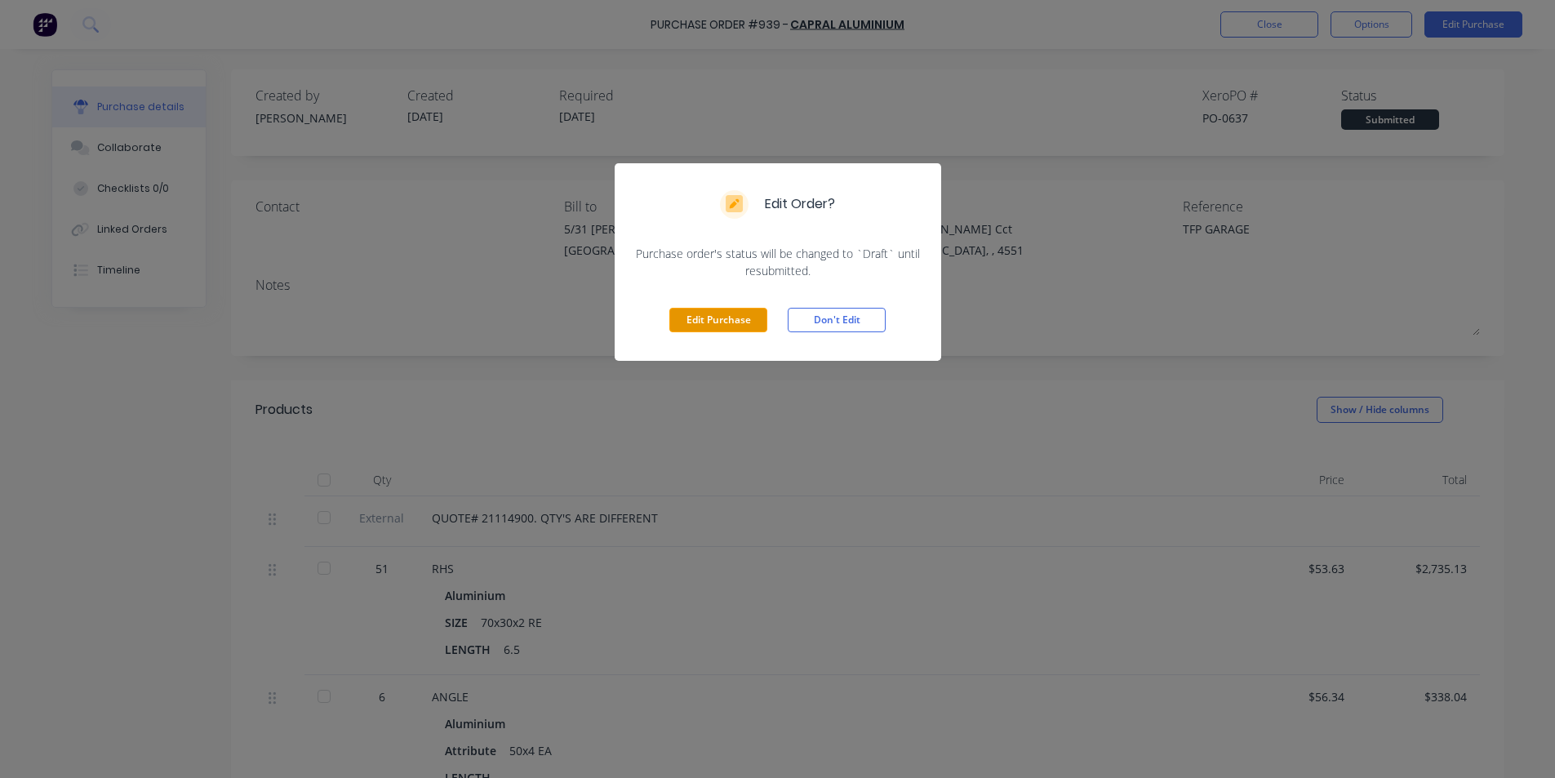
click at [734, 322] on button "Edit Purchase" at bounding box center [718, 320] width 98 height 24
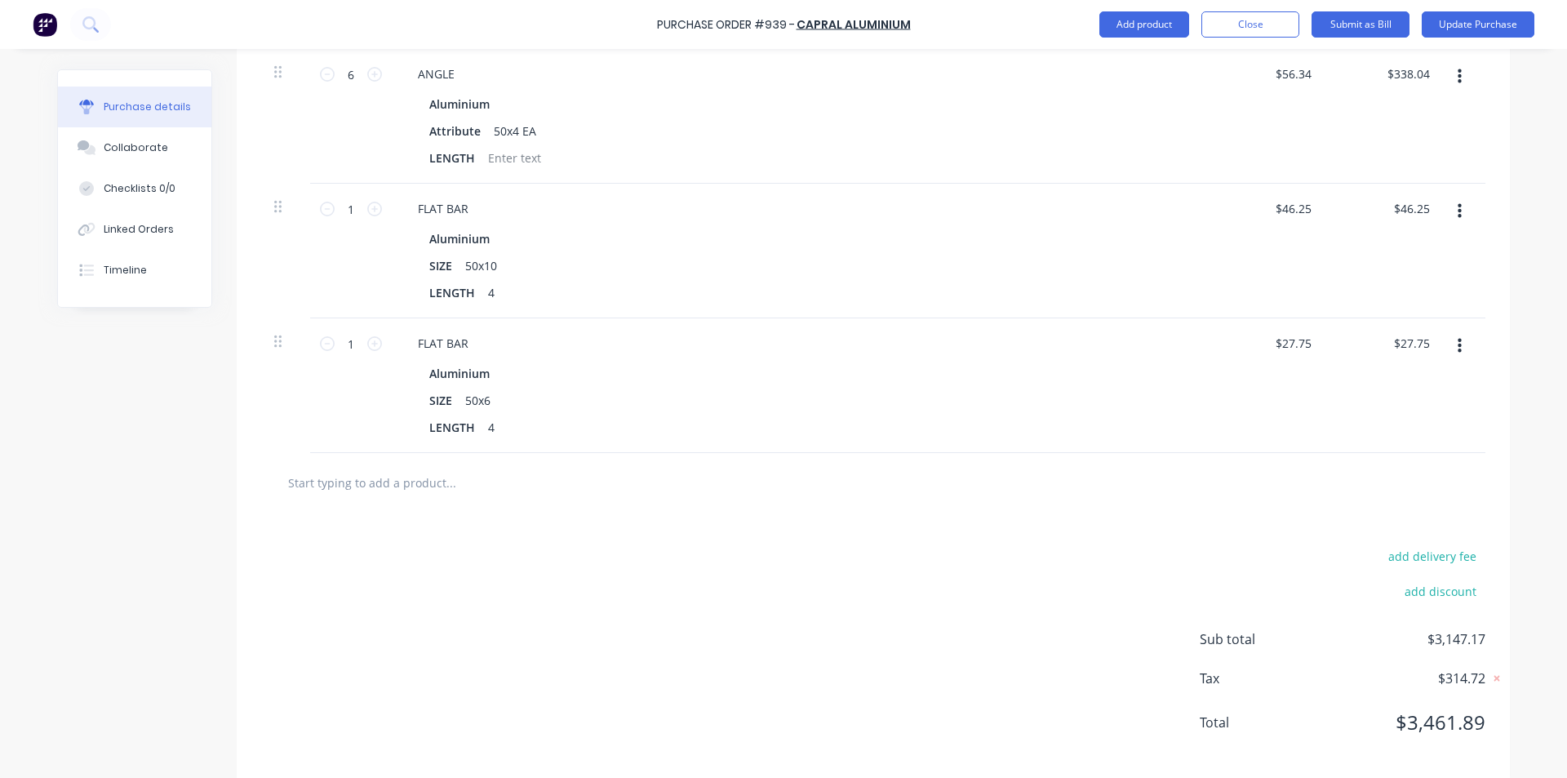
scroll to position [684, 0]
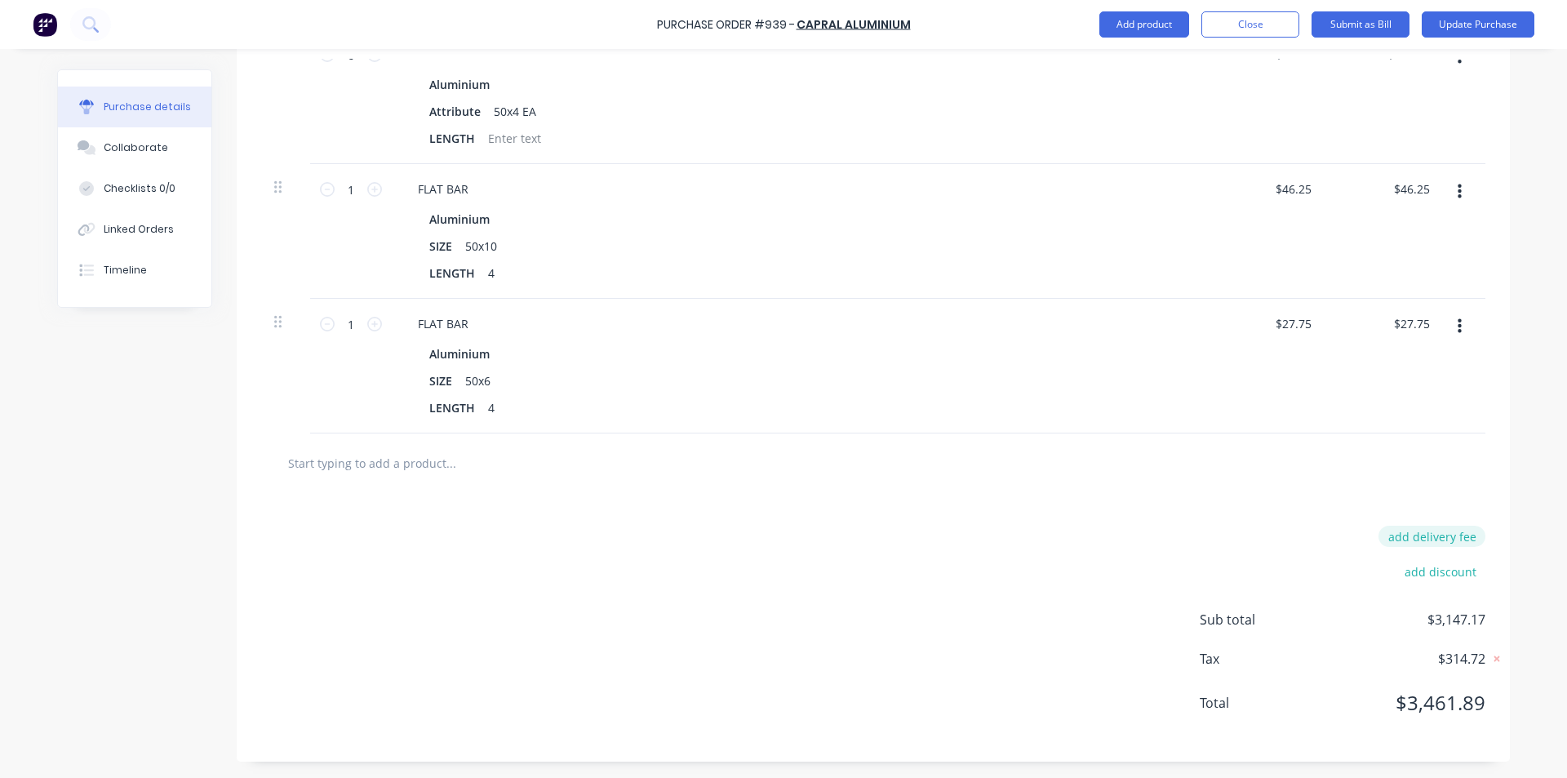
type textarea "x"
click at [1434, 535] on button "add delivery fee" at bounding box center [1431, 536] width 107 height 21
type input "90"
type textarea "x"
type input "$90.00"
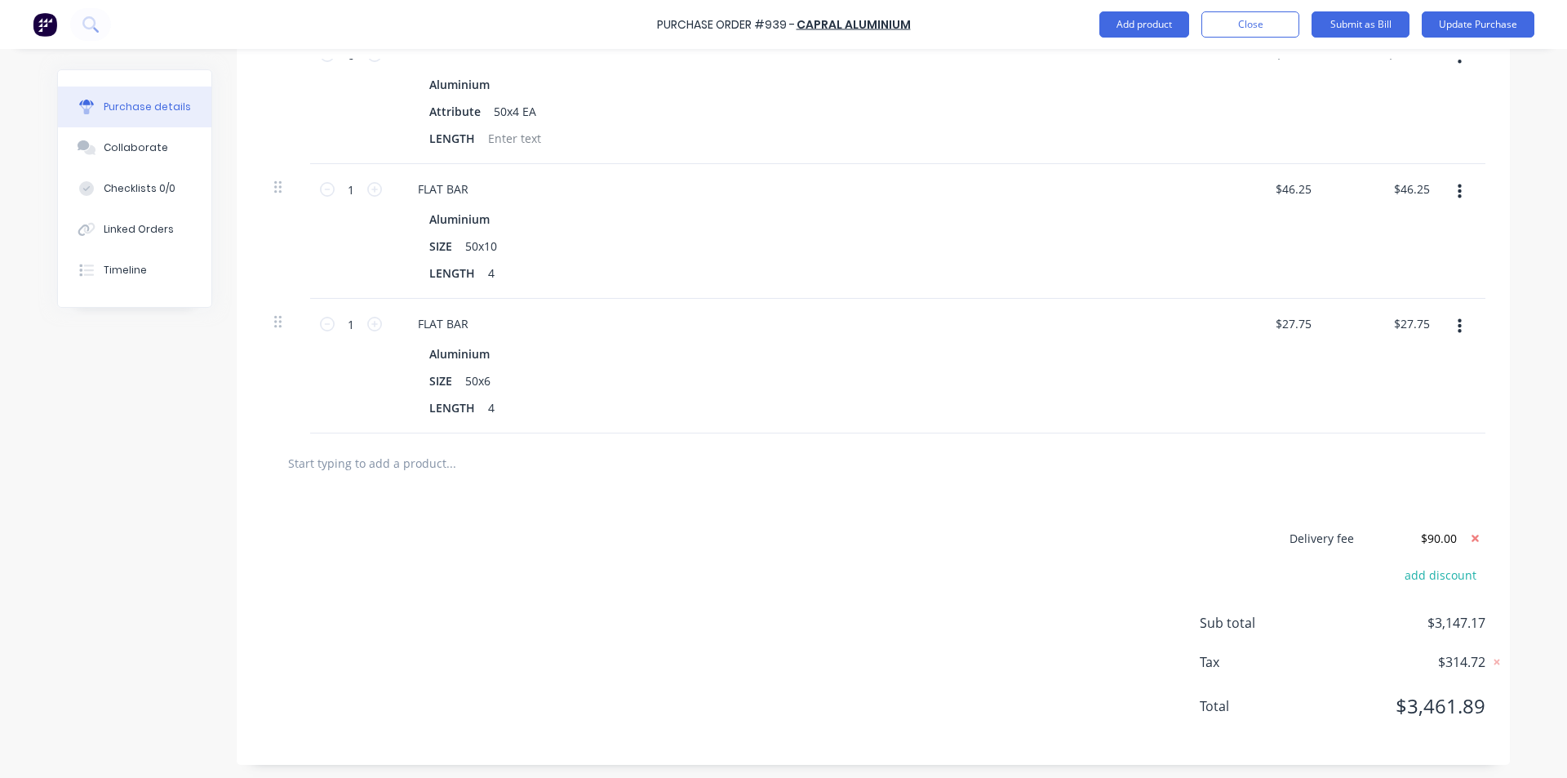
click at [962, 672] on div "Delivery fee $90.00 add discount Sub total $3,147.17 Tax $314.72 Total $3,461.89" at bounding box center [873, 629] width 1273 height 272
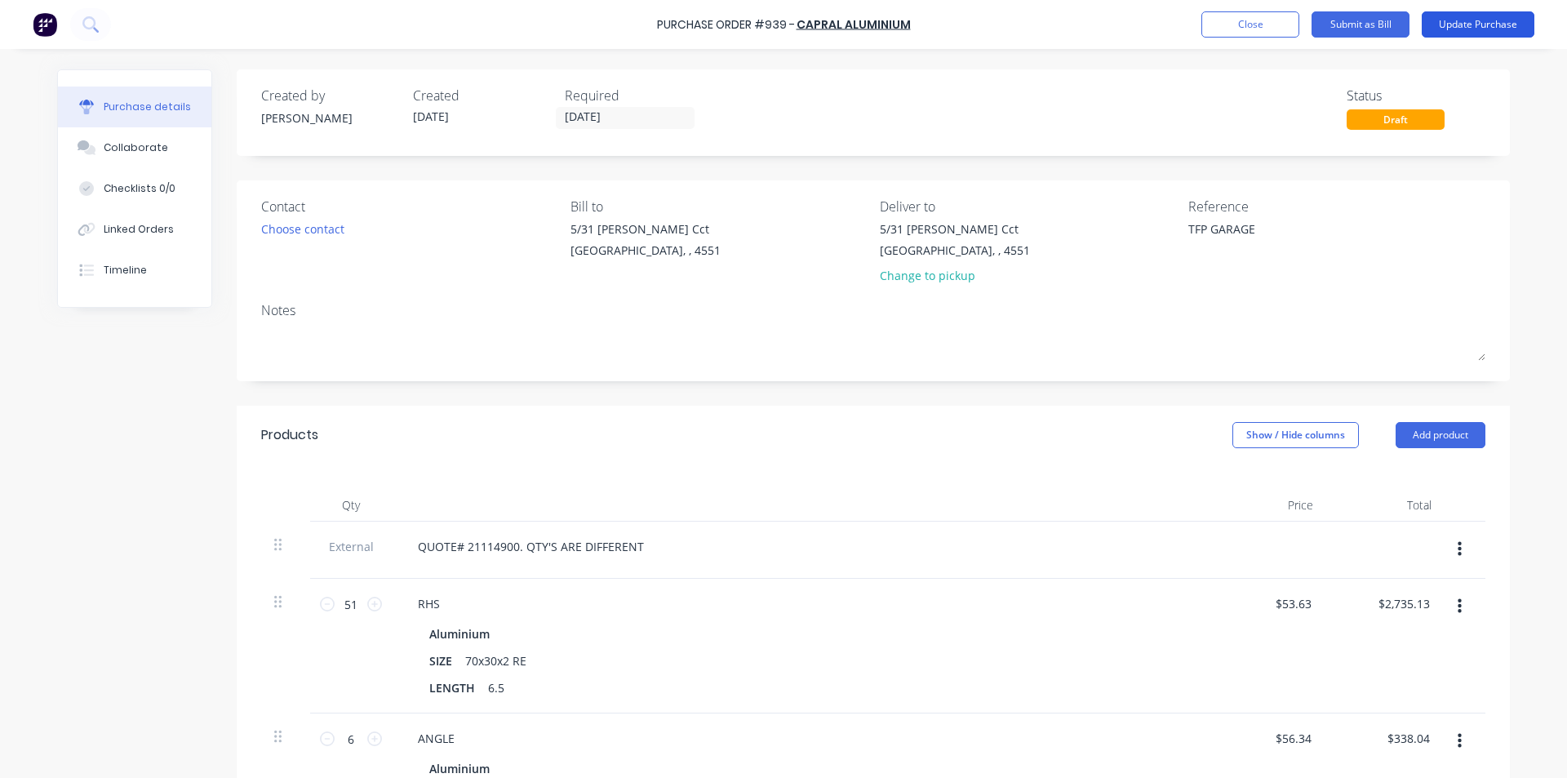
click at [1491, 25] on button "Update Purchase" at bounding box center [1478, 24] width 113 height 26
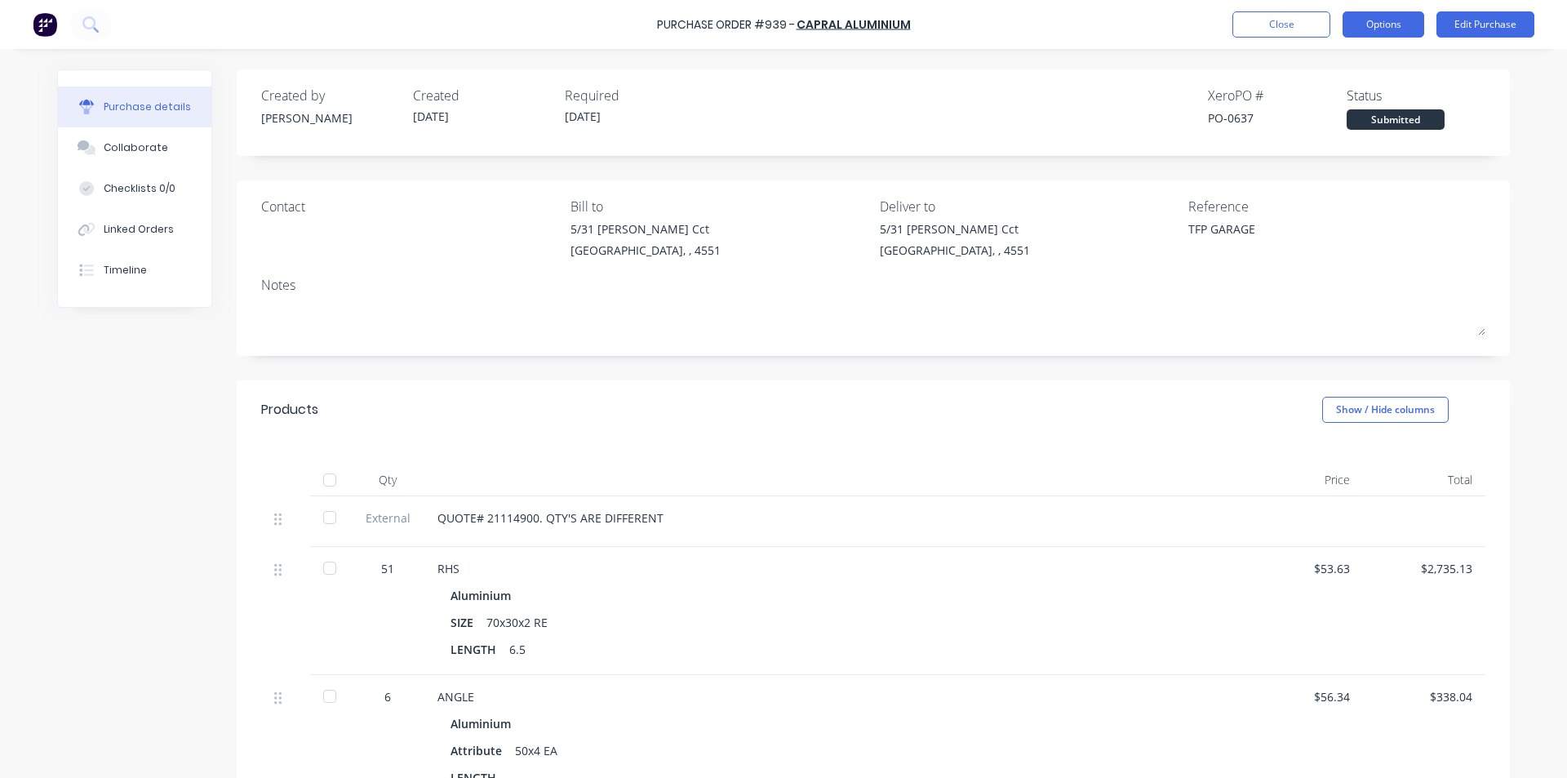
click at [1396, 29] on button "Options" at bounding box center [1383, 24] width 82 height 26
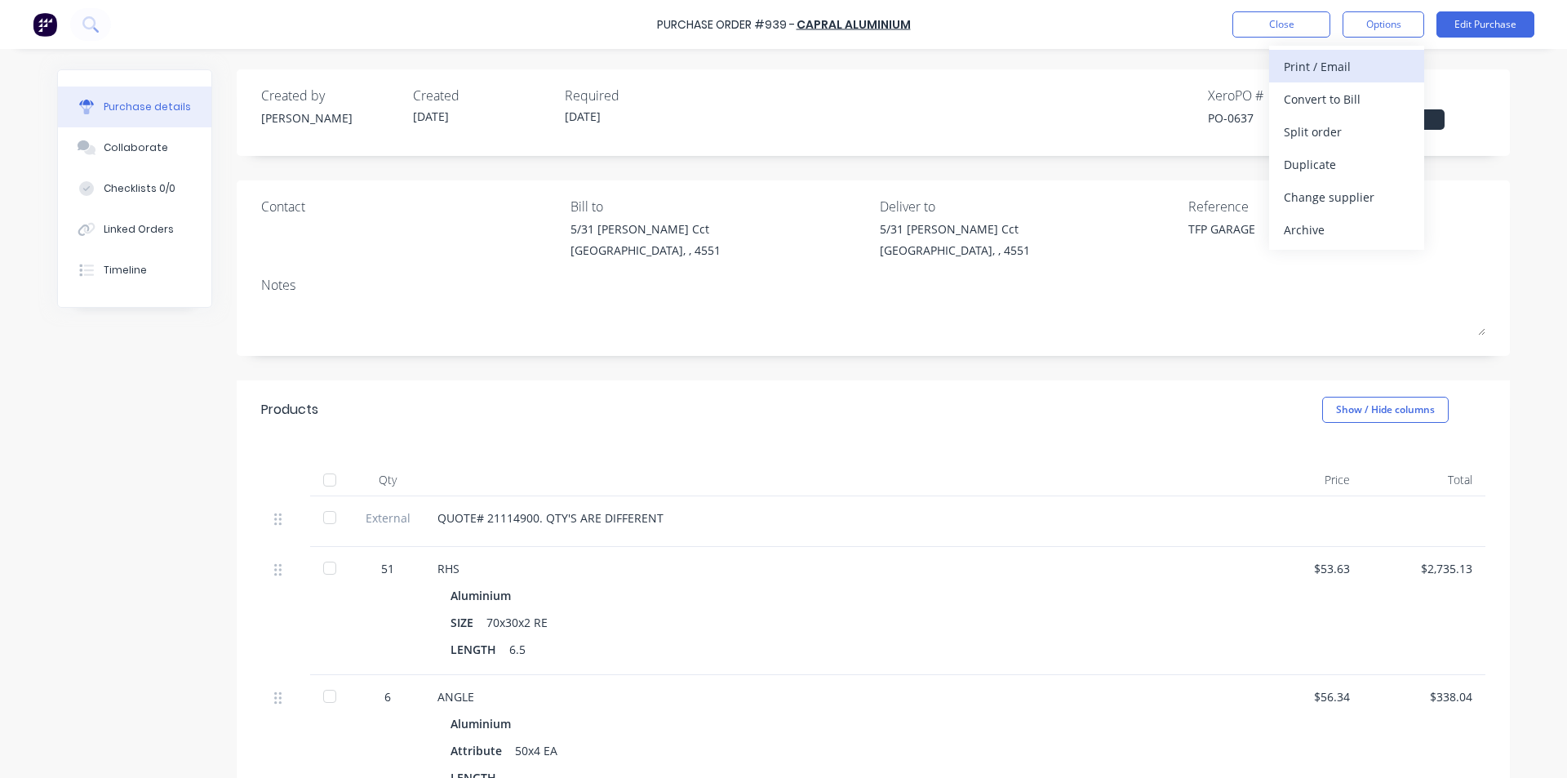
click at [1351, 70] on div "Print / Email" at bounding box center [1347, 67] width 126 height 24
click at [1327, 92] on div "With pricing" at bounding box center [1347, 99] width 126 height 24
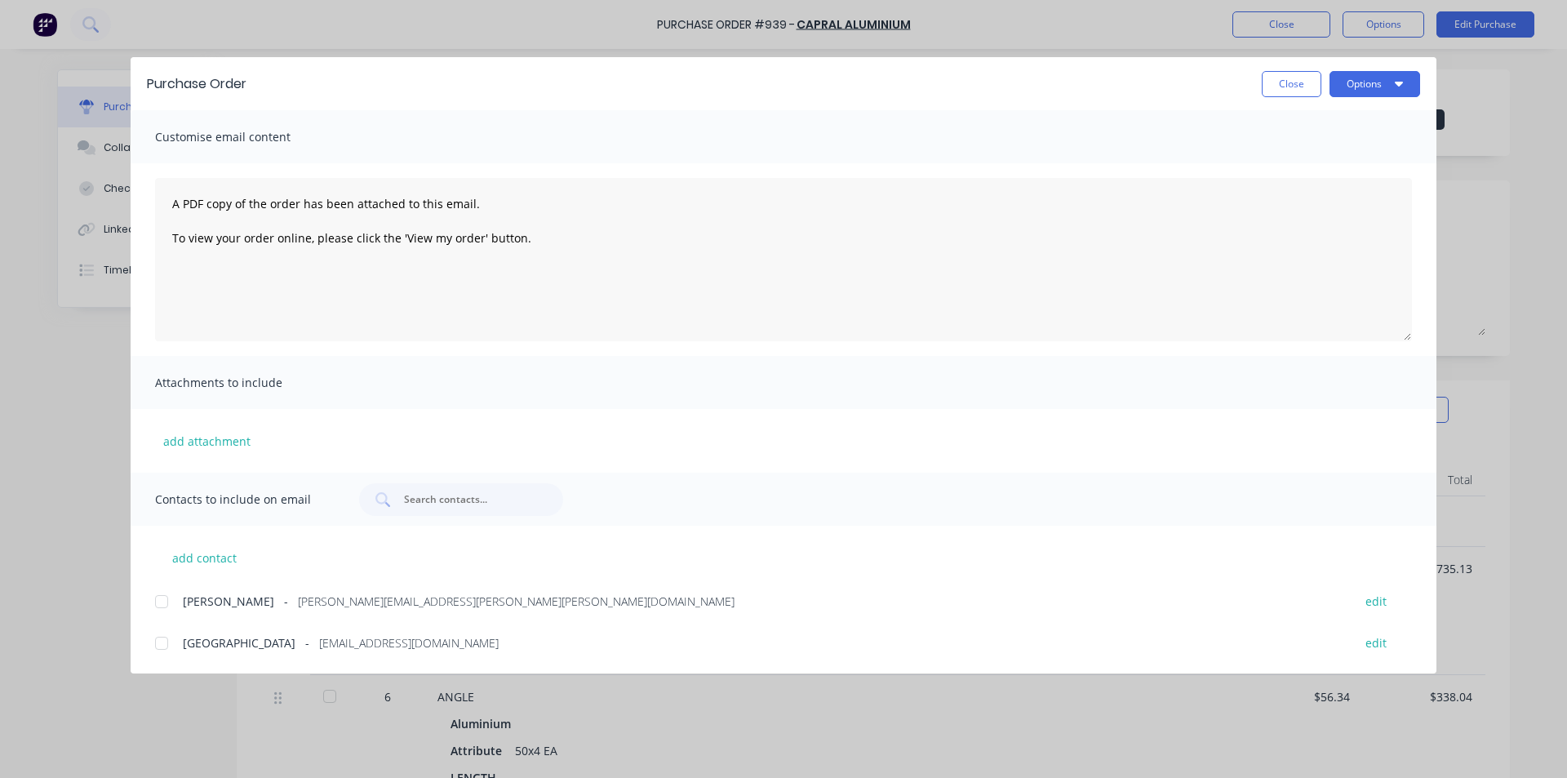
click at [158, 642] on div at bounding box center [161, 643] width 33 height 33
click at [1375, 93] on button "Options" at bounding box center [1374, 84] width 91 height 26
click at [1324, 184] on div "Email" at bounding box center [1343, 191] width 126 height 24
click at [1296, 87] on button "Close" at bounding box center [1292, 84] width 60 height 26
type textarea "x"
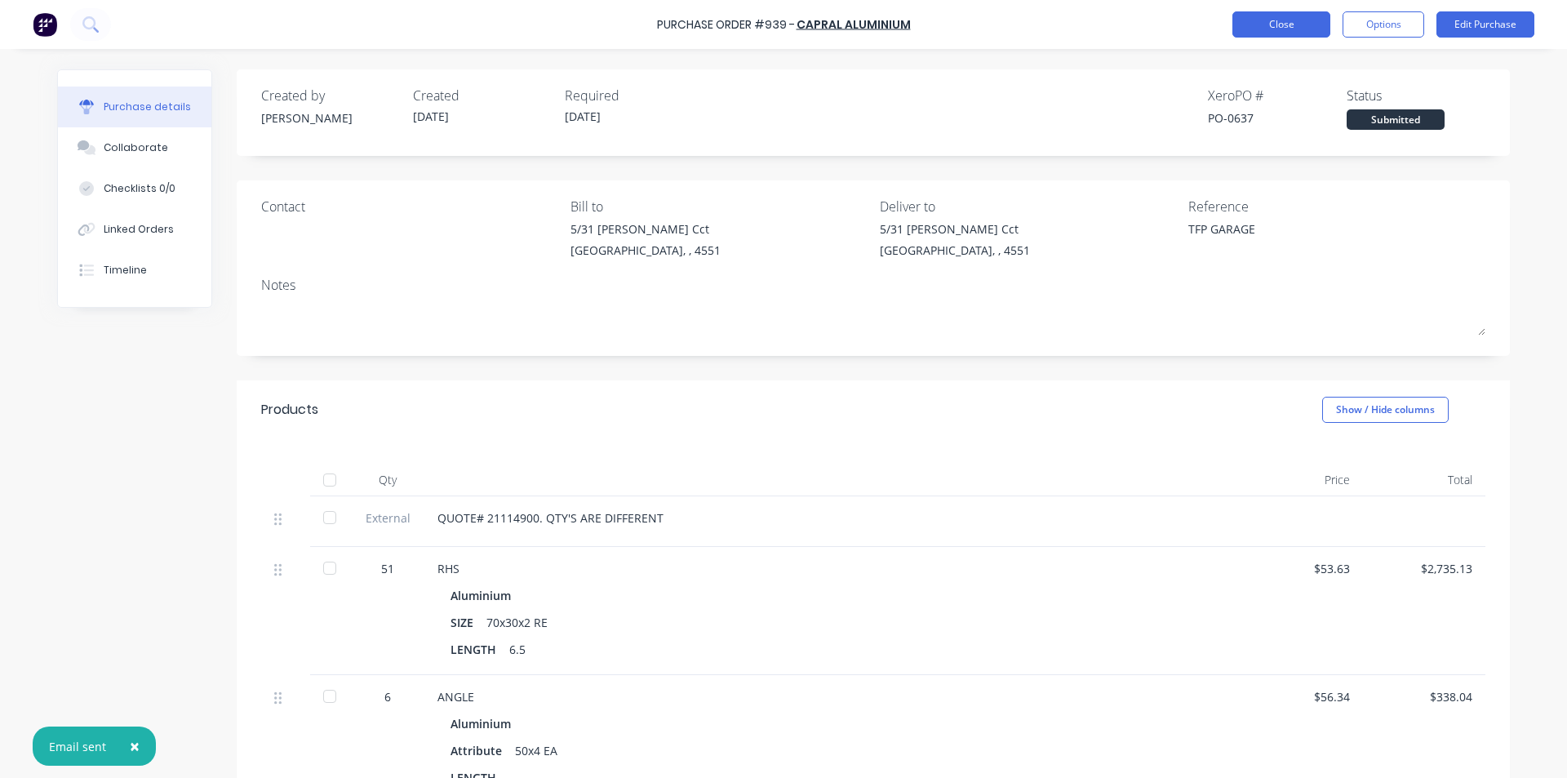
click at [1298, 27] on button "Close" at bounding box center [1281, 24] width 98 height 26
